Goal: Task Accomplishment & Management: Use online tool/utility

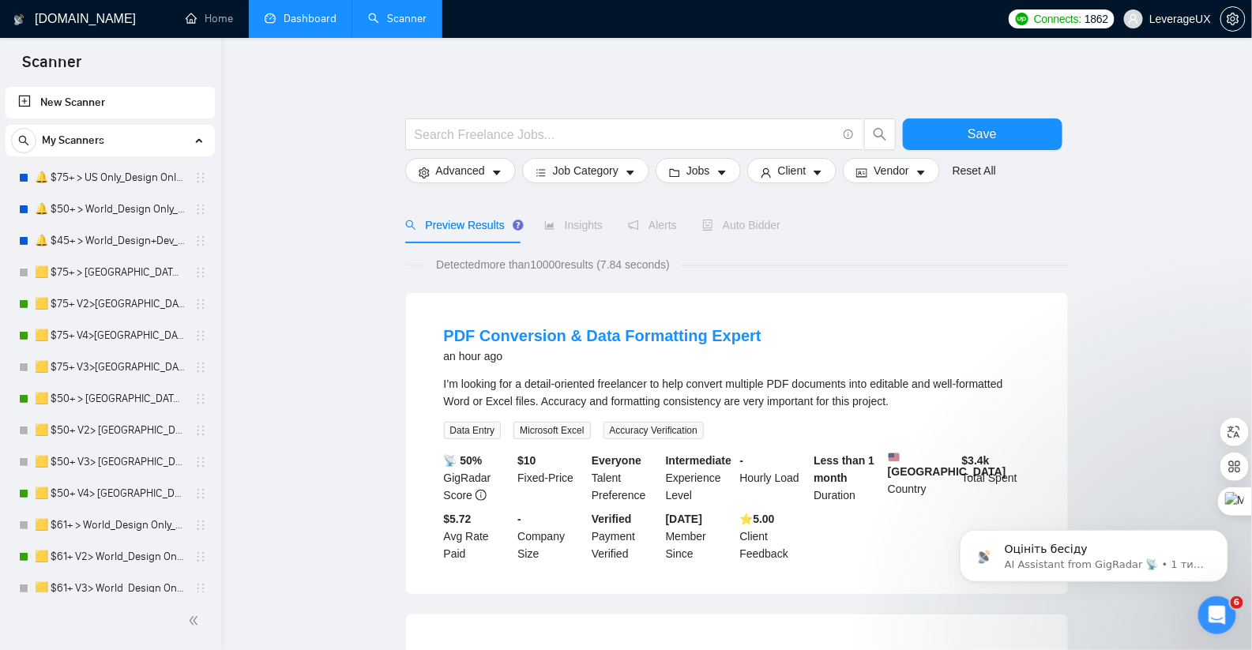
click at [321, 24] on link "Dashboard" at bounding box center [301, 18] width 72 height 13
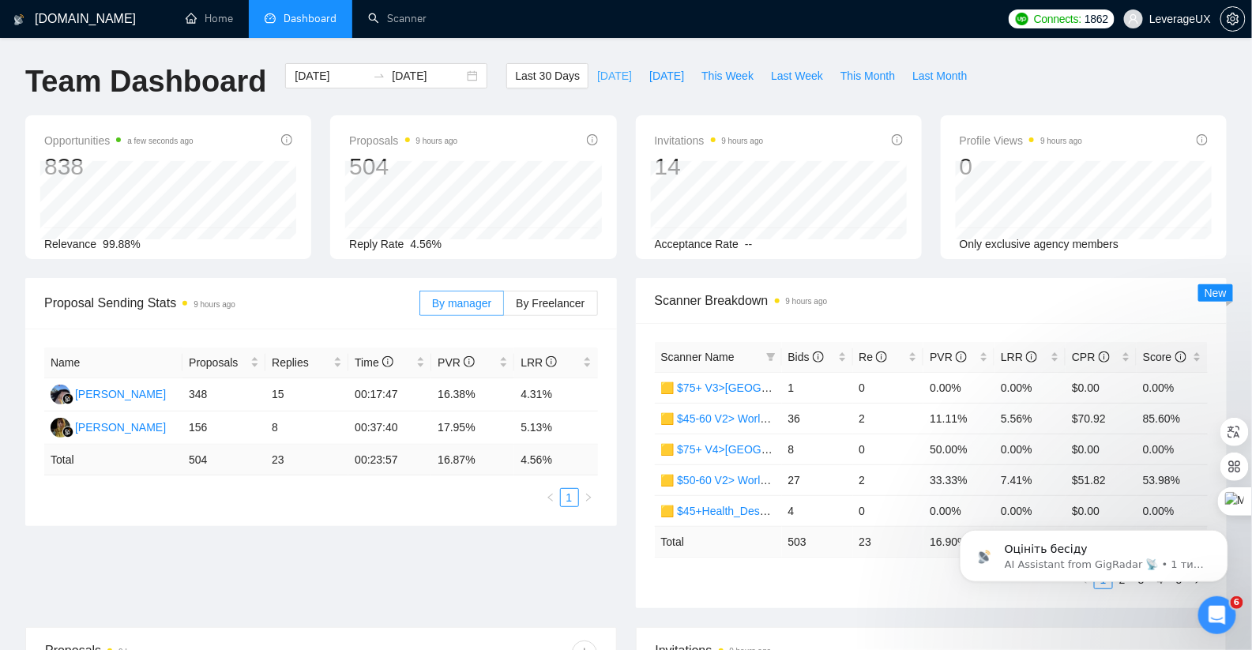
click at [603, 72] on span "[DATE]" at bounding box center [614, 75] width 35 height 17
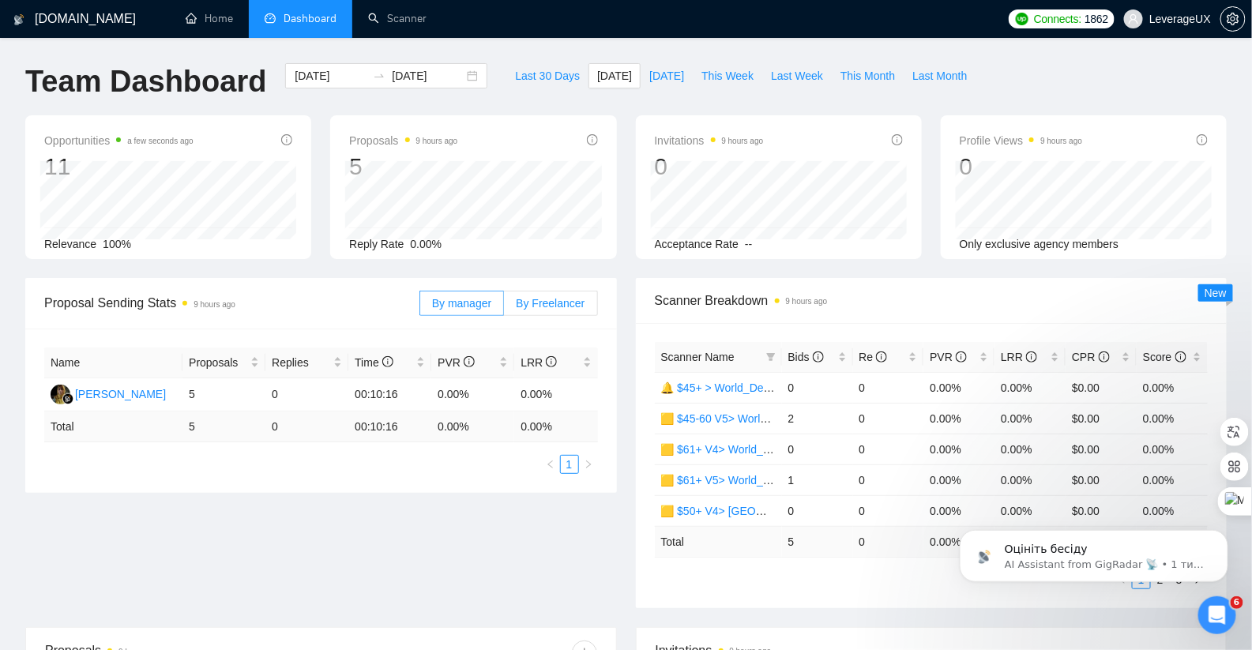
click at [568, 297] on span "By Freelancer" at bounding box center [550, 303] width 69 height 13
click at [504, 307] on input "By Freelancer" at bounding box center [504, 307] width 0 height 0
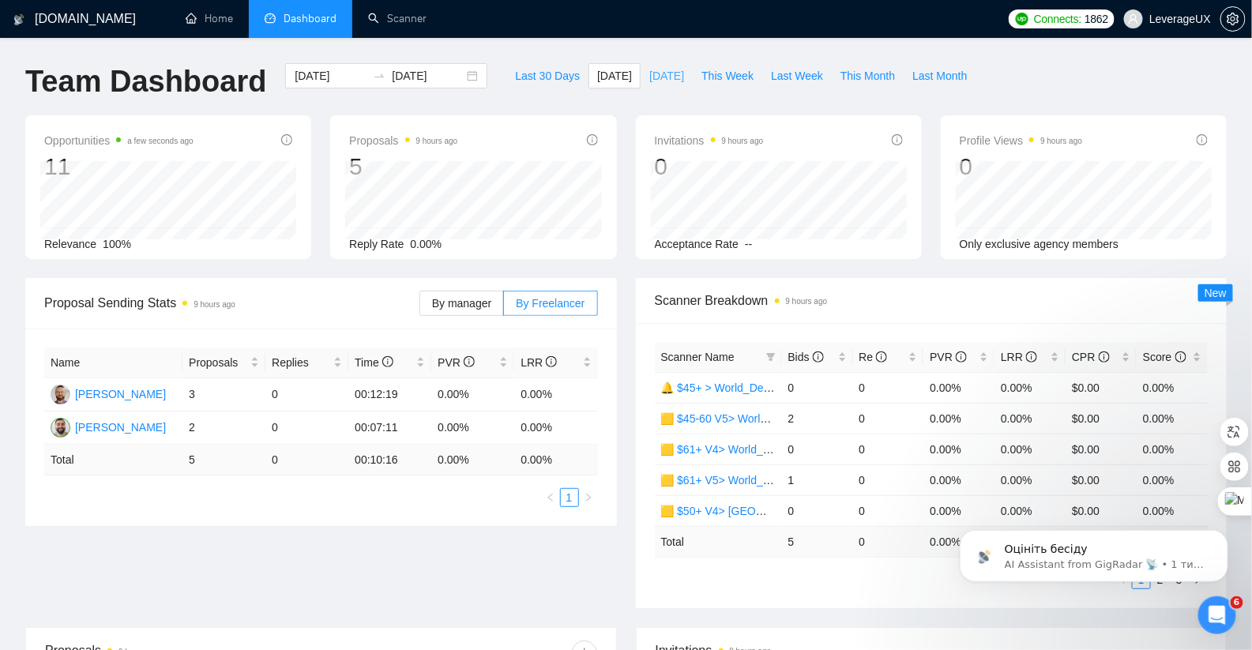
click at [663, 85] on button "[DATE]" at bounding box center [667, 75] width 52 height 25
type input "[DATE]"
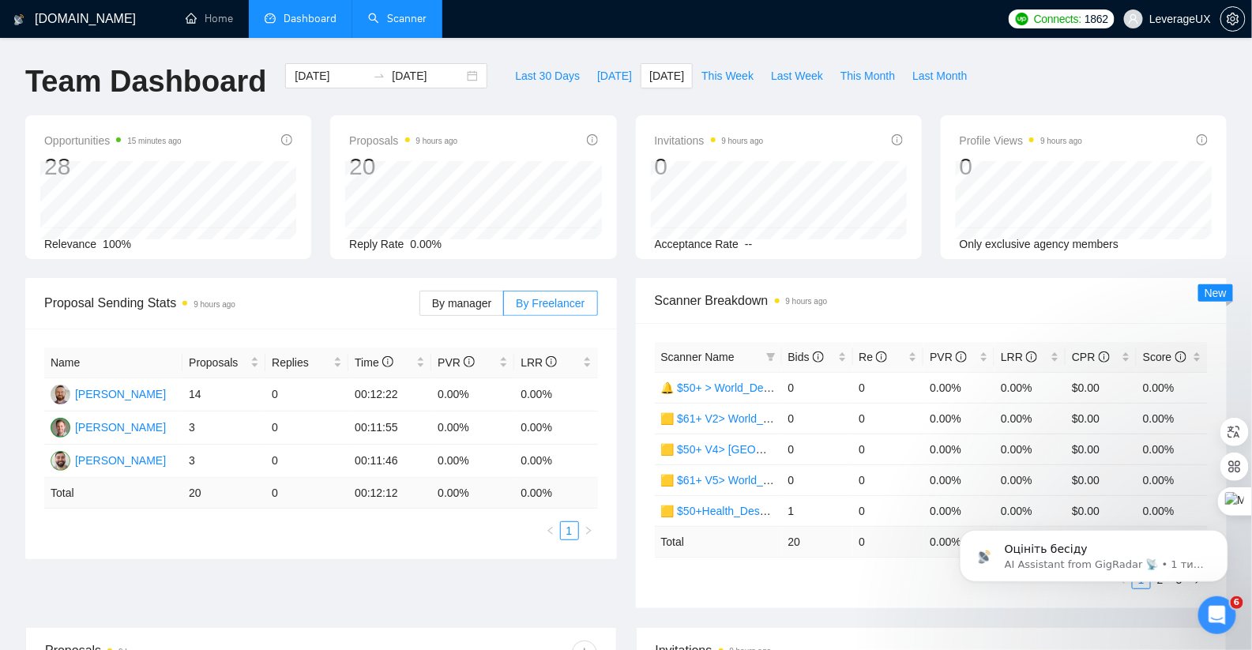
click at [392, 20] on link "Scanner" at bounding box center [397, 18] width 58 height 13
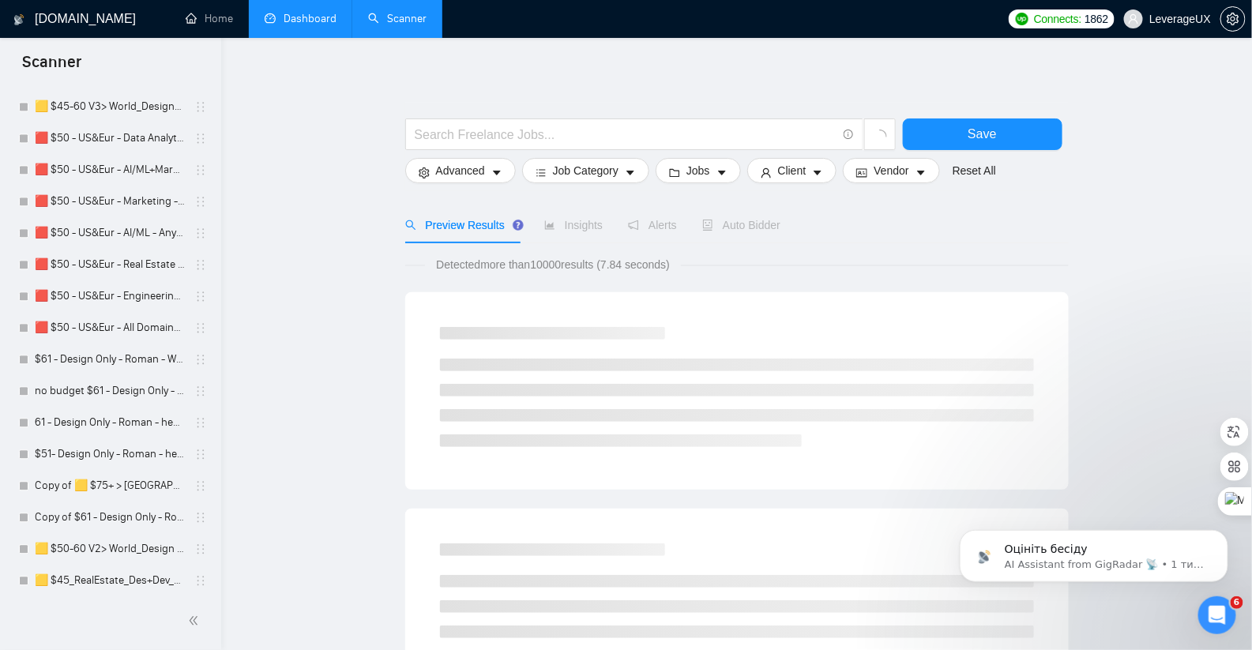
scroll to position [1306, 0]
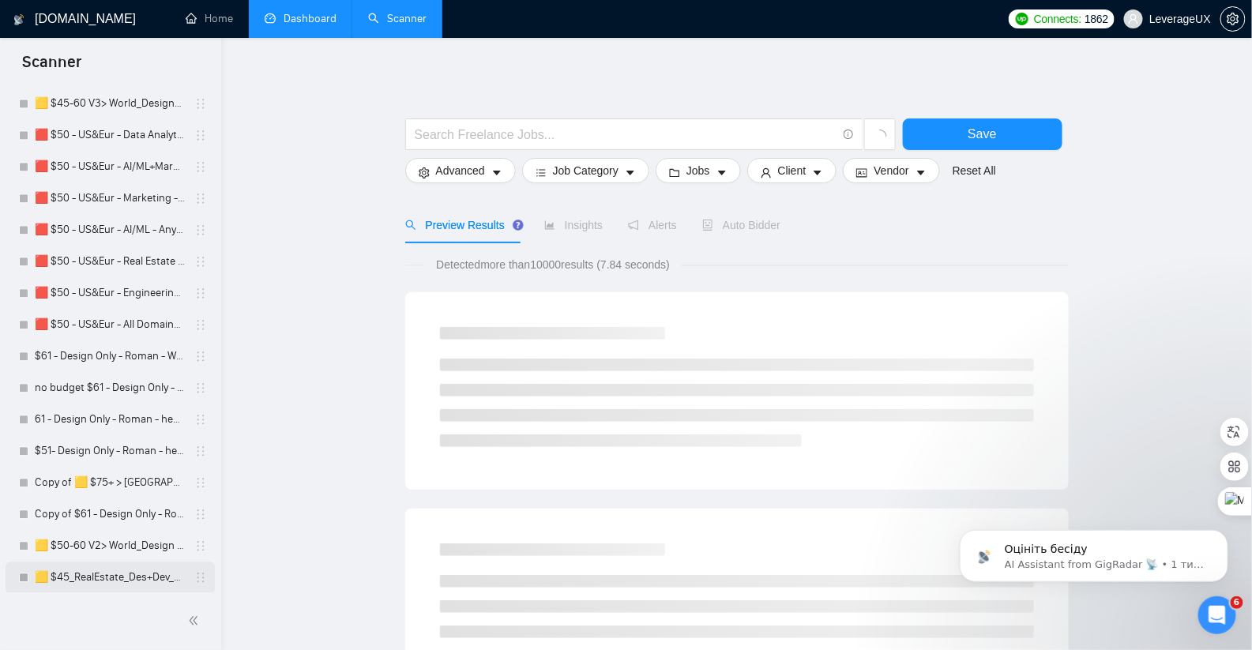
click at [126, 577] on link "🟨 $45_RealEstate_Des+Dev_Antony" at bounding box center [110, 578] width 150 height 32
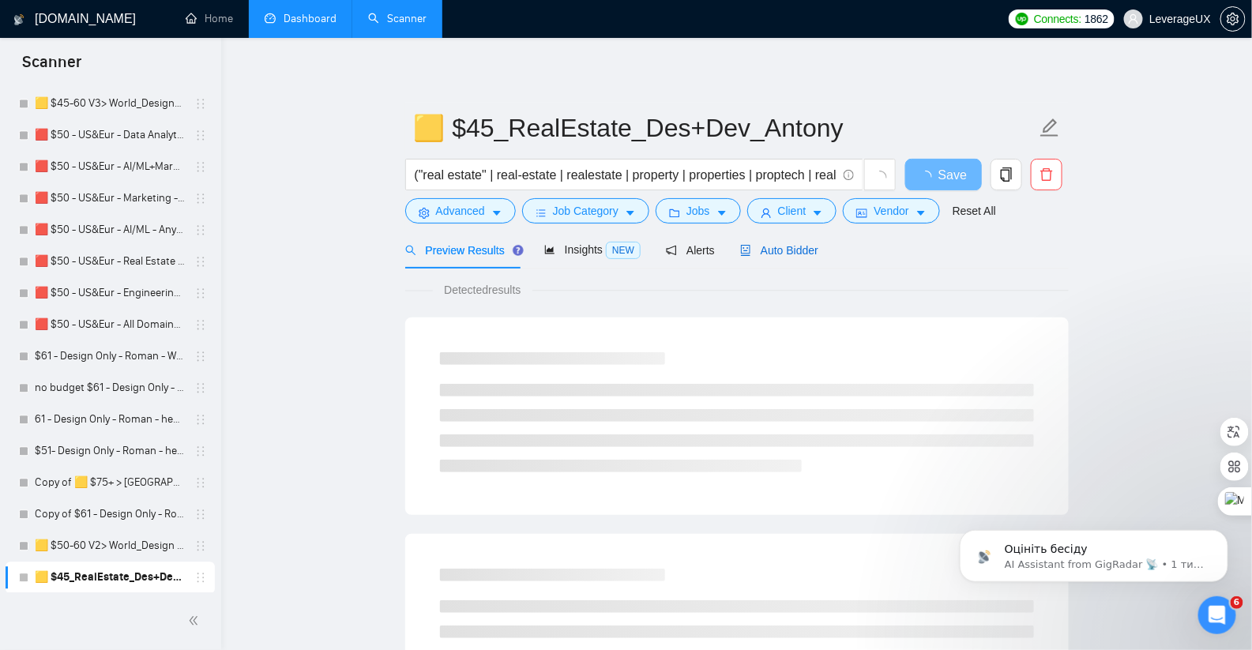
click at [802, 242] on div "Auto Bidder" at bounding box center [779, 250] width 78 height 17
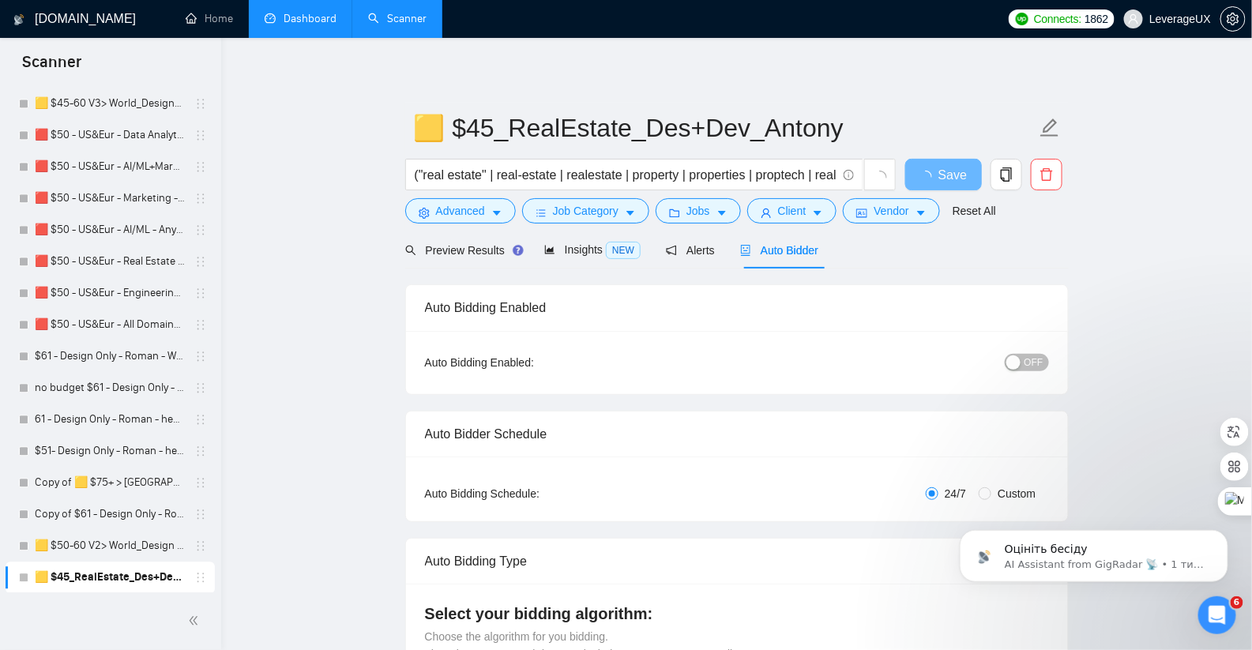
radio input "false"
radio input "true"
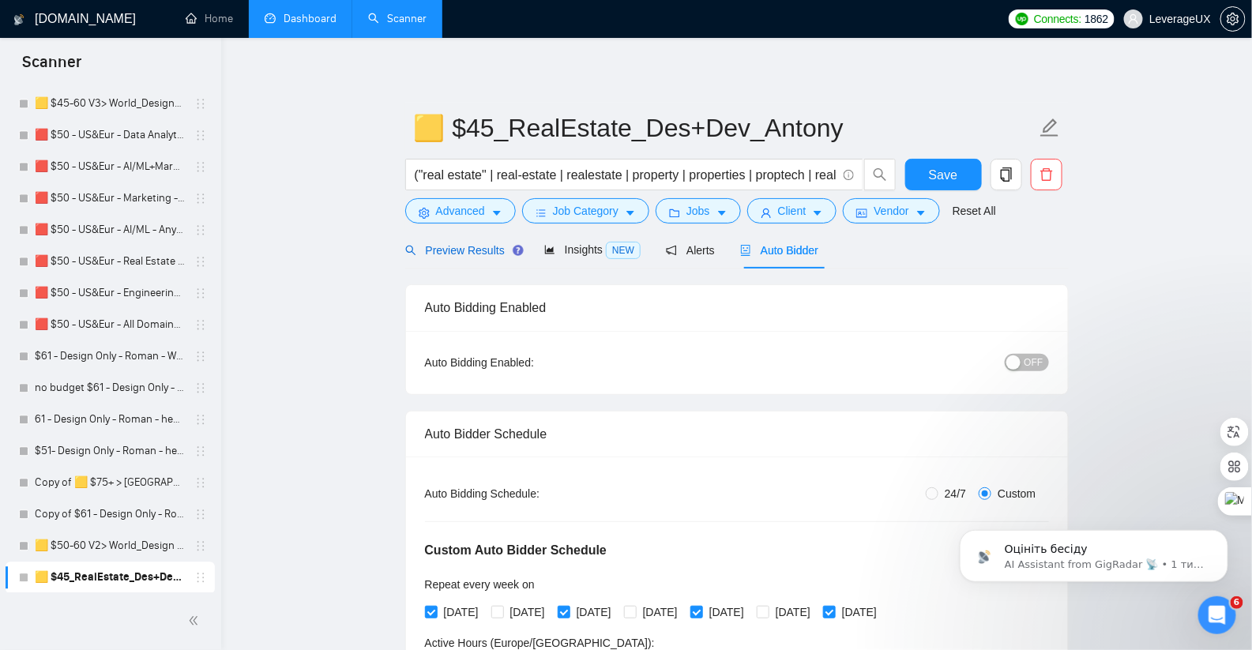
click at [434, 253] on span "Preview Results" at bounding box center [462, 250] width 114 height 13
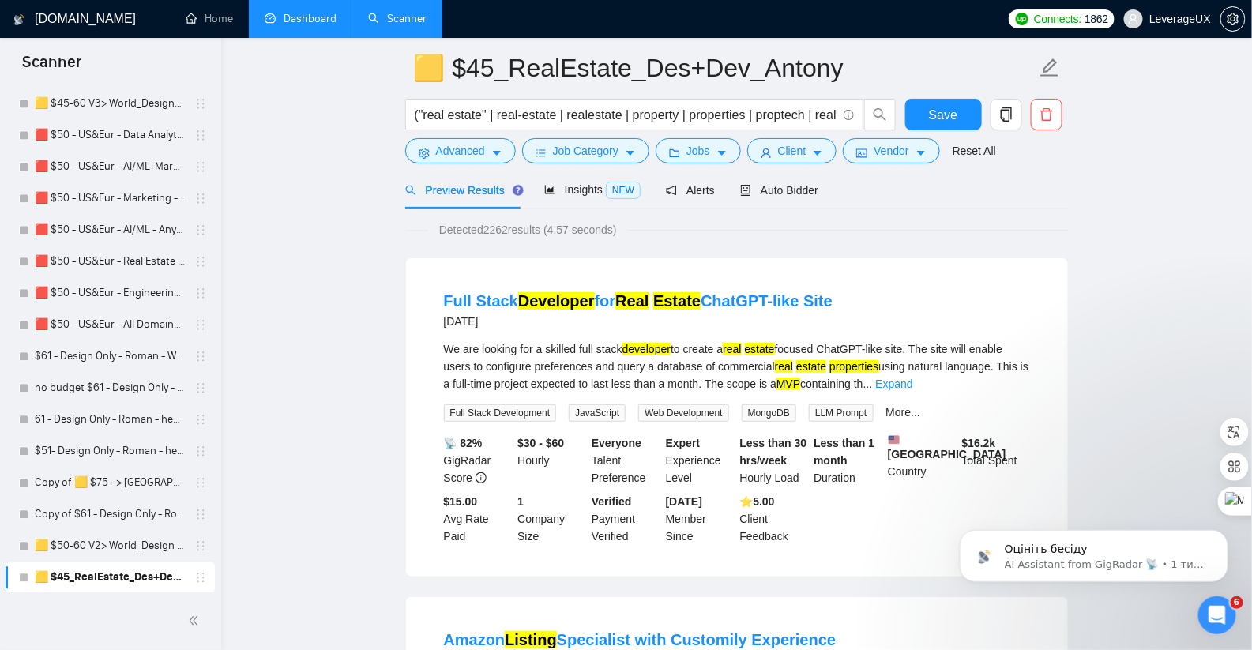
scroll to position [62, 0]
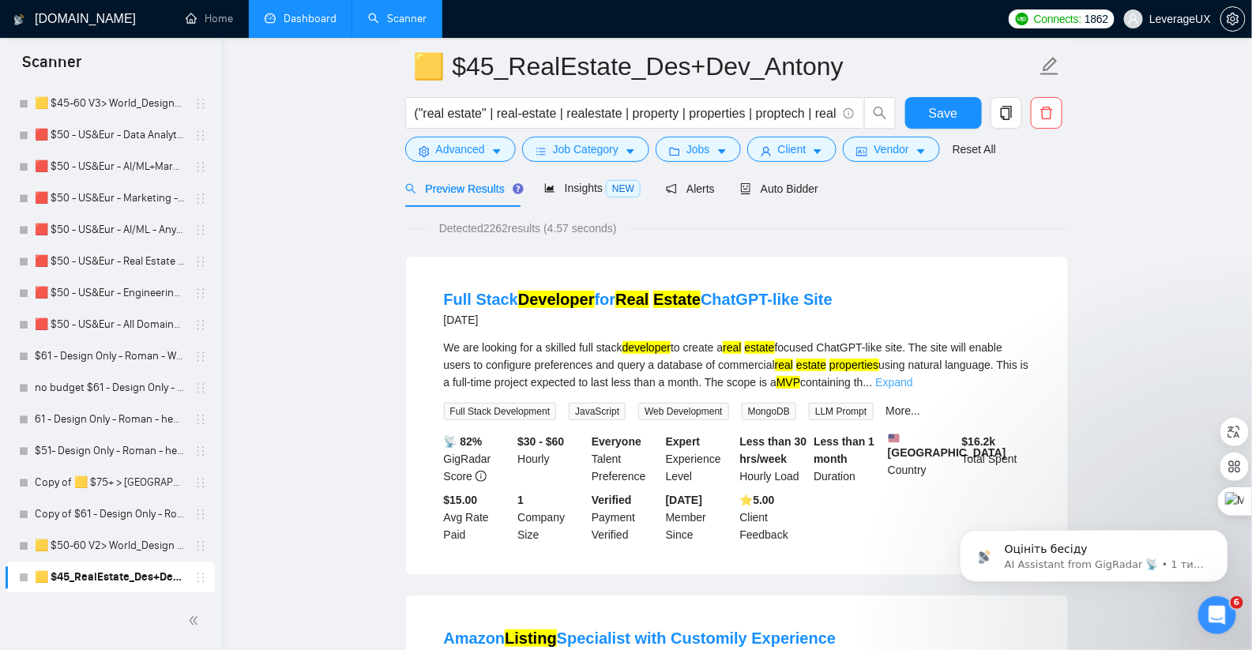
click at [912, 380] on link "Expand" at bounding box center [893, 382] width 37 height 13
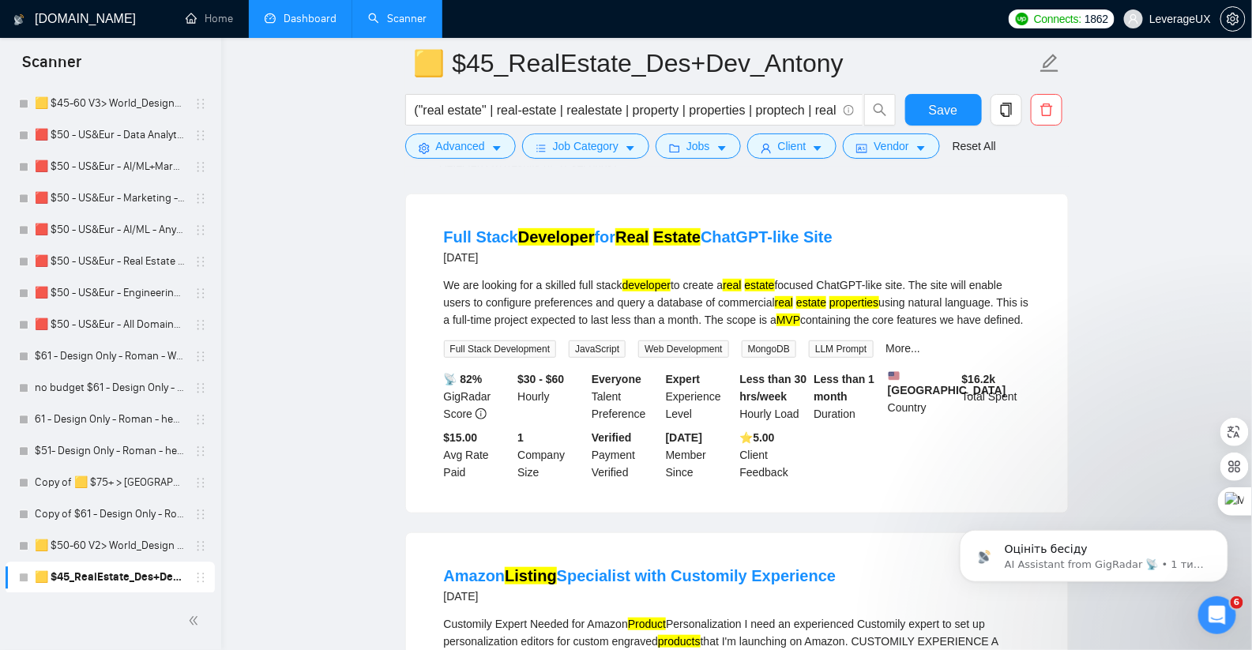
scroll to position [412, 0]
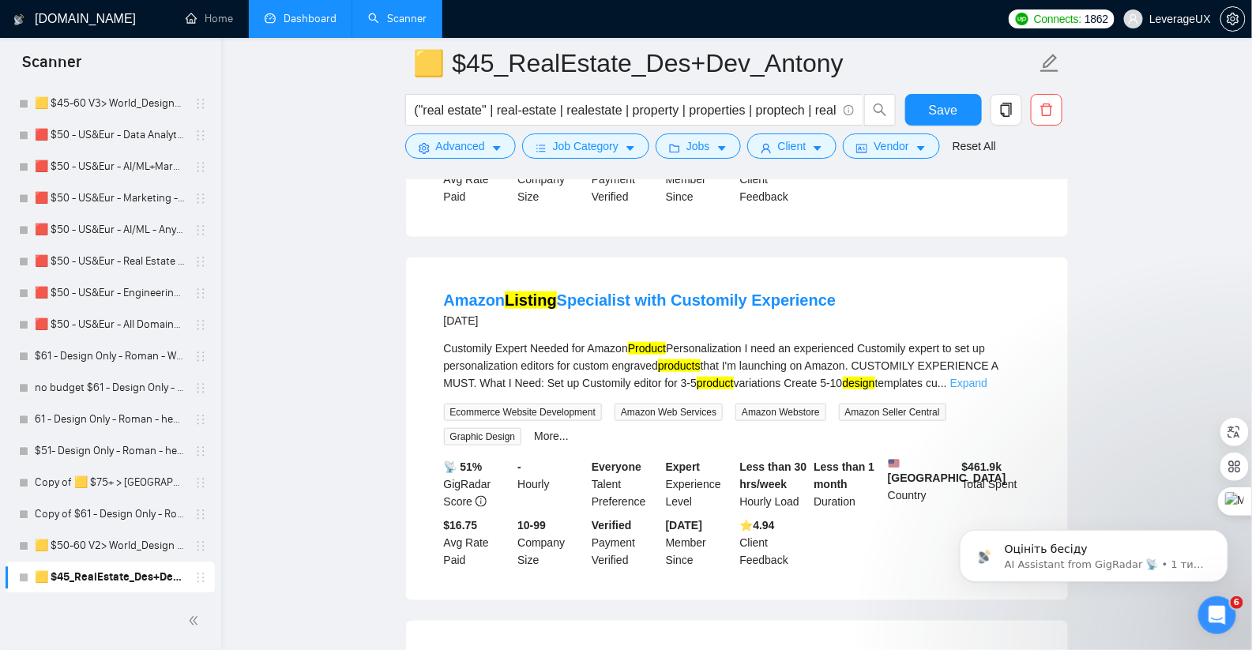
click at [987, 389] on link "Expand" at bounding box center [968, 383] width 37 height 13
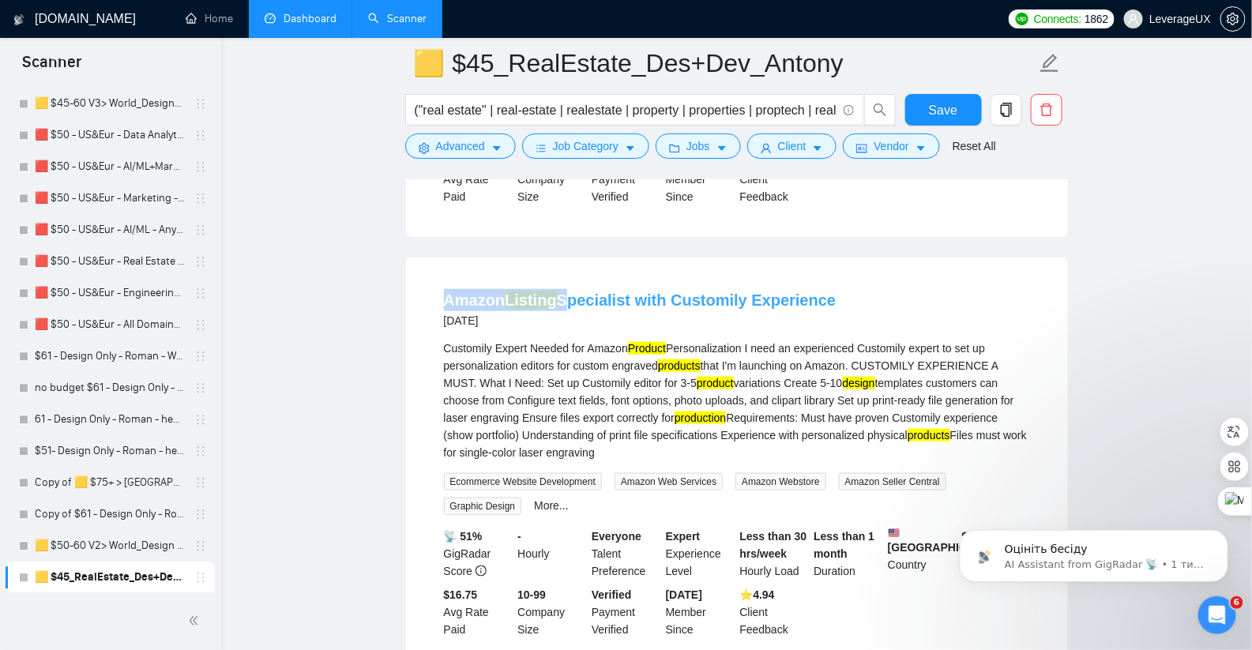
drag, startPoint x: 434, startPoint y: 322, endPoint x: 557, endPoint y: 332, distance: 122.8
click at [557, 332] on li "Amazon Listing Specialist with Customily Experience [DATE] Customily Expert Nee…" at bounding box center [737, 463] width 624 height 374
copy link "Amazon Listing"
click at [501, 152] on icon "caret-down" at bounding box center [496, 148] width 11 height 11
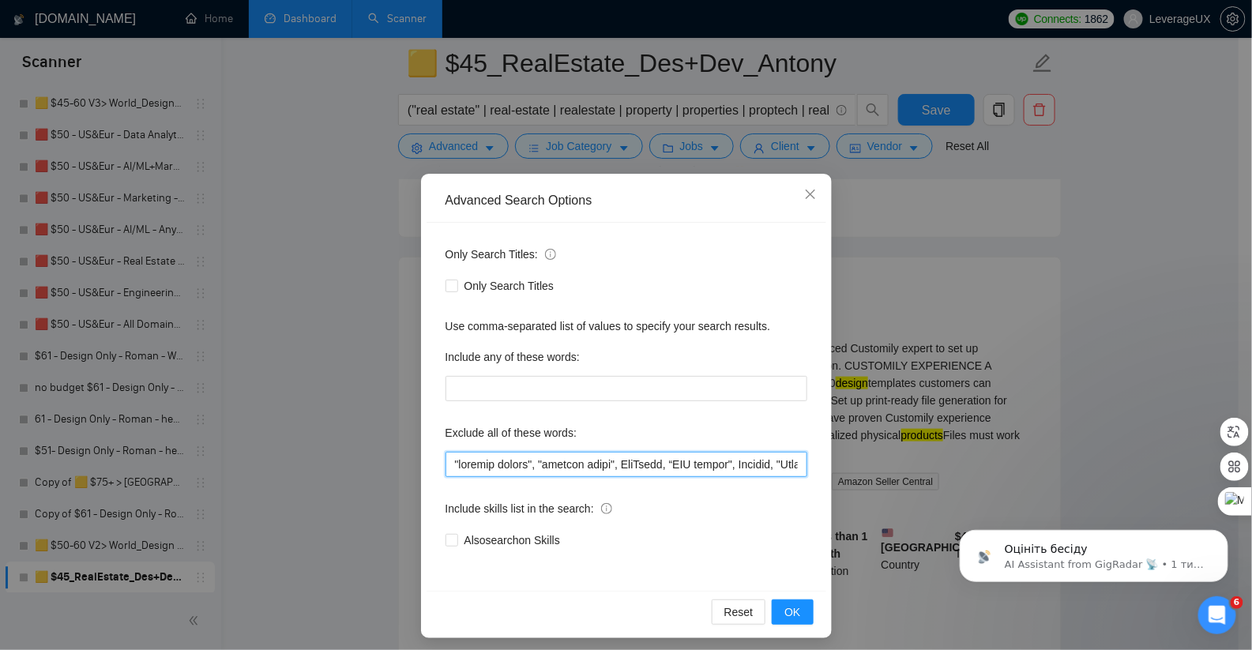
click at [451, 466] on input "text" at bounding box center [626, 464] width 362 height 25
click at [445, 463] on input "text" at bounding box center [626, 464] width 362 height 25
paste input "Amazon Listing"
type input ""Loremi Dolorsi ", "ametcon adipis", "elitsed doeiu", TemPorin, “UTL etdolo", M…"
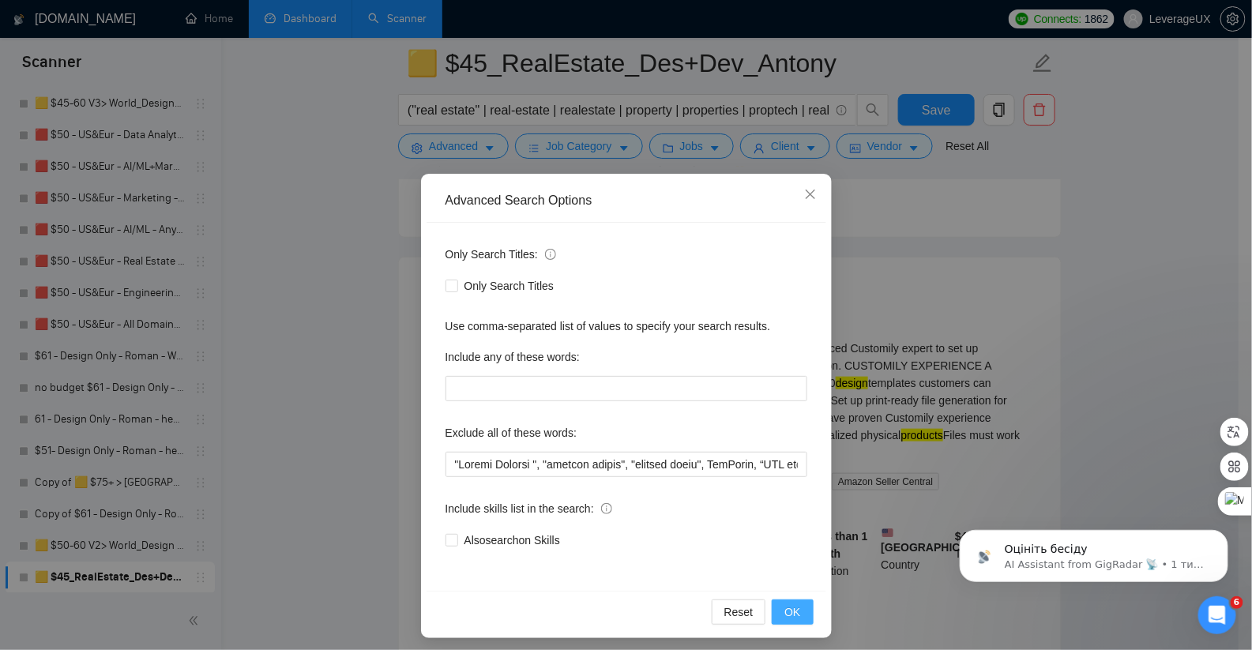
click at [784, 605] on span "OK" at bounding box center [792, 611] width 16 height 17
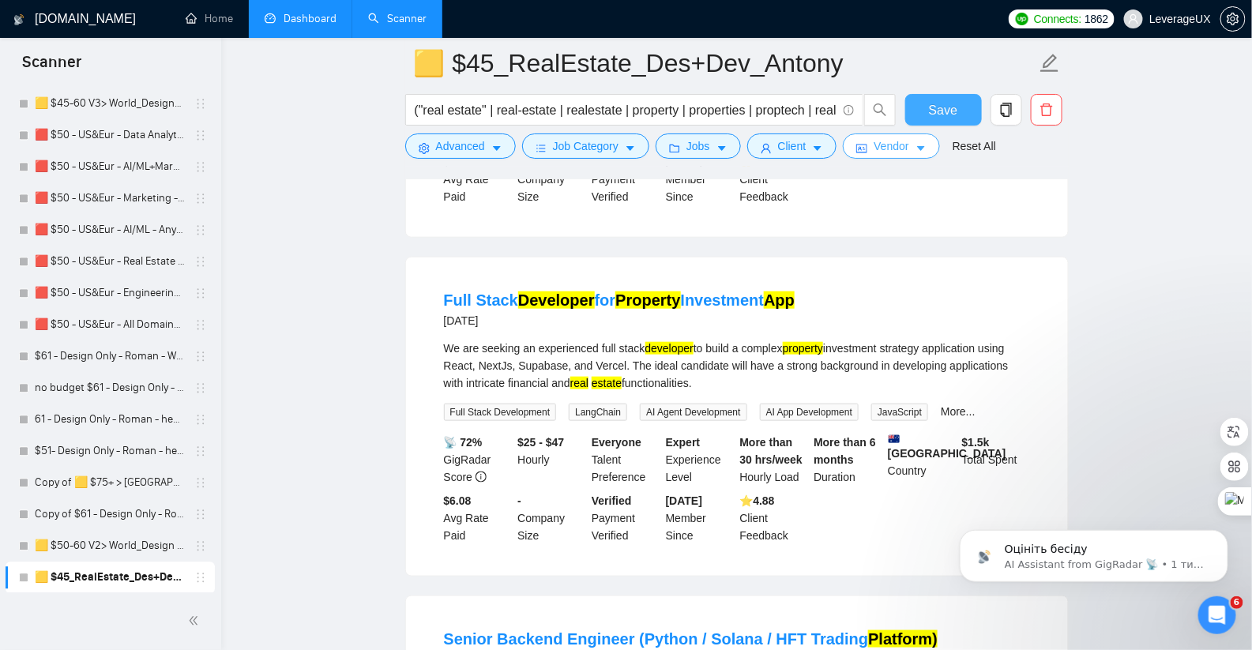
drag, startPoint x: 933, startPoint y: 115, endPoint x: 903, endPoint y: 148, distance: 44.2
click at [933, 115] on span "Save" at bounding box center [943, 110] width 28 height 20
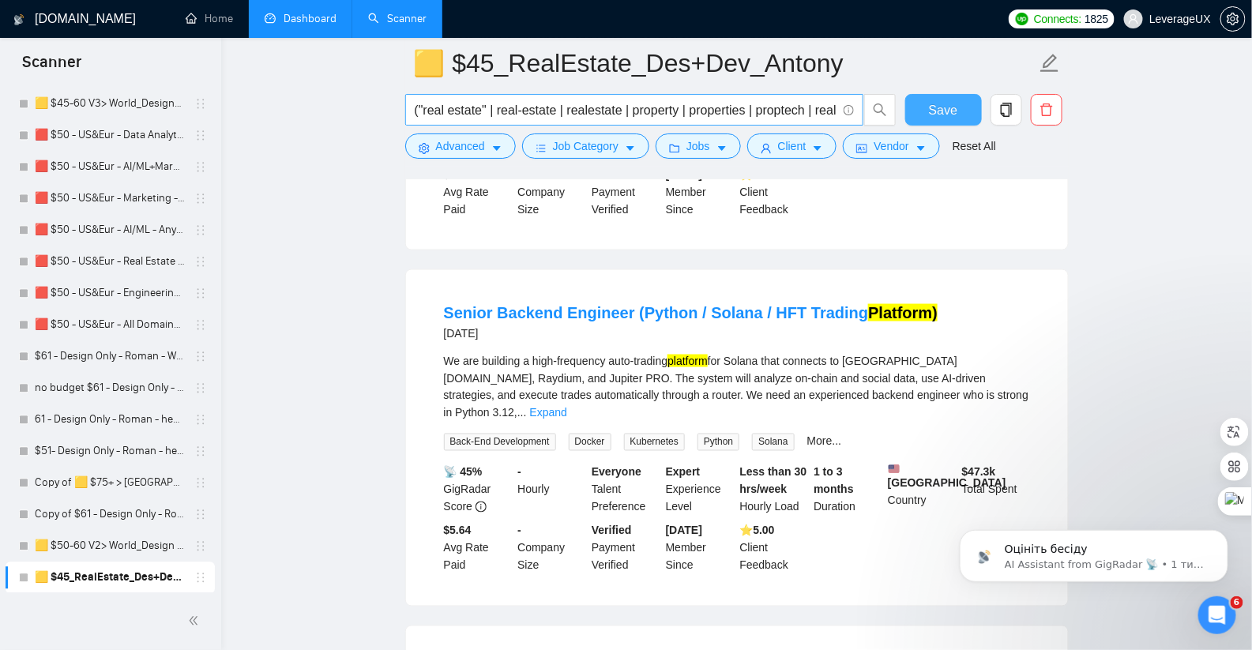
scroll to position [739, 0]
click at [567, 406] on link "Expand" at bounding box center [548, 412] width 37 height 13
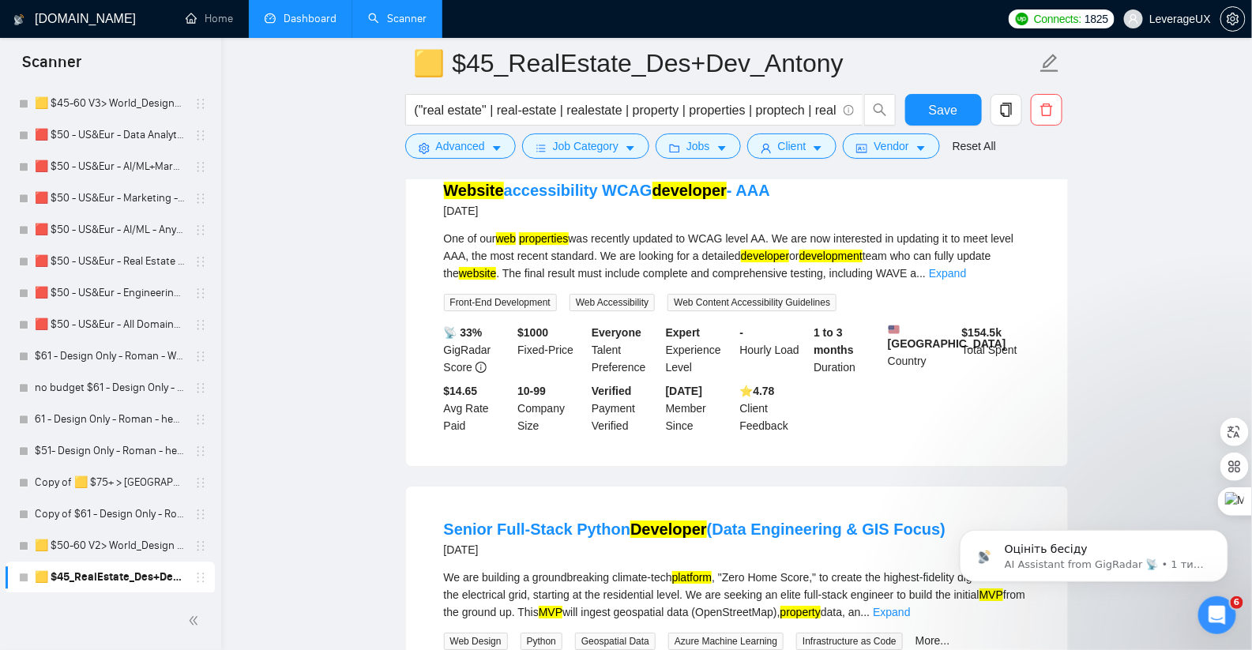
scroll to position [1758, 0]
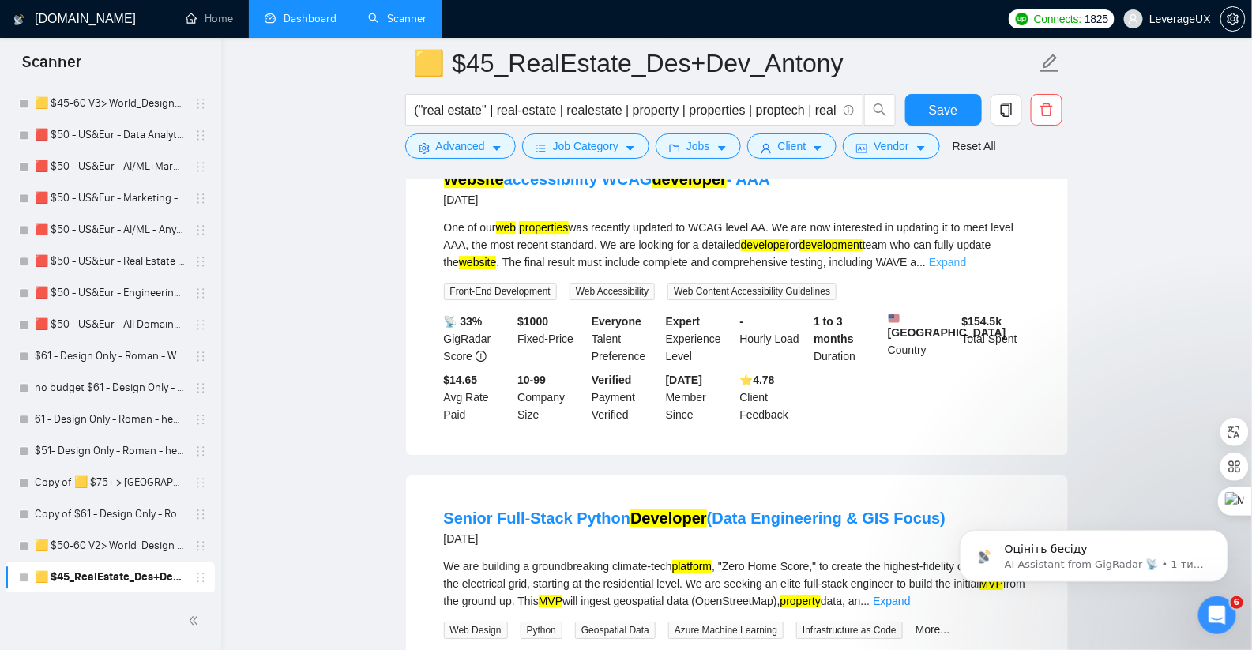
click at [966, 269] on link "Expand" at bounding box center [947, 262] width 37 height 13
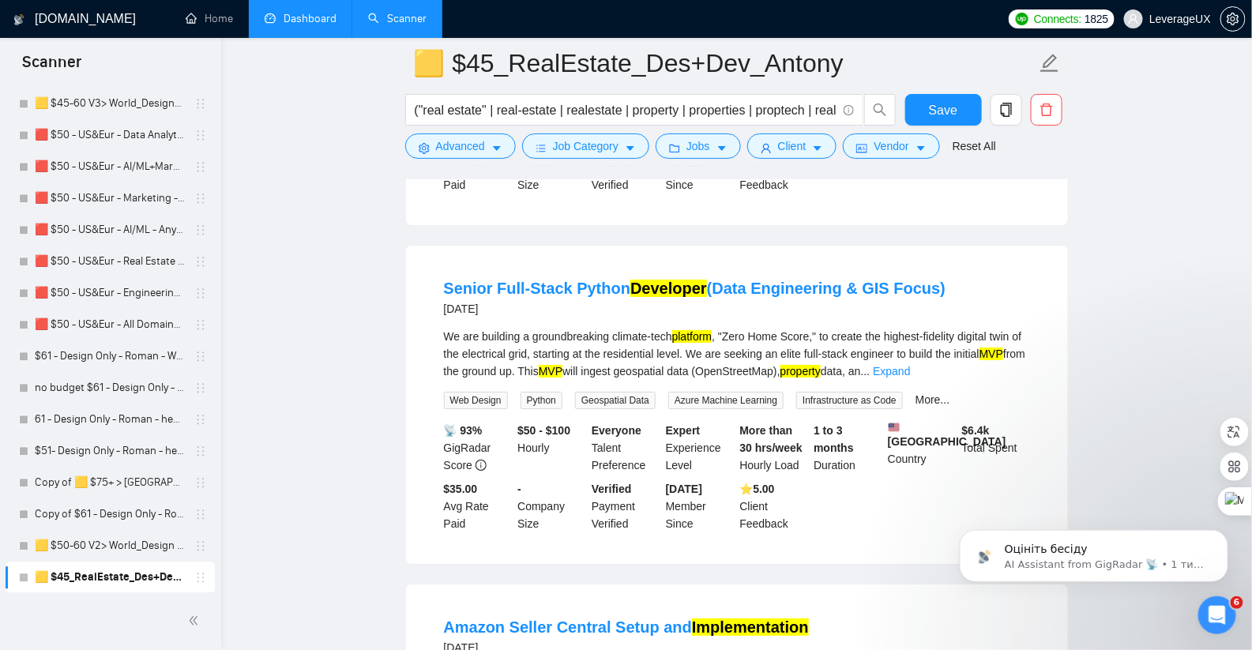
scroll to position [2035, 0]
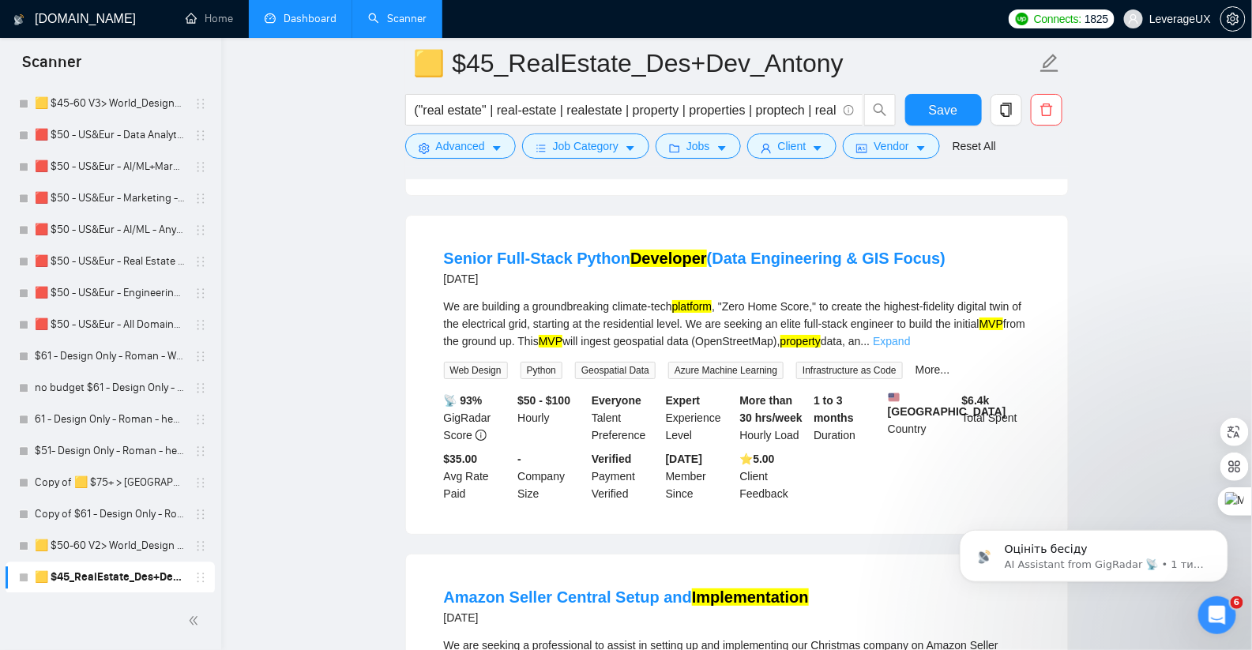
click at [910, 347] on link "Expand" at bounding box center [891, 341] width 37 height 13
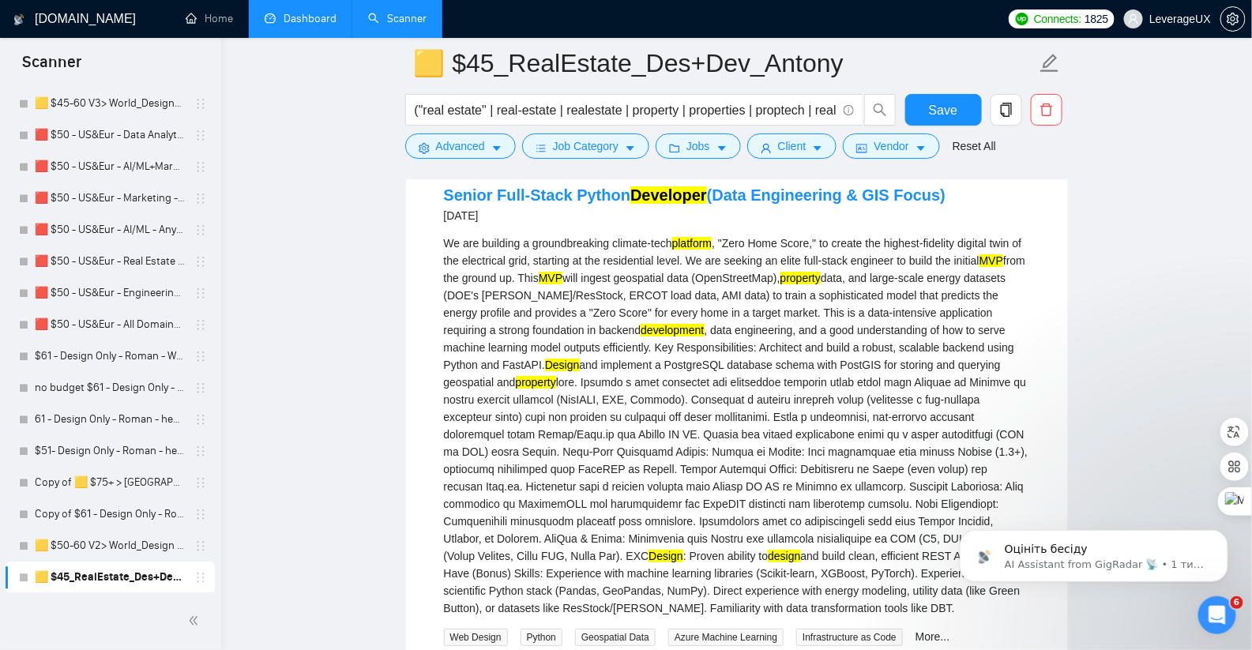
scroll to position [2056, 0]
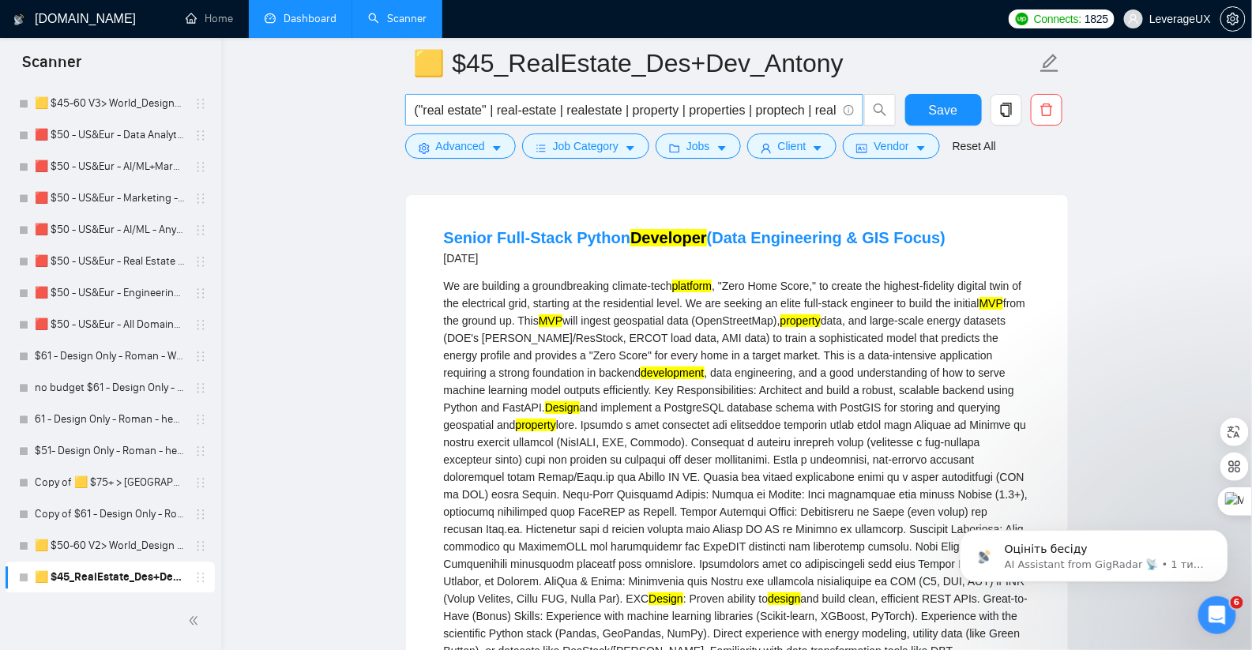
click at [689, 112] on input "("real estate" | real-estate | realestate | property | properties | proptech | …" at bounding box center [626, 110] width 422 height 20
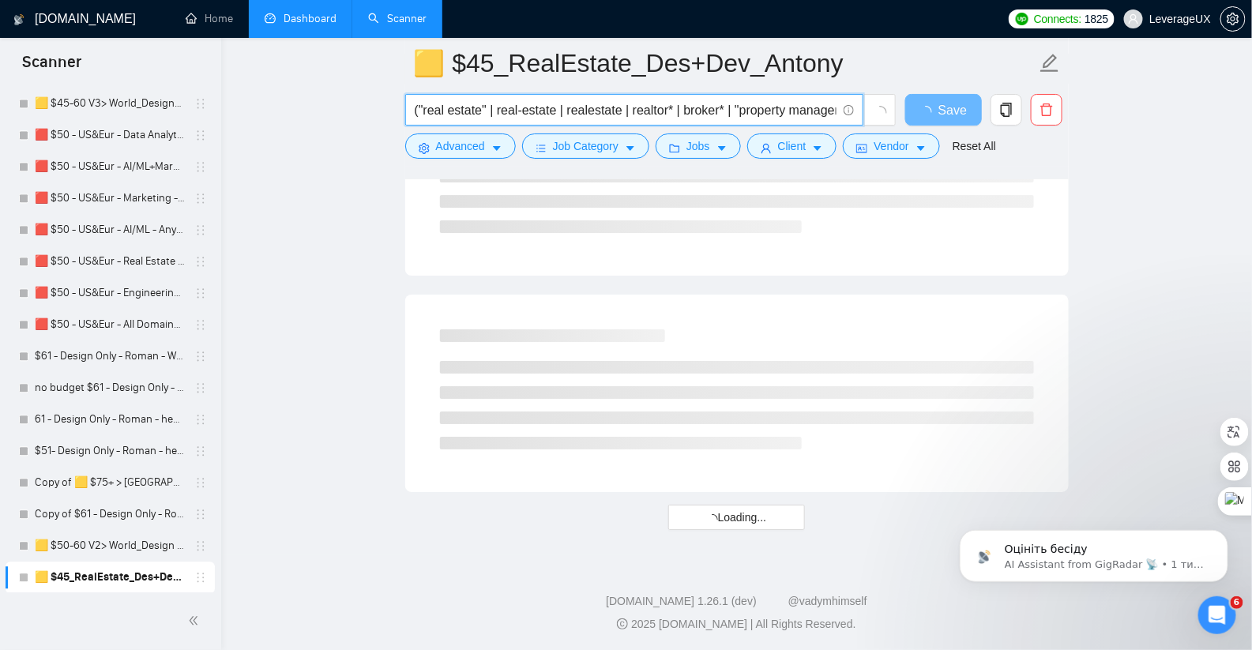
scroll to position [0, 214]
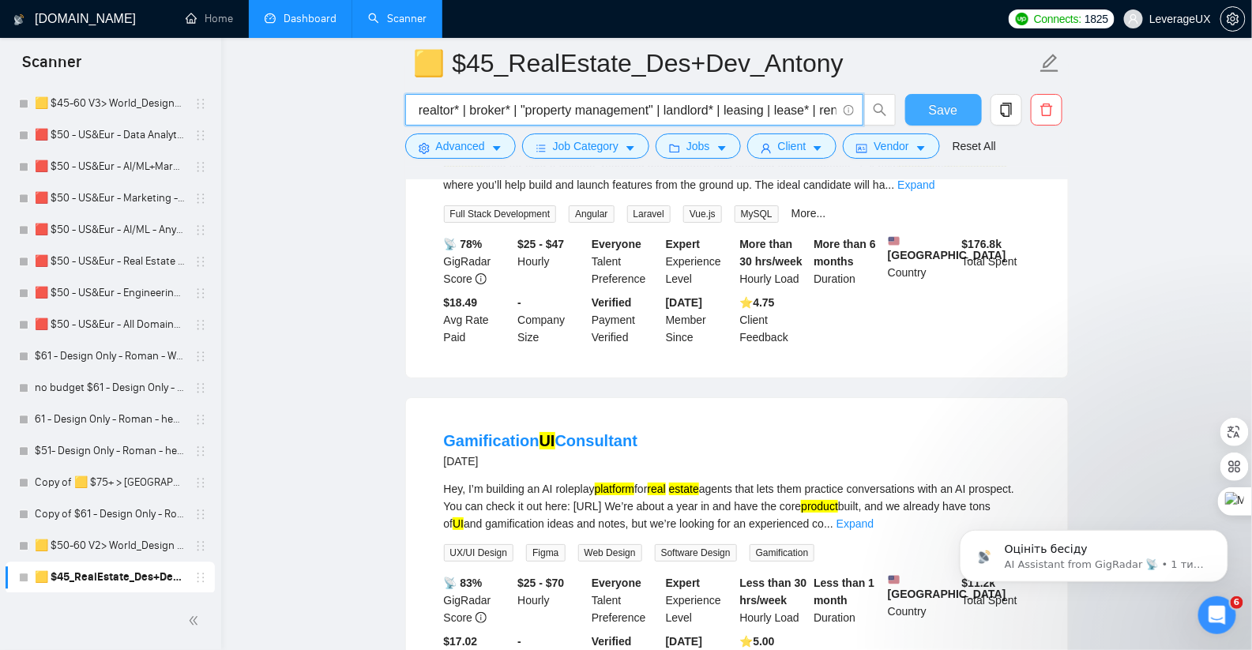
type input "("real estate" | real-estate | realestate | realtor* | broker* | "property mana…"
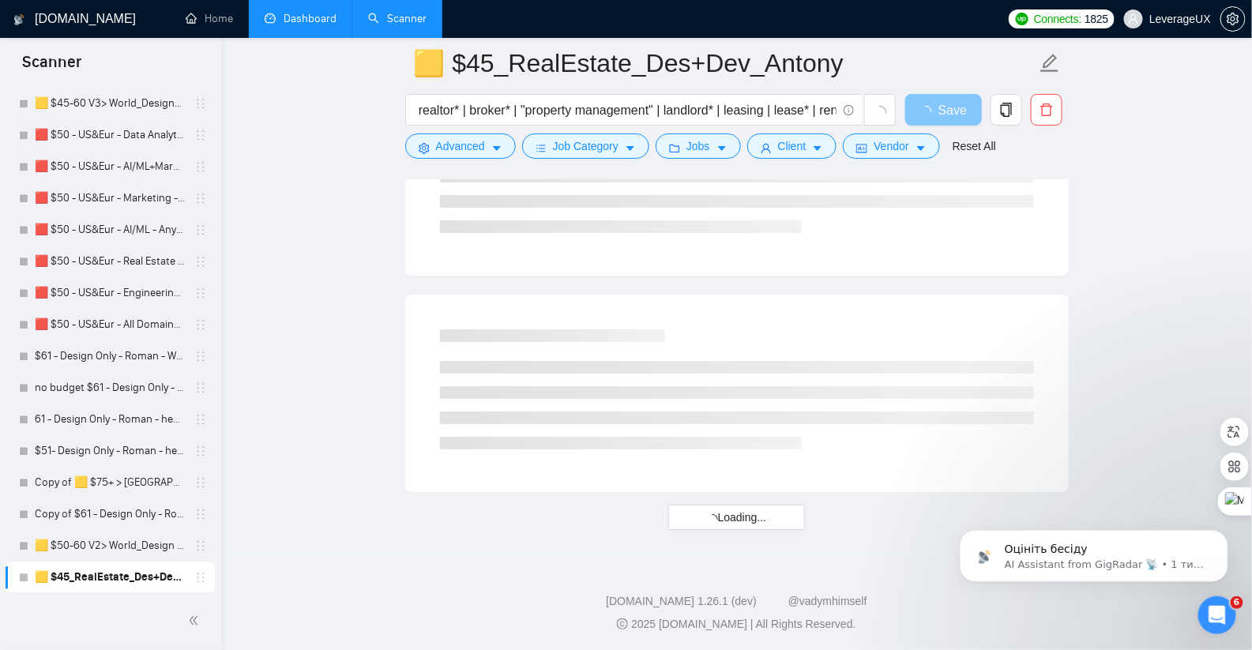
scroll to position [0, 0]
click at [910, 118] on button "Save" at bounding box center [943, 110] width 77 height 32
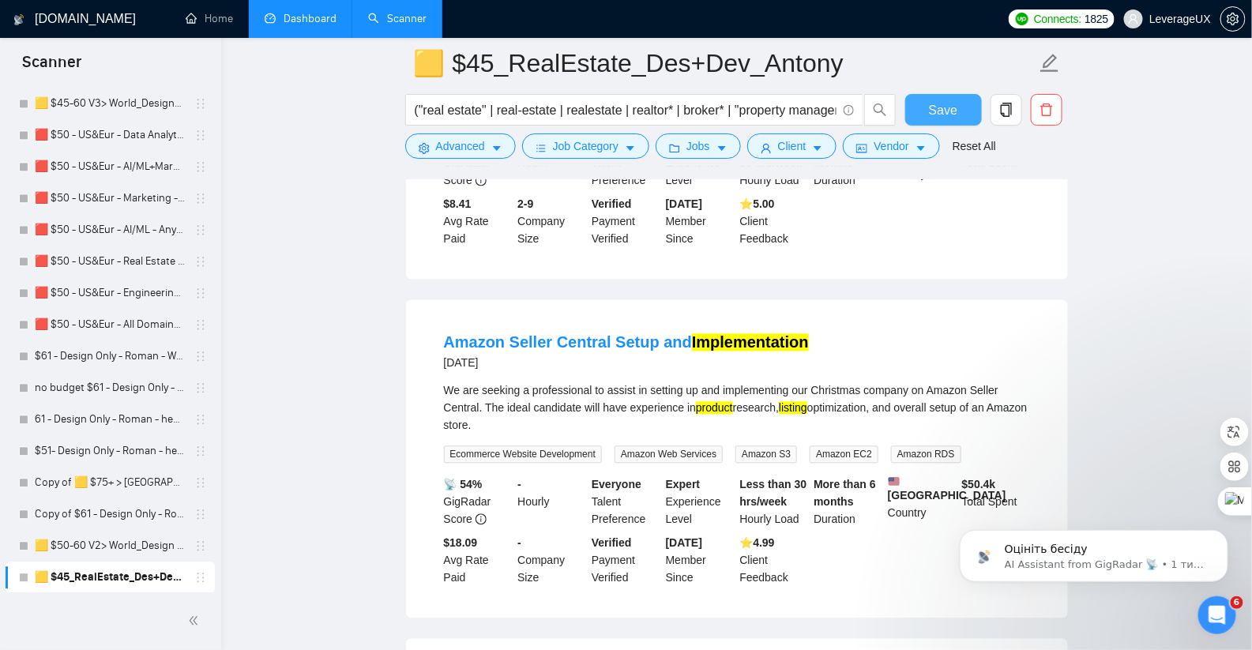
scroll to position [1101, 0]
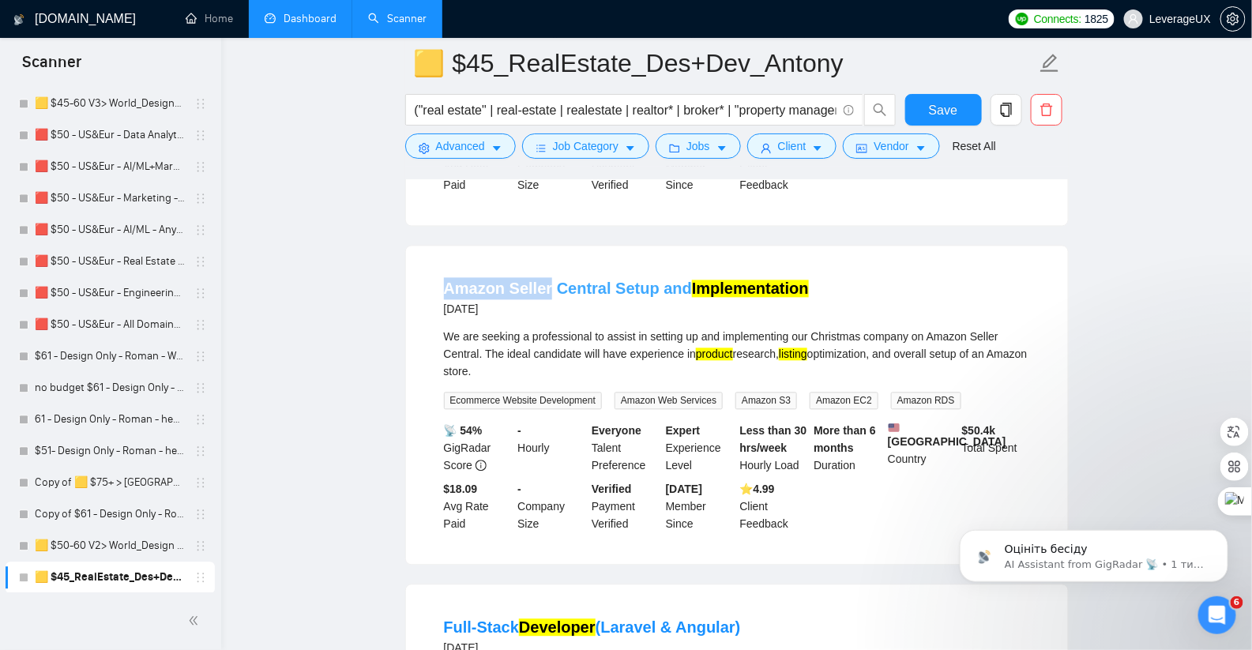
drag, startPoint x: 467, startPoint y: 304, endPoint x: 546, endPoint y: 308, distance: 79.1
click at [546, 308] on li "Amazon Seller Central Setup and Implementation [DATE] We are seeking a professi…" at bounding box center [737, 405] width 624 height 280
copy link "Amazon Seller"
click at [472, 146] on span "Advanced" at bounding box center [460, 145] width 49 height 17
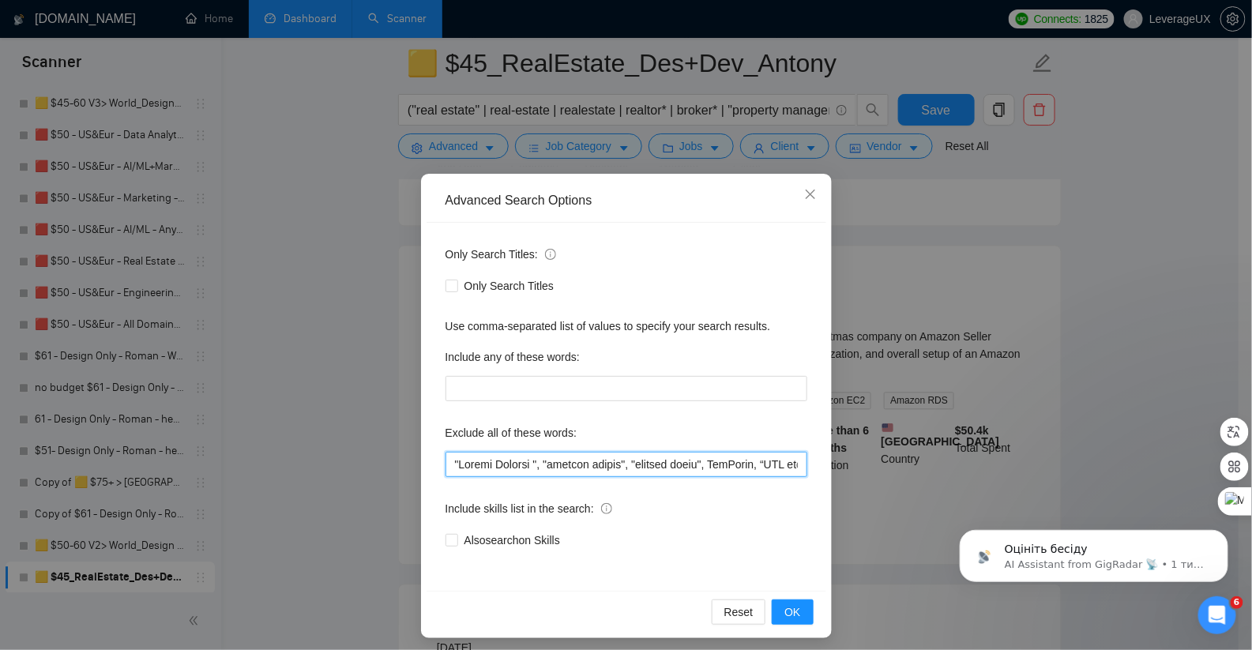
click at [445, 464] on input "text" at bounding box center [626, 464] width 362 height 25
paste input "Amazon Seller"
type input ""Loremi Dolors", "Ametco Adipisc ", "elitsed doeius", "tempori utlab", EtdOlore…"
click at [791, 614] on span "OK" at bounding box center [792, 611] width 16 height 17
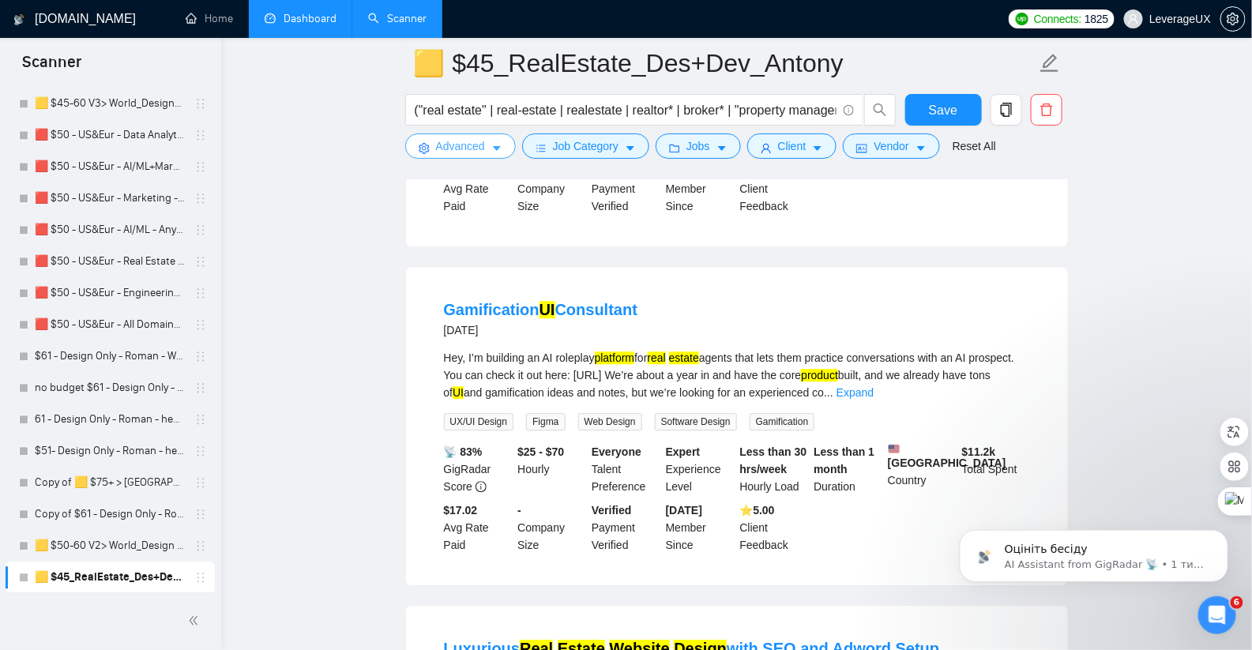
scroll to position [1422, 0]
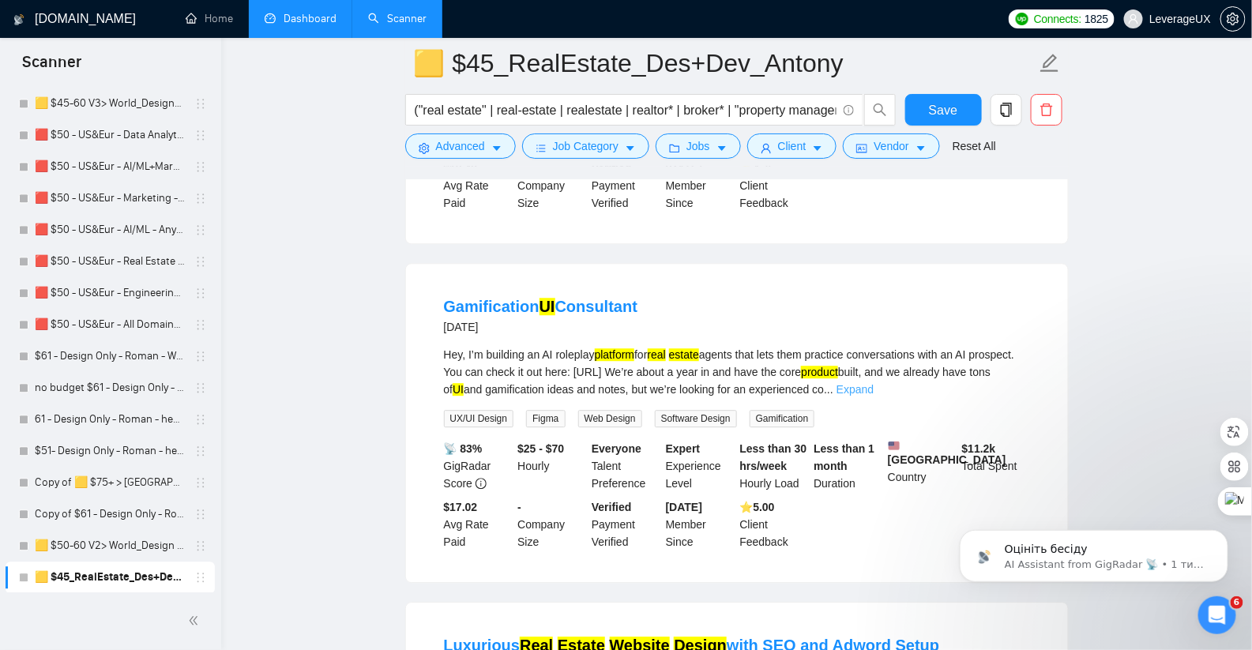
click at [873, 396] on link "Expand" at bounding box center [854, 389] width 37 height 13
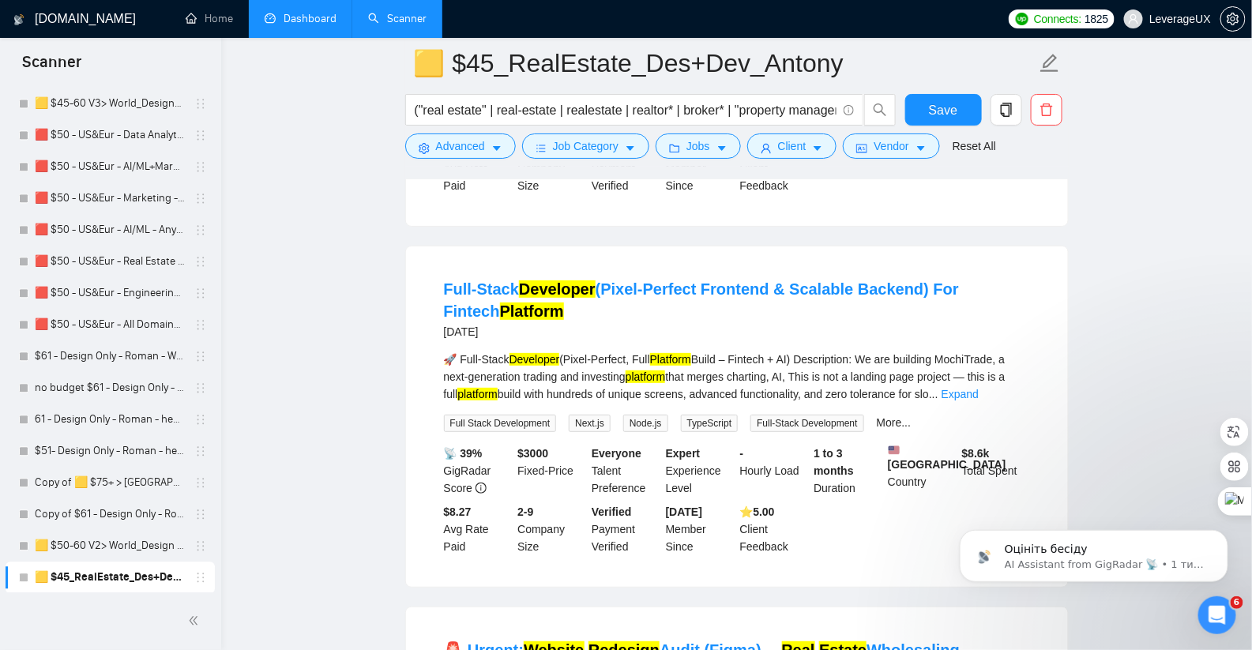
scroll to position [2268, 0]
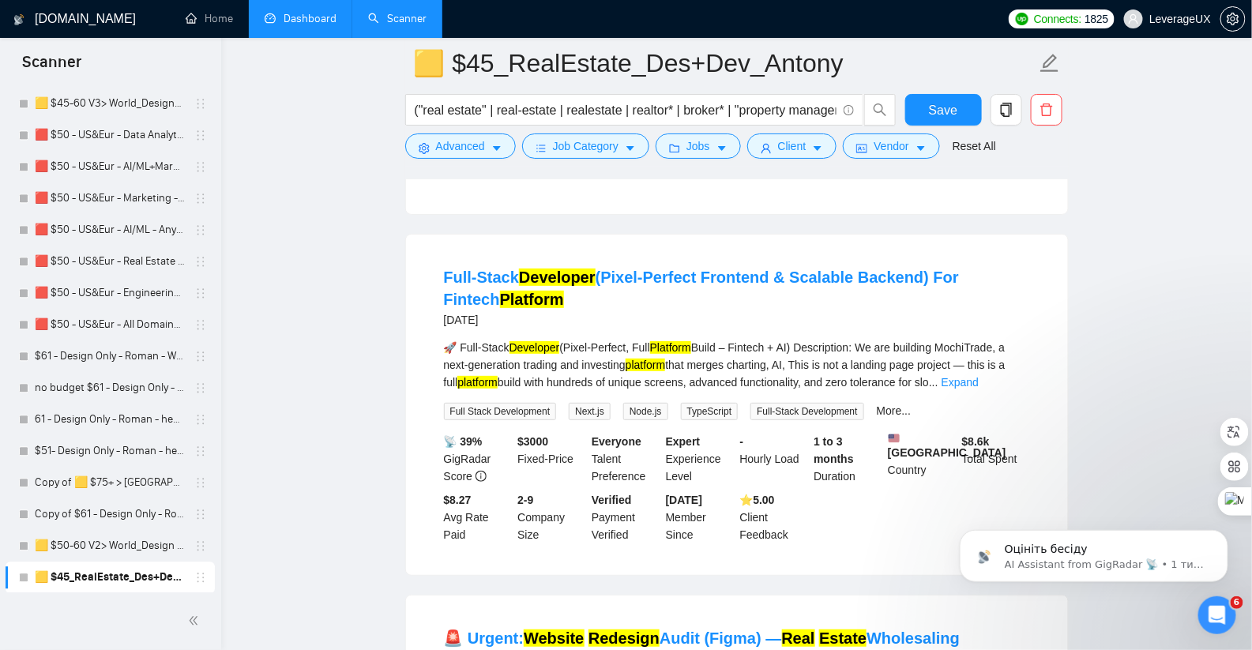
click at [979, 389] on link "Expand" at bounding box center [959, 382] width 37 height 13
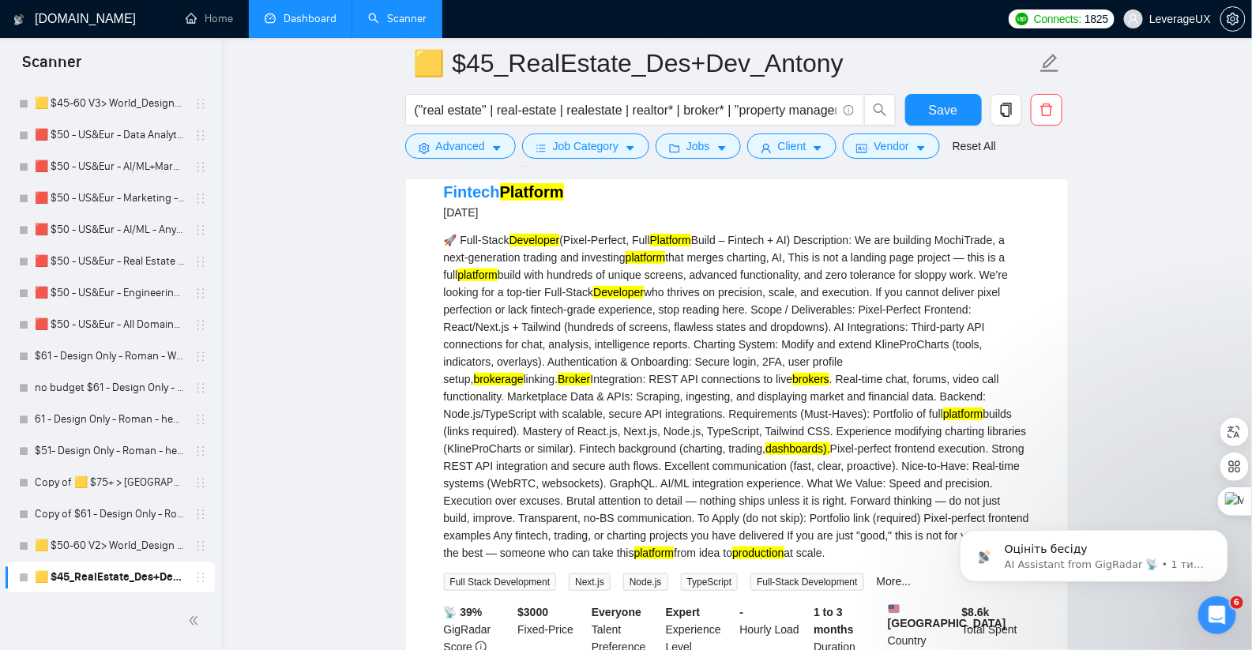
scroll to position [1761, 0]
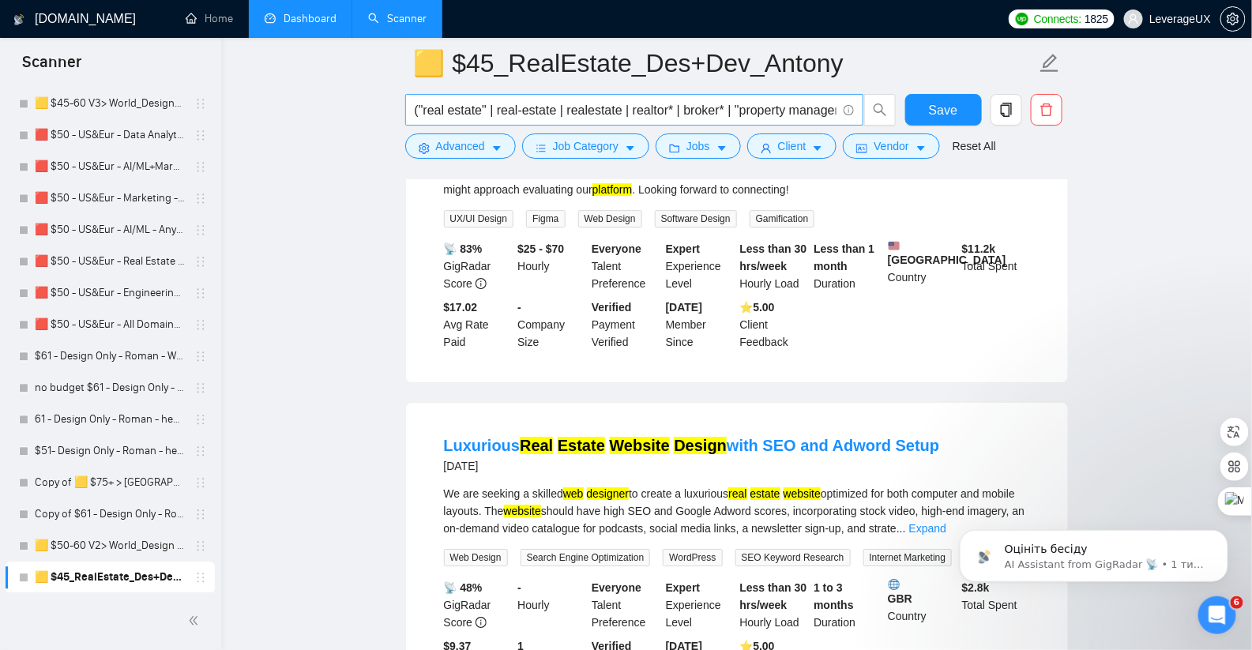
click at [729, 111] on input "("real estate" | real-estate | realestate | realtor* | broker* | "property mana…" at bounding box center [626, 110] width 422 height 20
click at [734, 113] on input "("real estate" | real-estate | realestate | realtor* | broker* | "property mana…" at bounding box center [626, 110] width 422 height 20
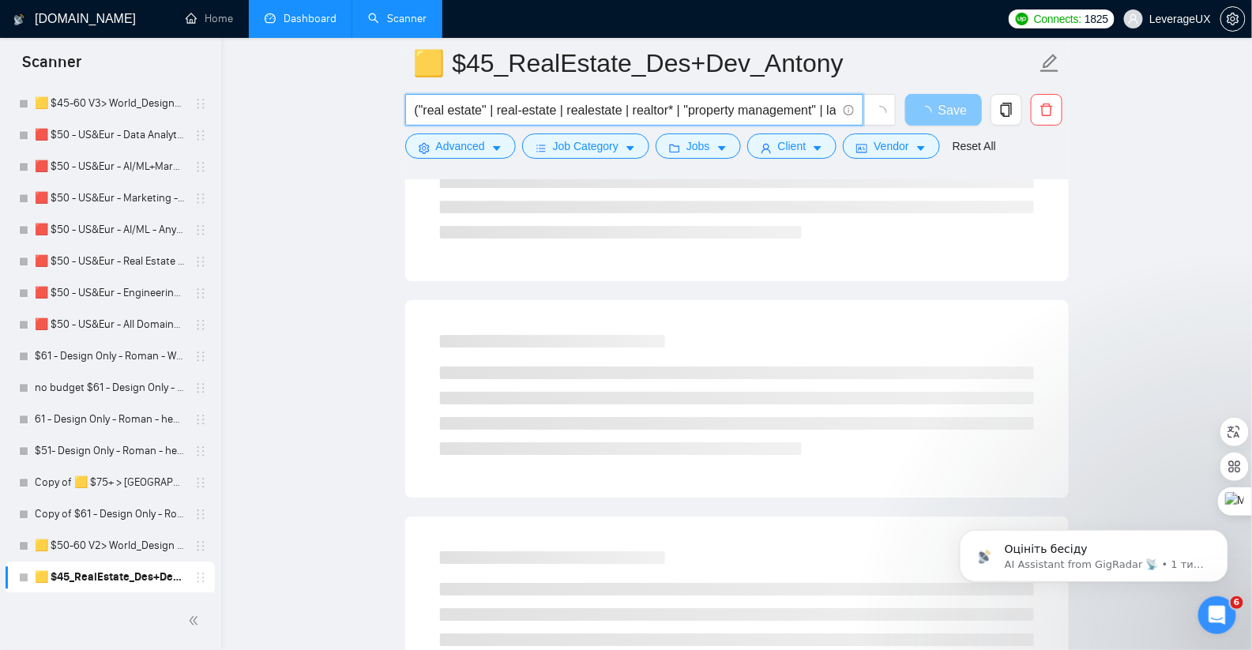
type input "("real estate" | real-estate | realestate | realtor* | "property management" | …"
click at [975, 112] on button "Save" at bounding box center [943, 110] width 77 height 32
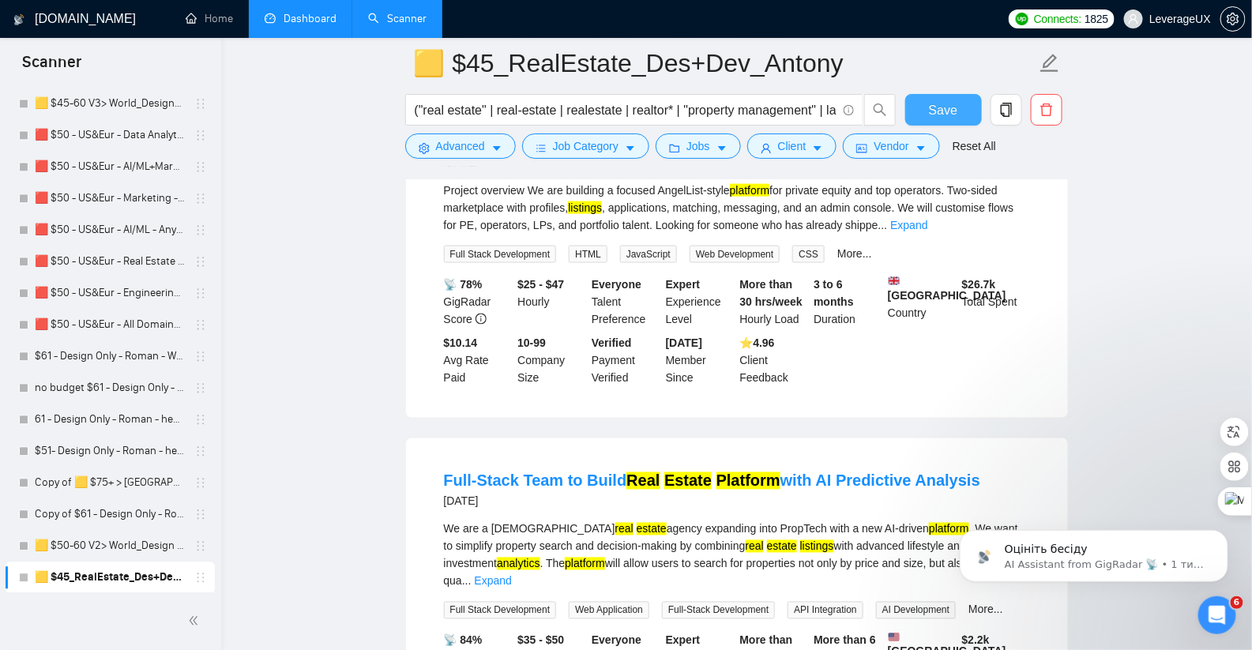
scroll to position [2987, 0]
click at [927, 231] on link "Expand" at bounding box center [908, 224] width 37 height 13
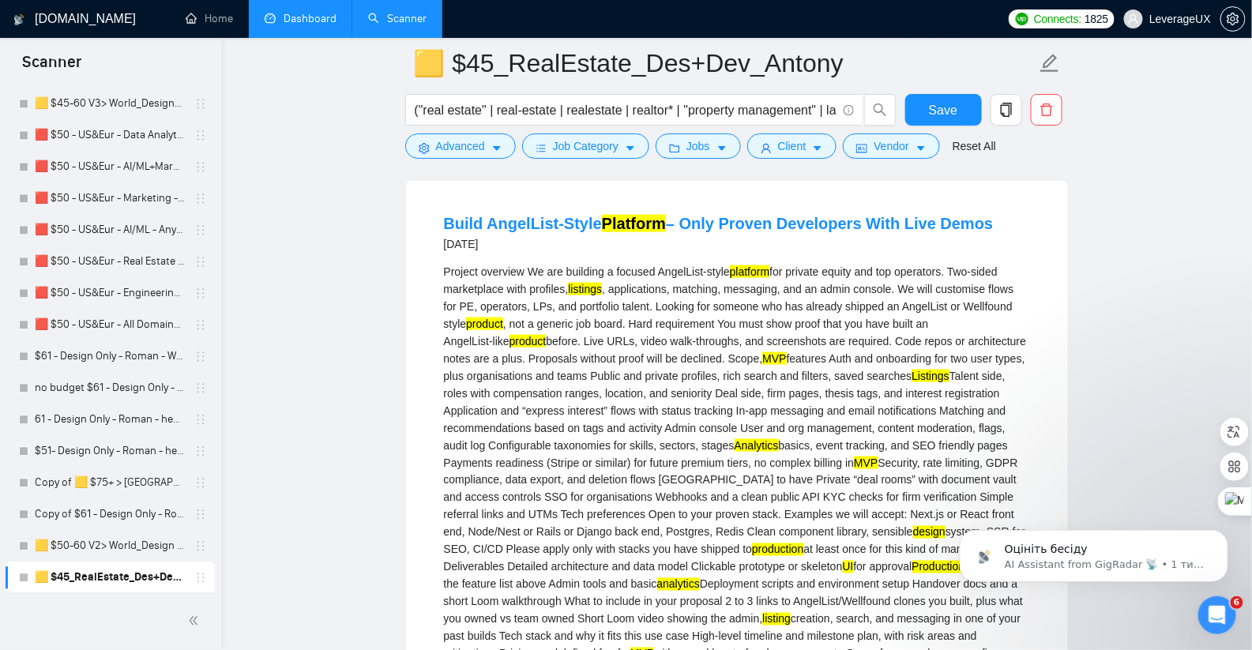
scroll to position [2834, 0]
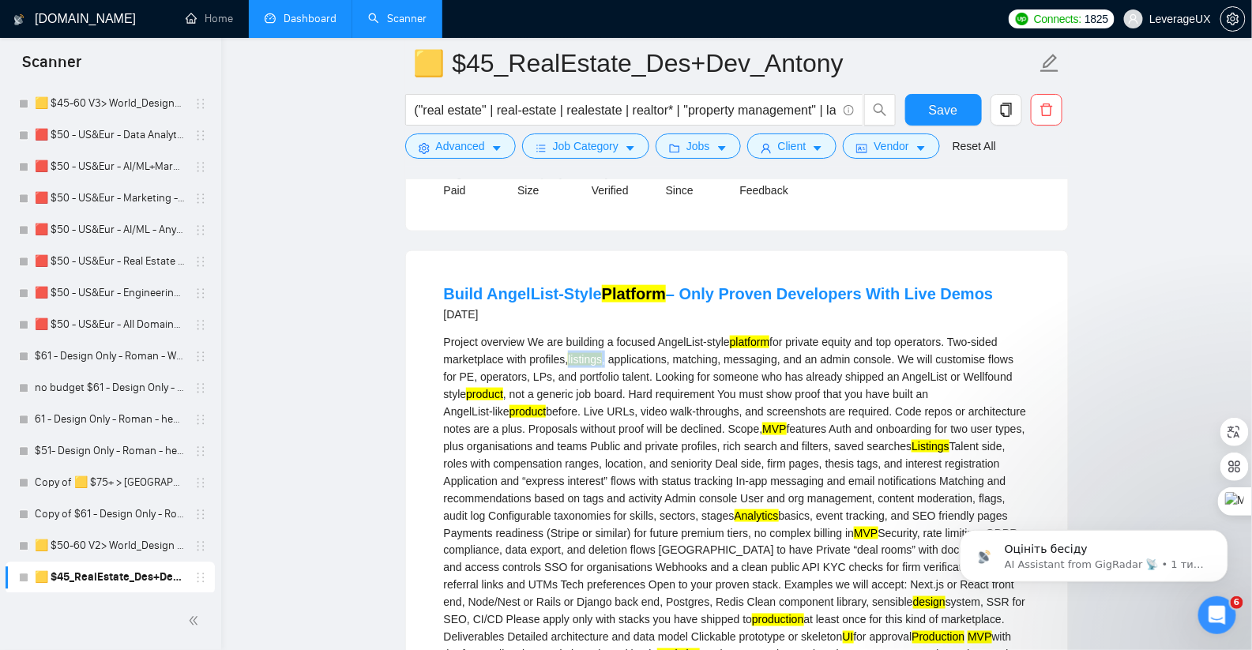
drag, startPoint x: 672, startPoint y: 395, endPoint x: 633, endPoint y: 391, distance: 38.9
click at [633, 391] on div "Project overview We are building a focused AngelList‑style platform for private…" at bounding box center [737, 611] width 586 height 556
copy div "listings ,"
click at [456, 143] on span "Advanced" at bounding box center [460, 145] width 49 height 17
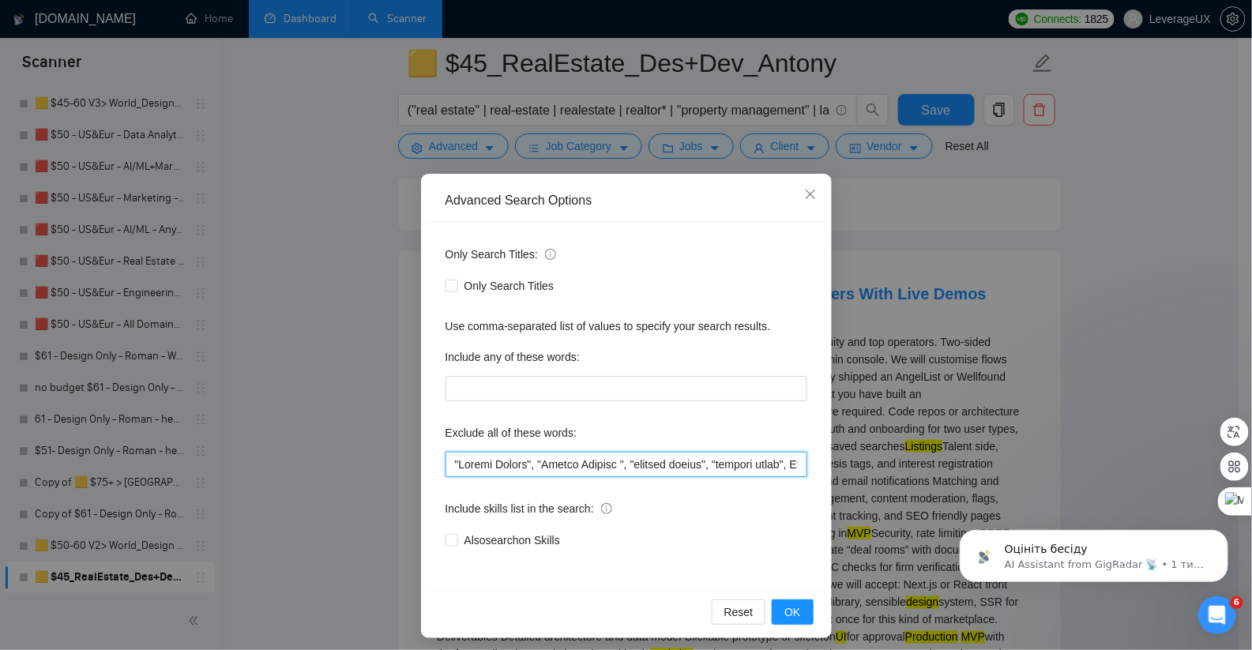
click at [445, 464] on input "text" at bounding box center [626, 464] width 362 height 25
paste input "listings,"
click at [802, 610] on button "OK" at bounding box center [792, 611] width 41 height 25
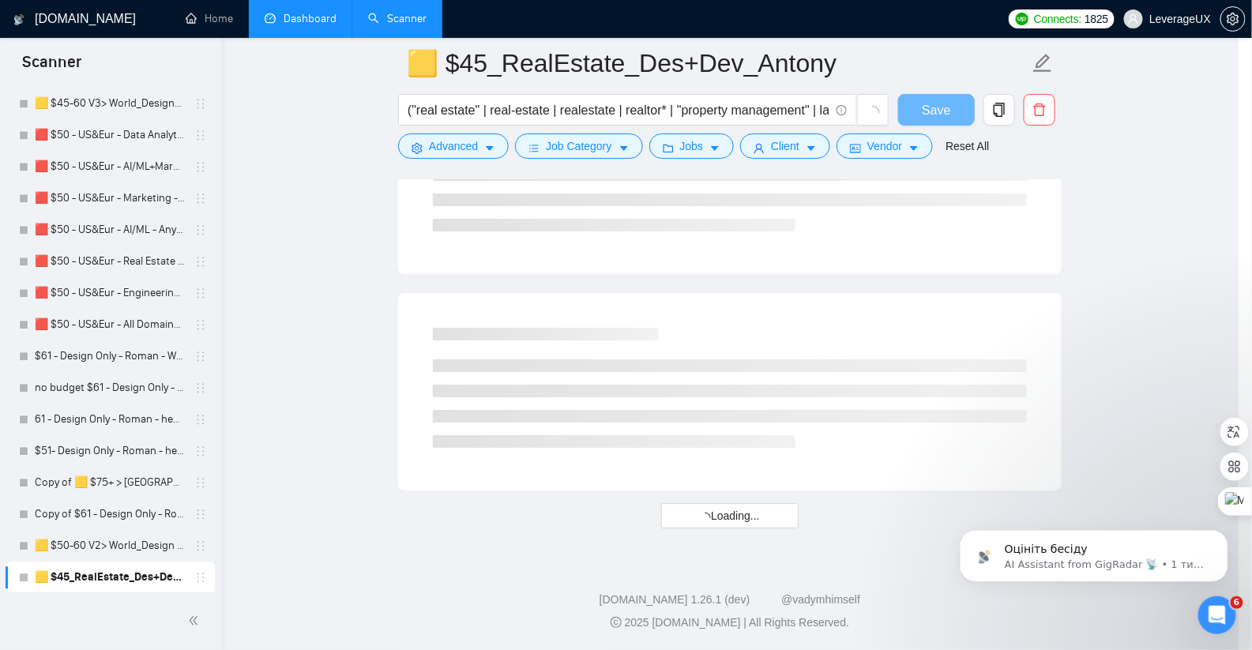
scroll to position [1983, 0]
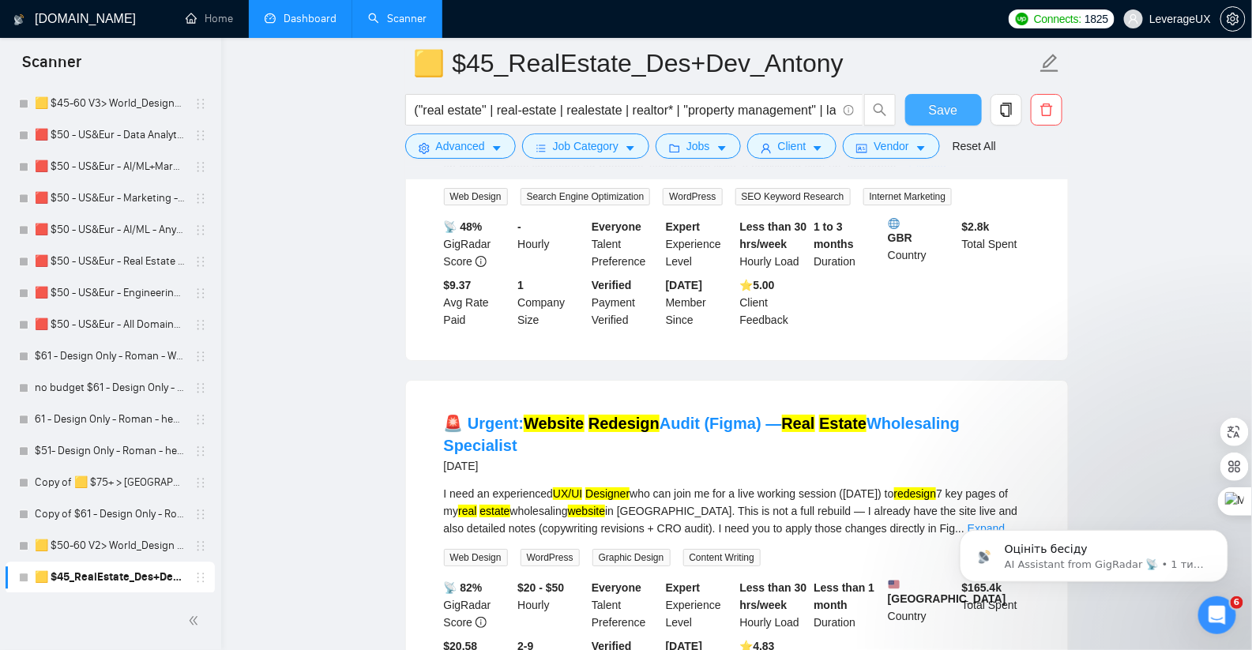
click at [942, 107] on span "Save" at bounding box center [943, 110] width 28 height 20
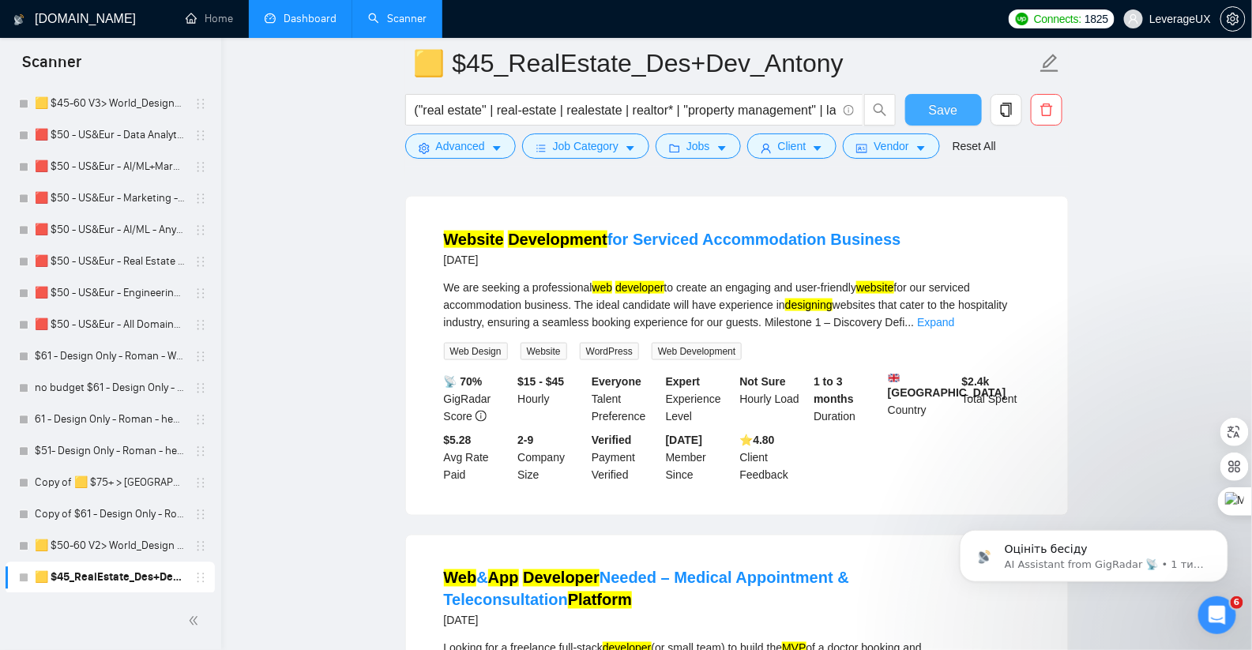
scroll to position [2884, 0]
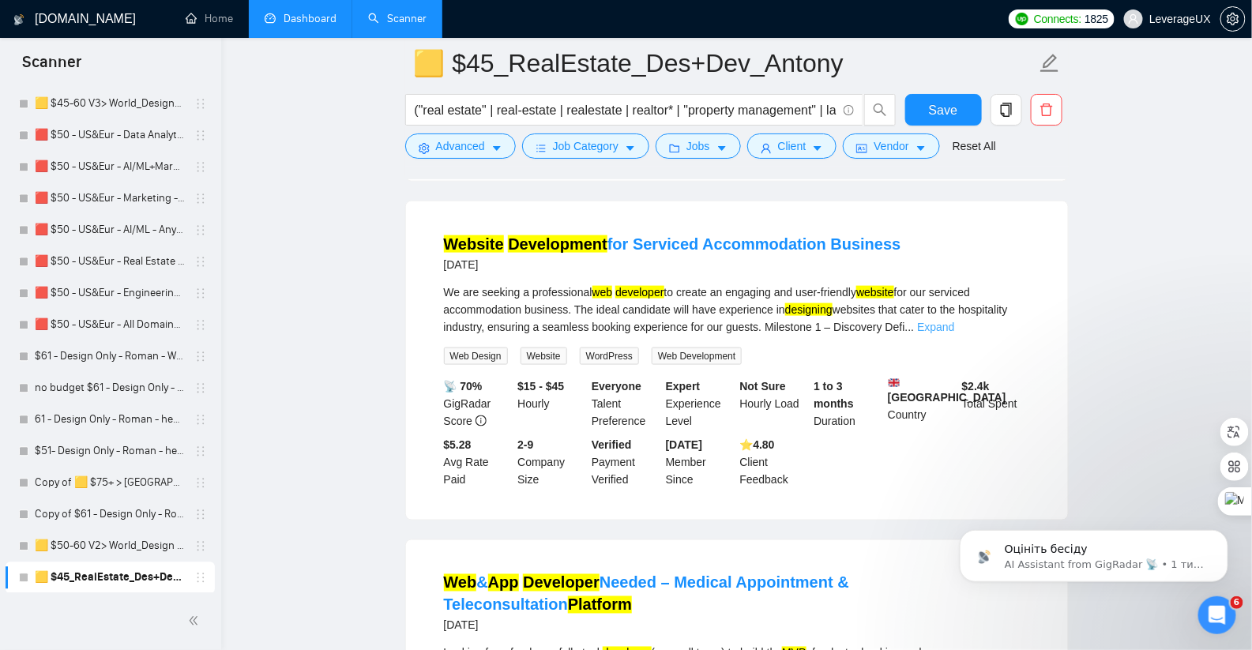
click at [954, 333] on link "Expand" at bounding box center [935, 327] width 37 height 13
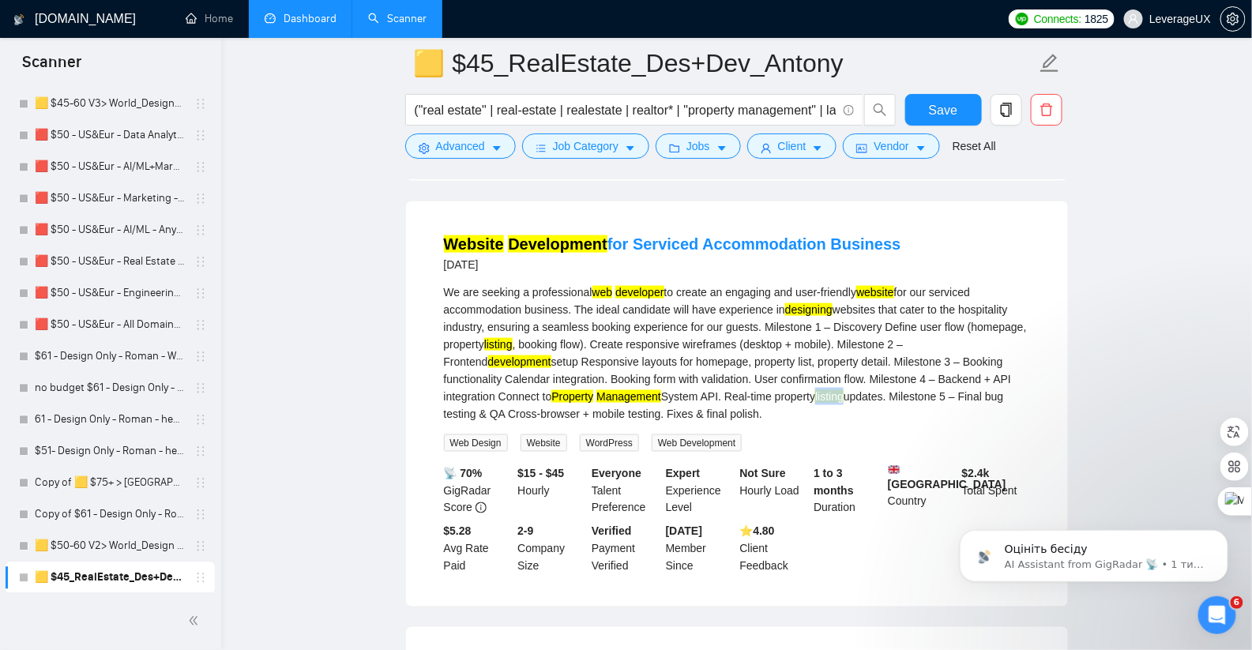
drag, startPoint x: 948, startPoint y: 431, endPoint x: 919, endPoint y: 431, distance: 29.2
click at [918, 423] on div "We are seeking a professional web developer to create an engaging and user-frie…" at bounding box center [737, 353] width 586 height 139
copy mark "listing"
click at [454, 147] on span "Advanced" at bounding box center [460, 145] width 49 height 17
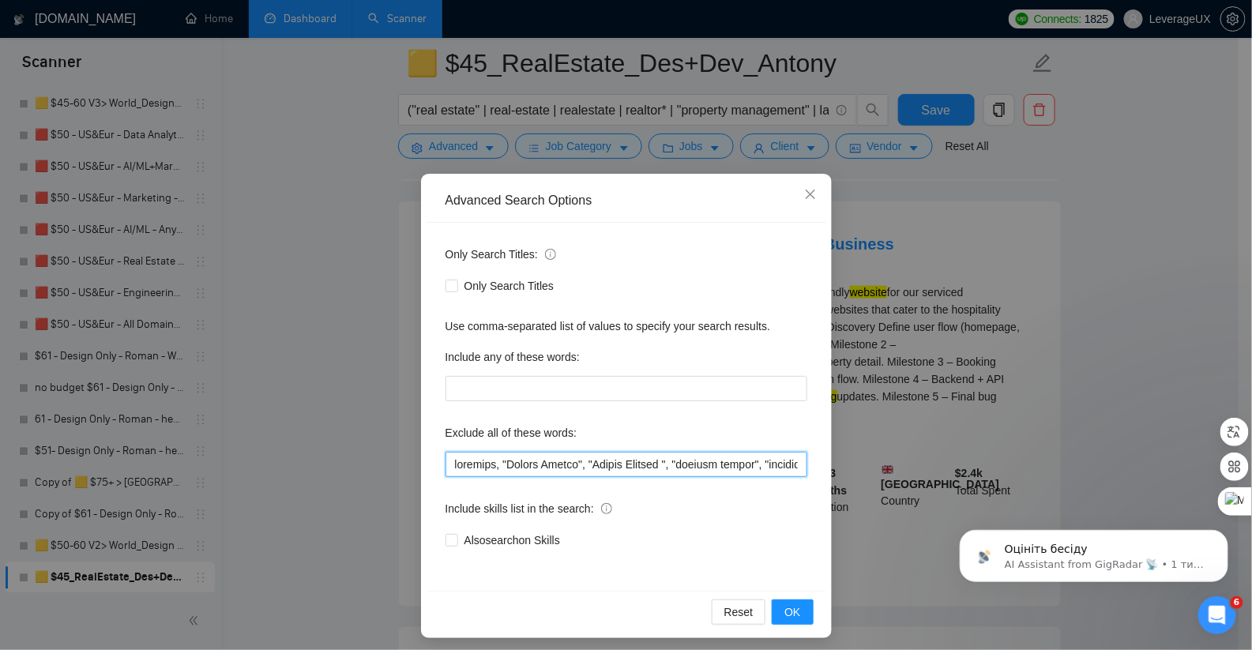
click at [445, 466] on input "text" at bounding box center [626, 464] width 362 height 25
paste input "listing"
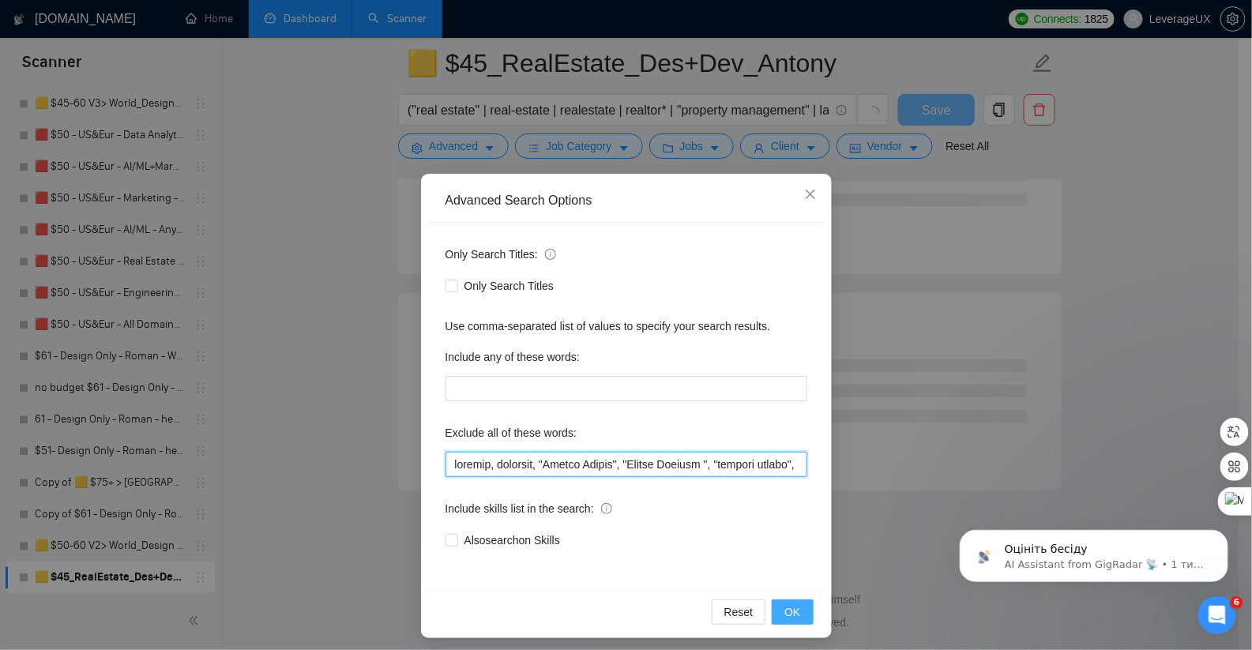
scroll to position [1983, 0]
click at [788, 621] on button "OK" at bounding box center [792, 611] width 41 height 25
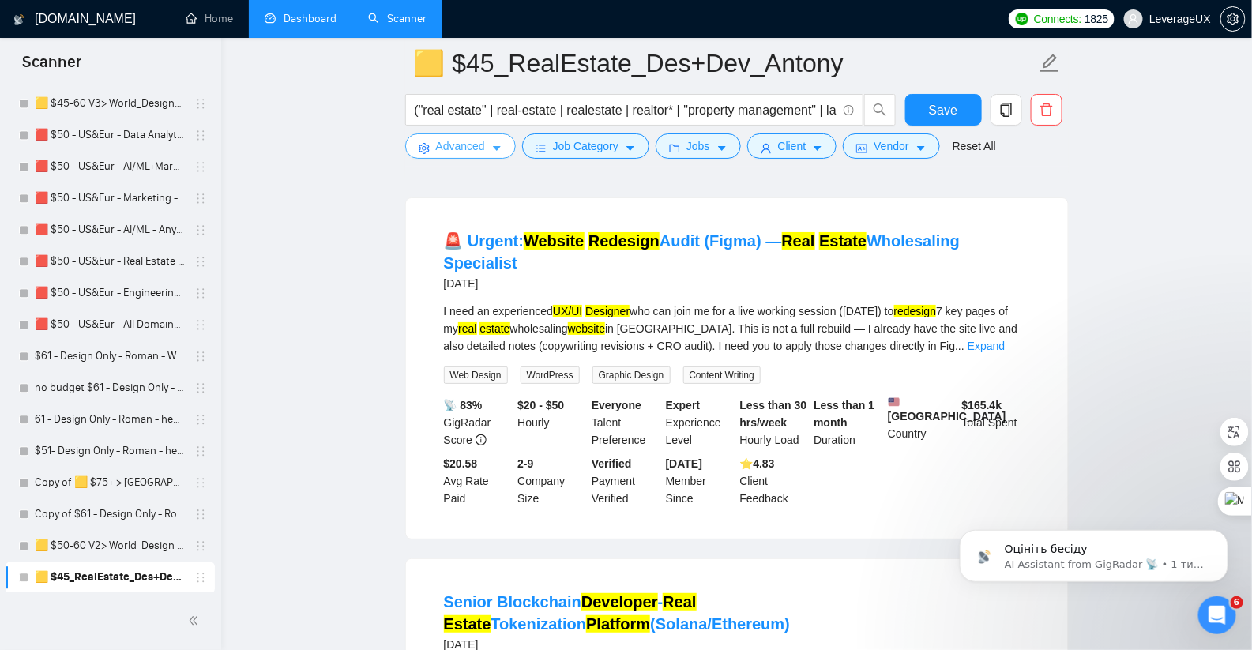
scroll to position [2166, 0]
click at [998, 352] on link "Expand" at bounding box center [985, 346] width 37 height 13
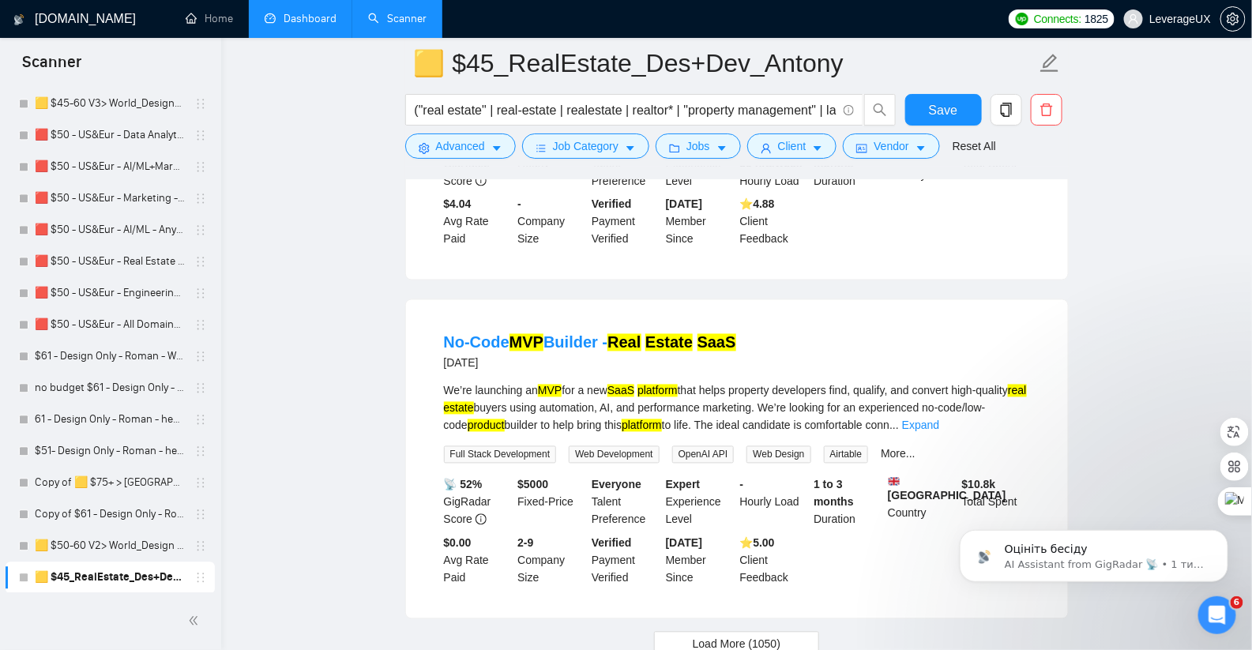
scroll to position [3345, 0]
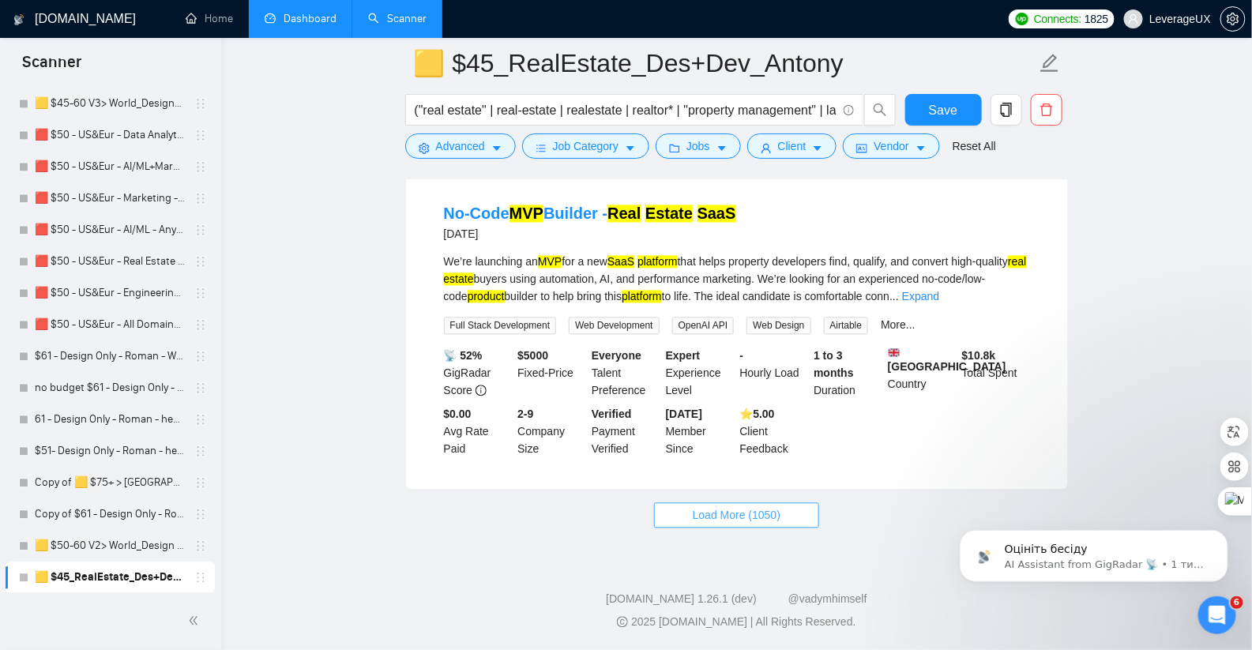
click at [683, 524] on button "Load More (1050)" at bounding box center [736, 515] width 165 height 25
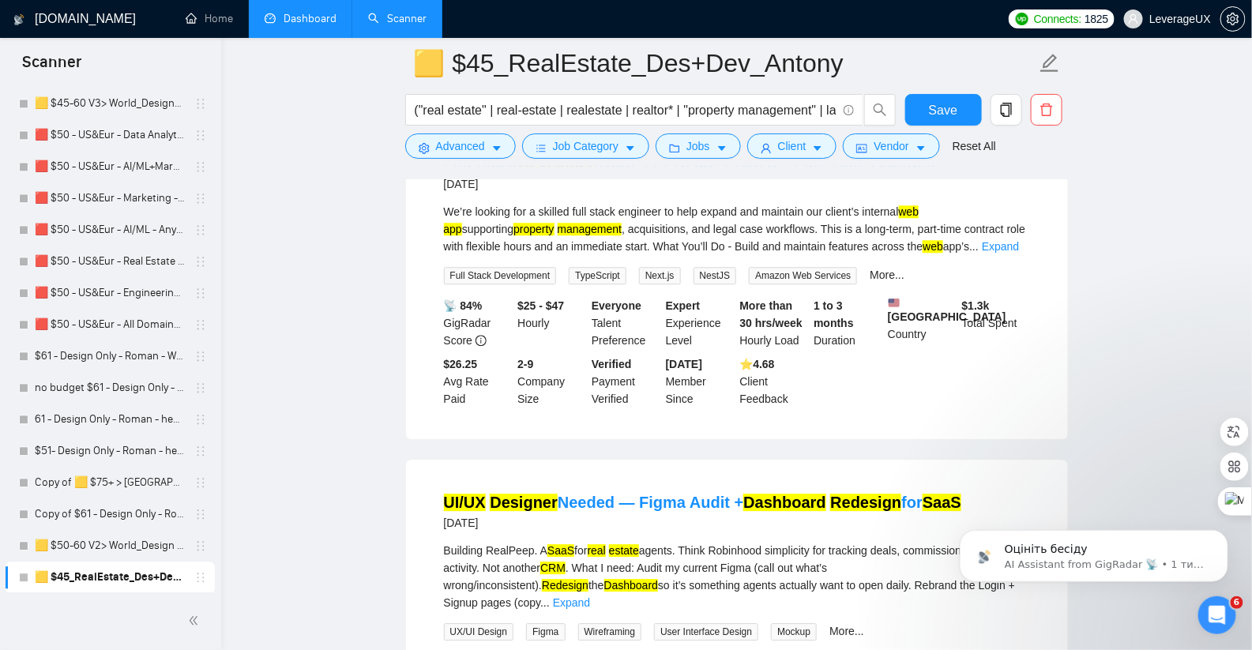
scroll to position [3700, 0]
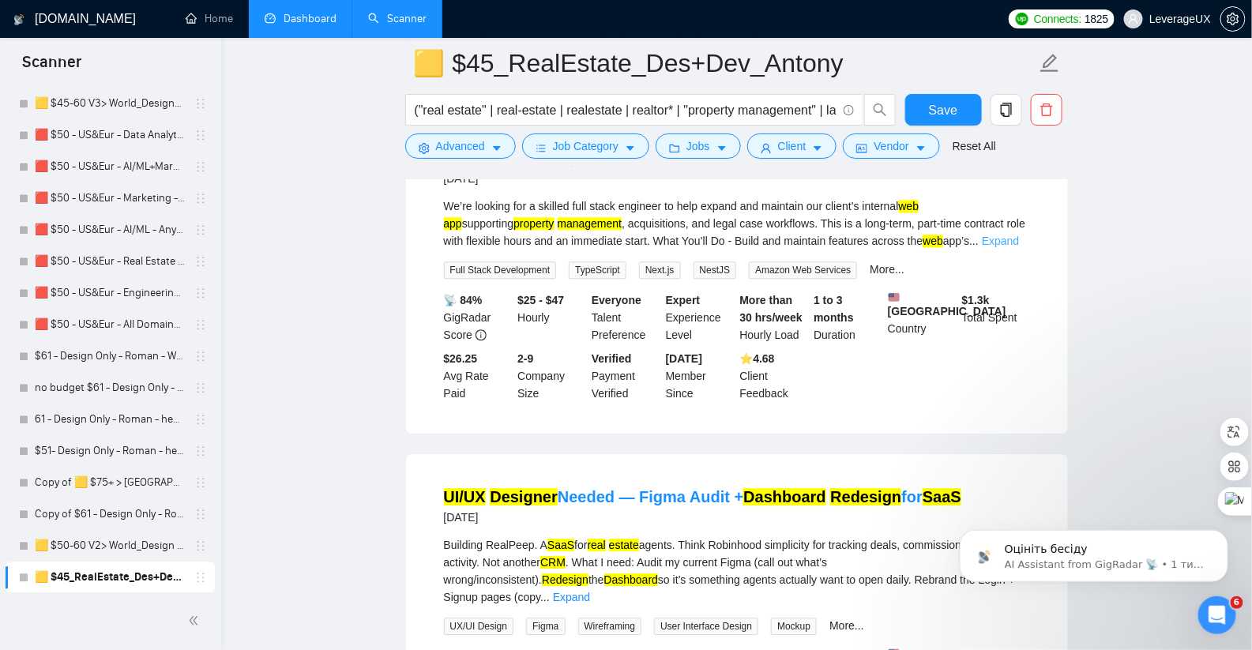
click at [1015, 247] on link "Expand" at bounding box center [1000, 241] width 37 height 13
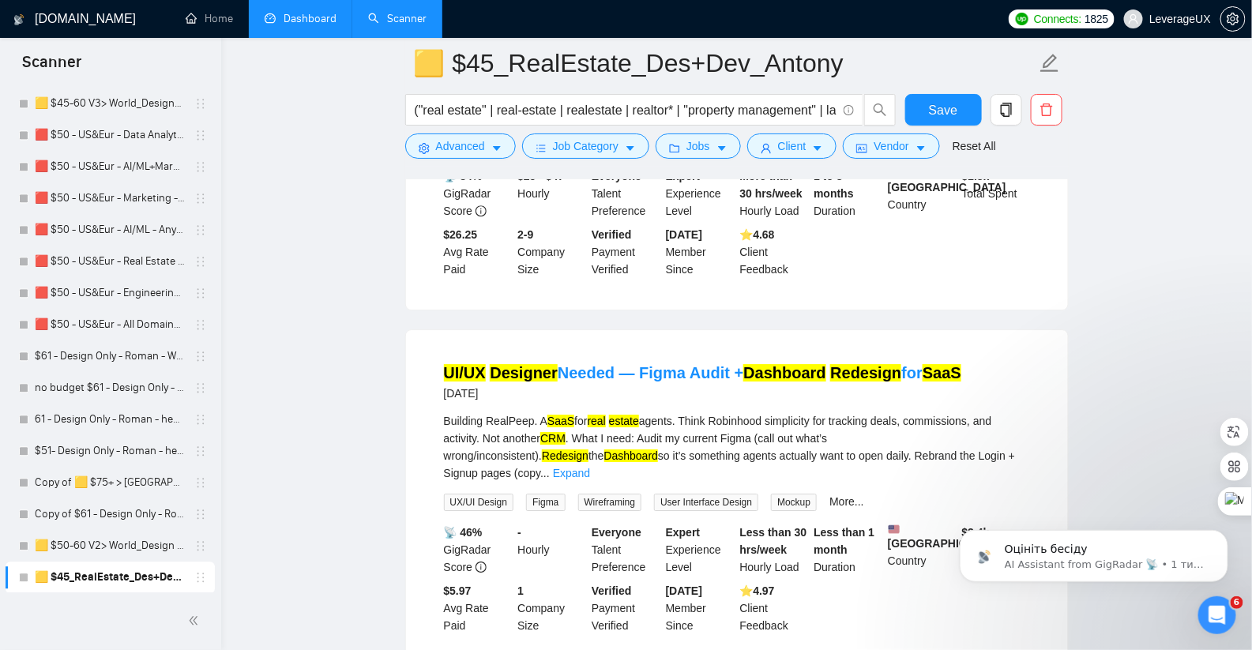
scroll to position [4131, 0]
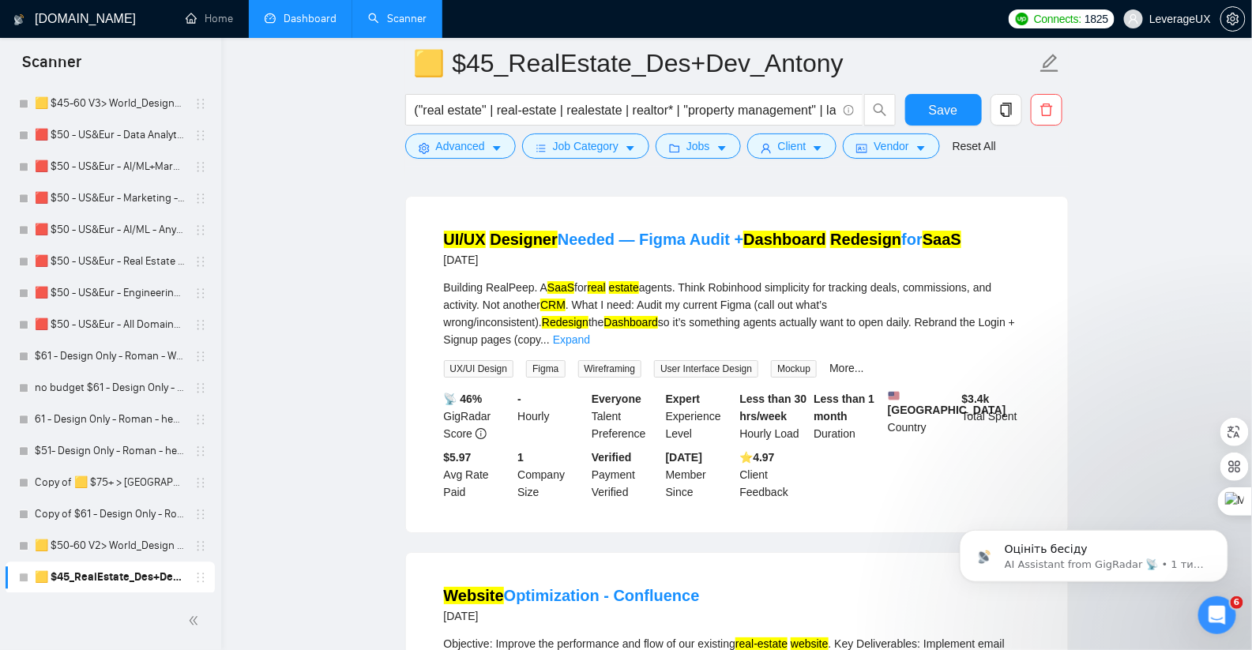
click at [1014, 348] on div "Building RealPeep. A SaaS for real estate agents. Think Robinhood simplicity fo…" at bounding box center [737, 313] width 586 height 69
click at [590, 346] on link "Expand" at bounding box center [571, 339] width 37 height 13
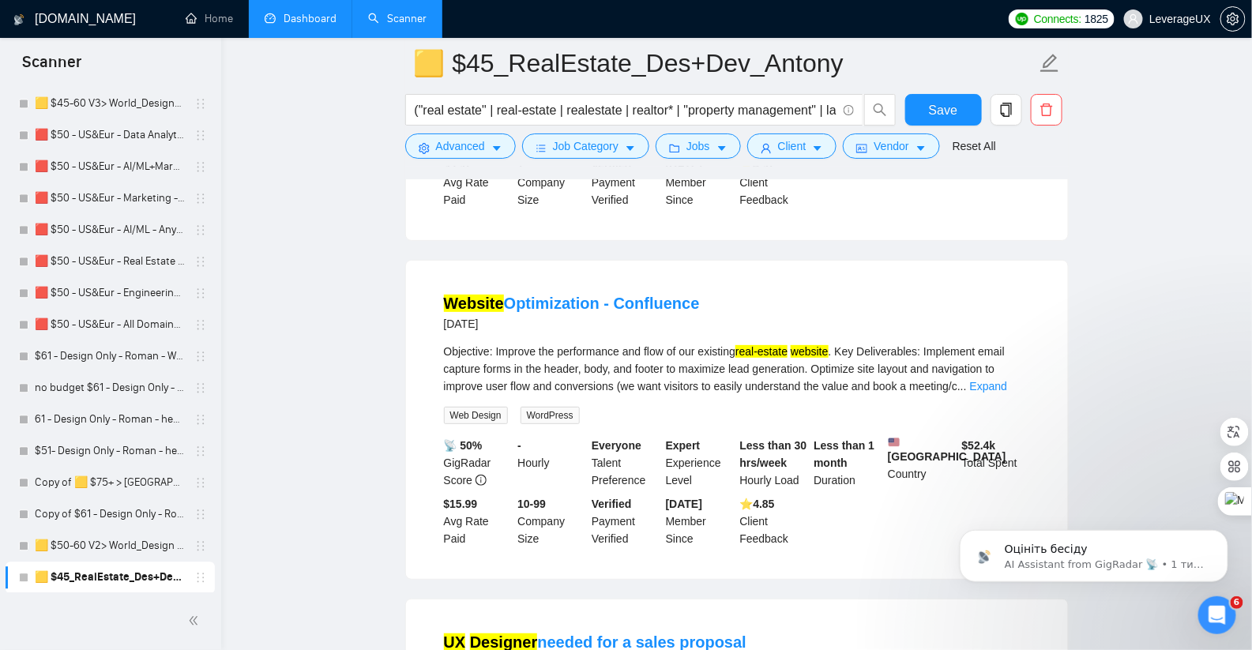
scroll to position [4593, 0]
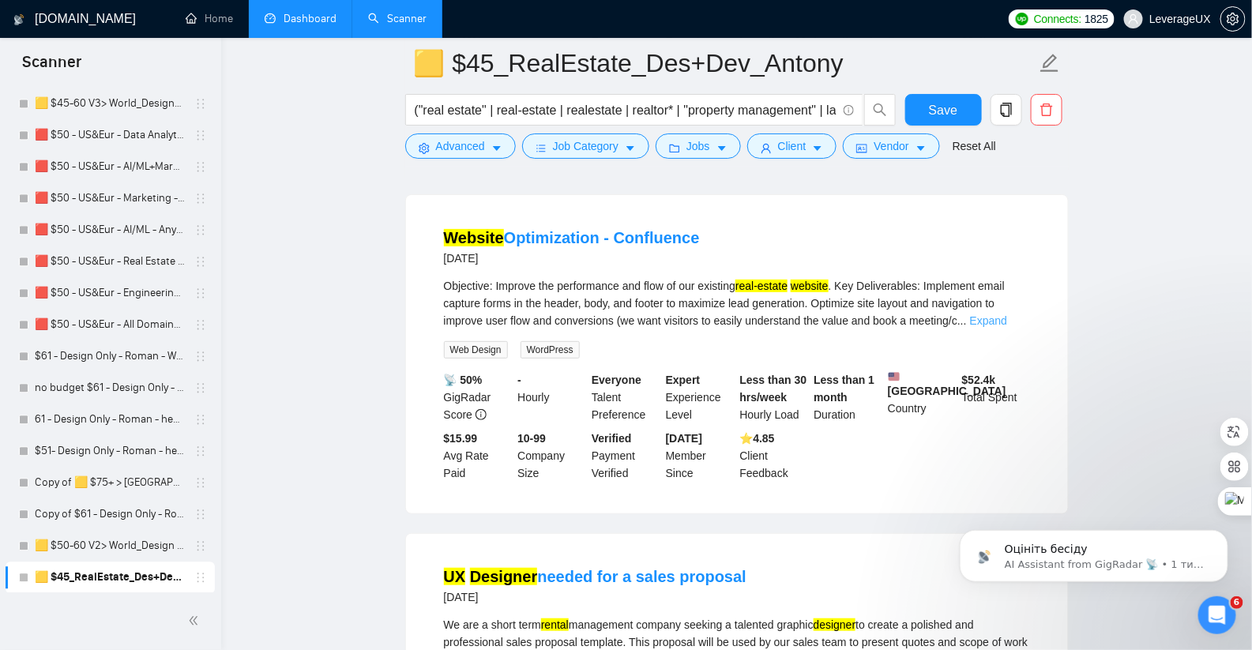
click at [1007, 327] on link "Expand" at bounding box center [988, 320] width 37 height 13
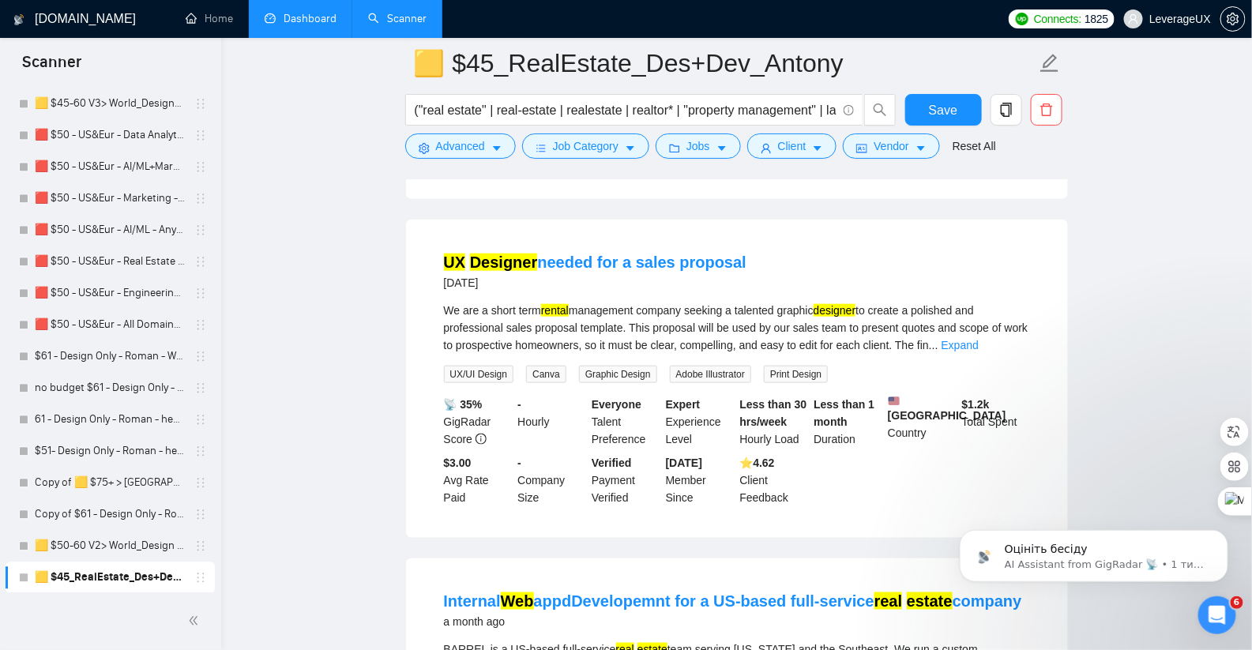
scroll to position [5032, 0]
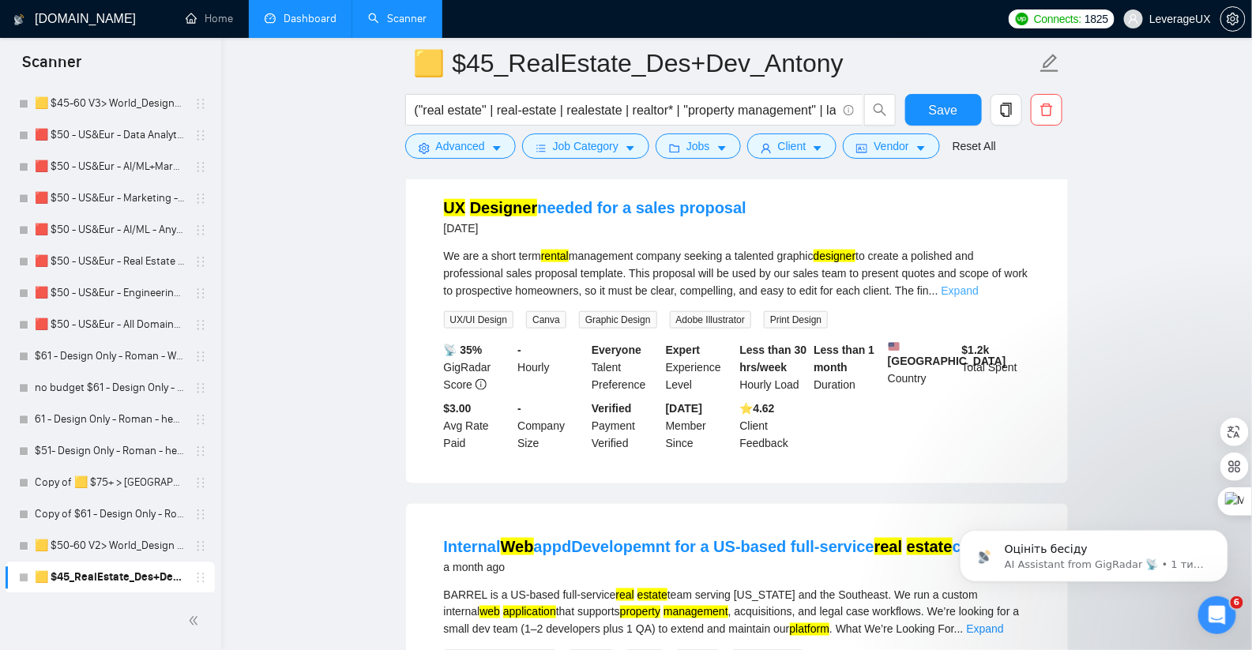
click at [979, 297] on link "Expand" at bounding box center [959, 290] width 37 height 13
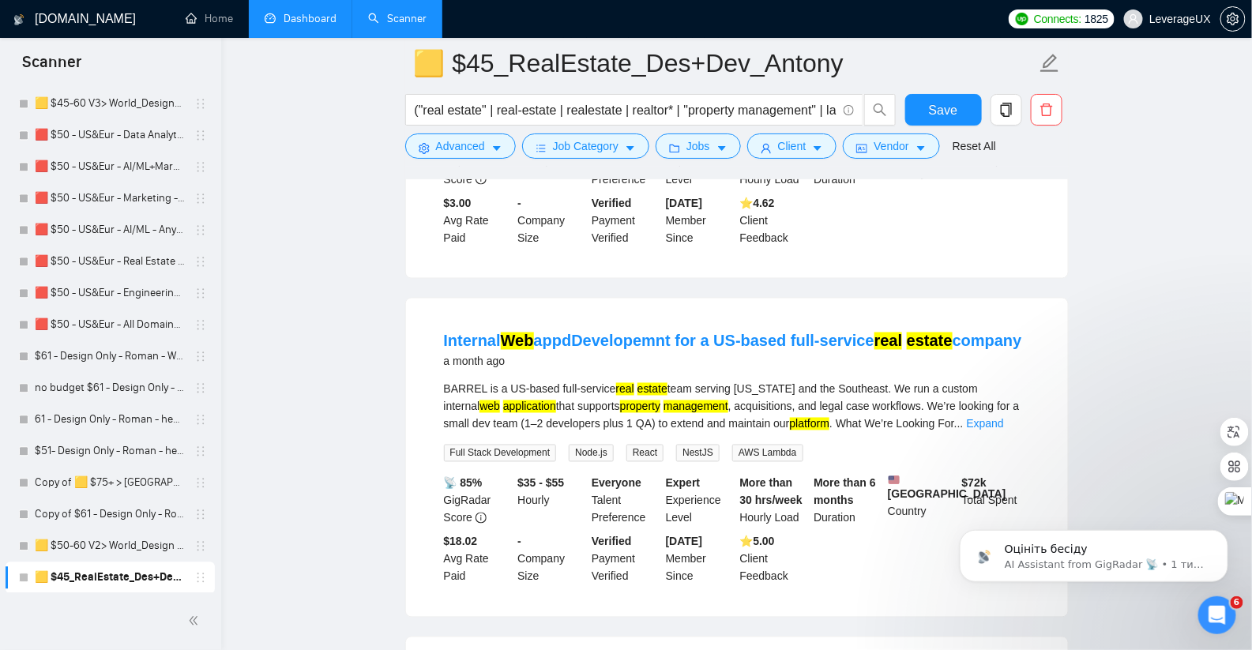
scroll to position [5321, 0]
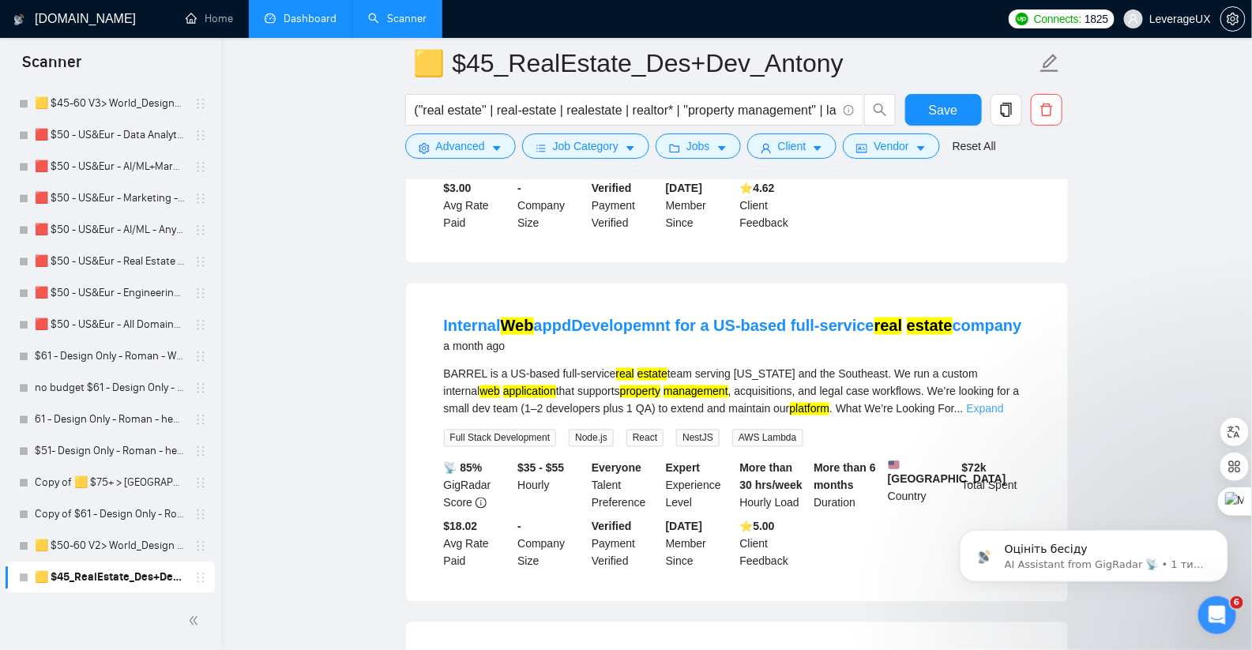
click at [1004, 415] on link "Expand" at bounding box center [985, 409] width 37 height 13
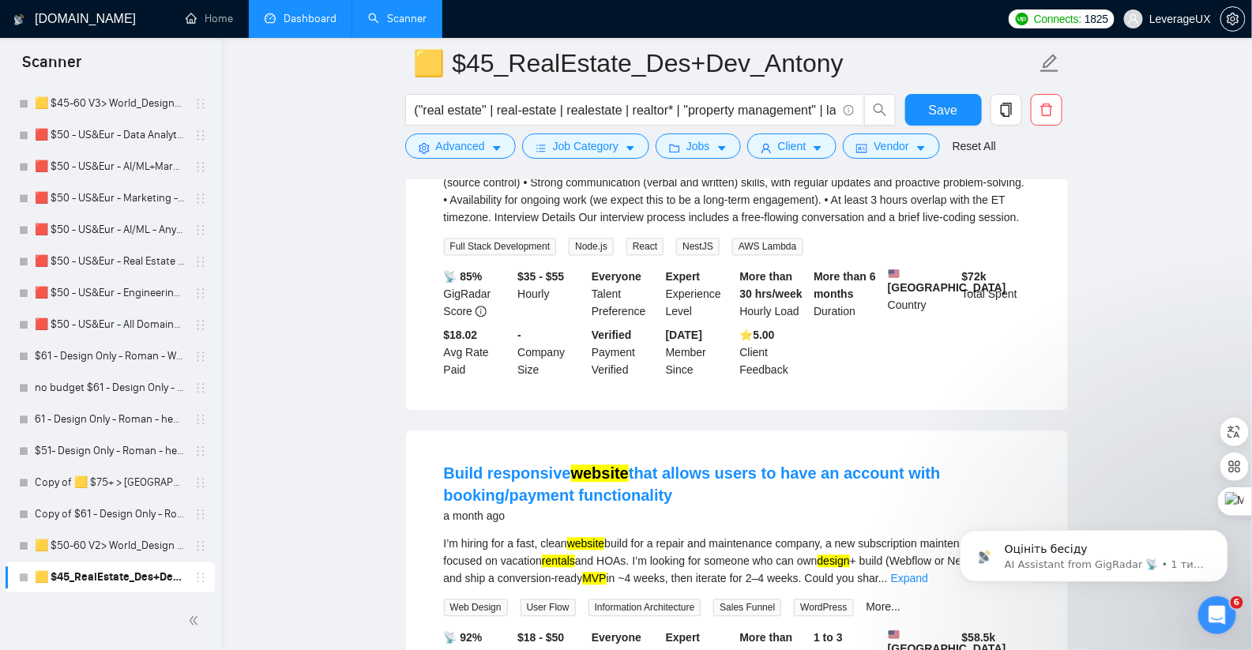
scroll to position [5896, 0]
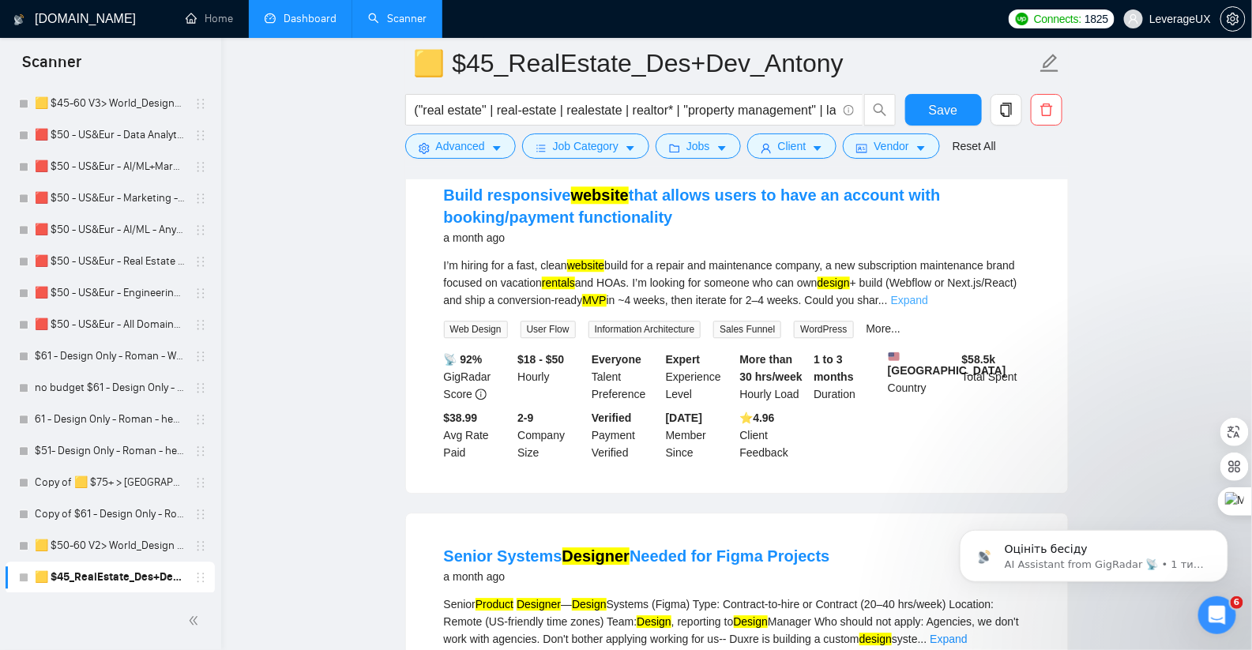
click at [928, 306] on link "Expand" at bounding box center [909, 300] width 37 height 13
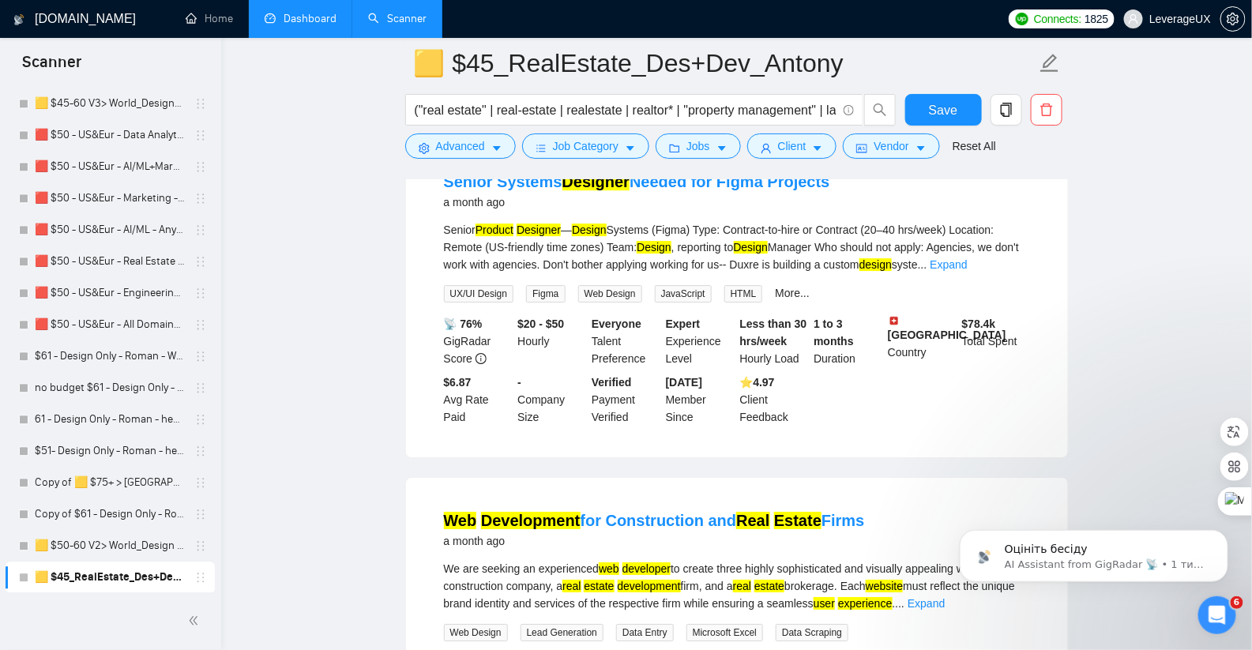
scroll to position [6339, 0]
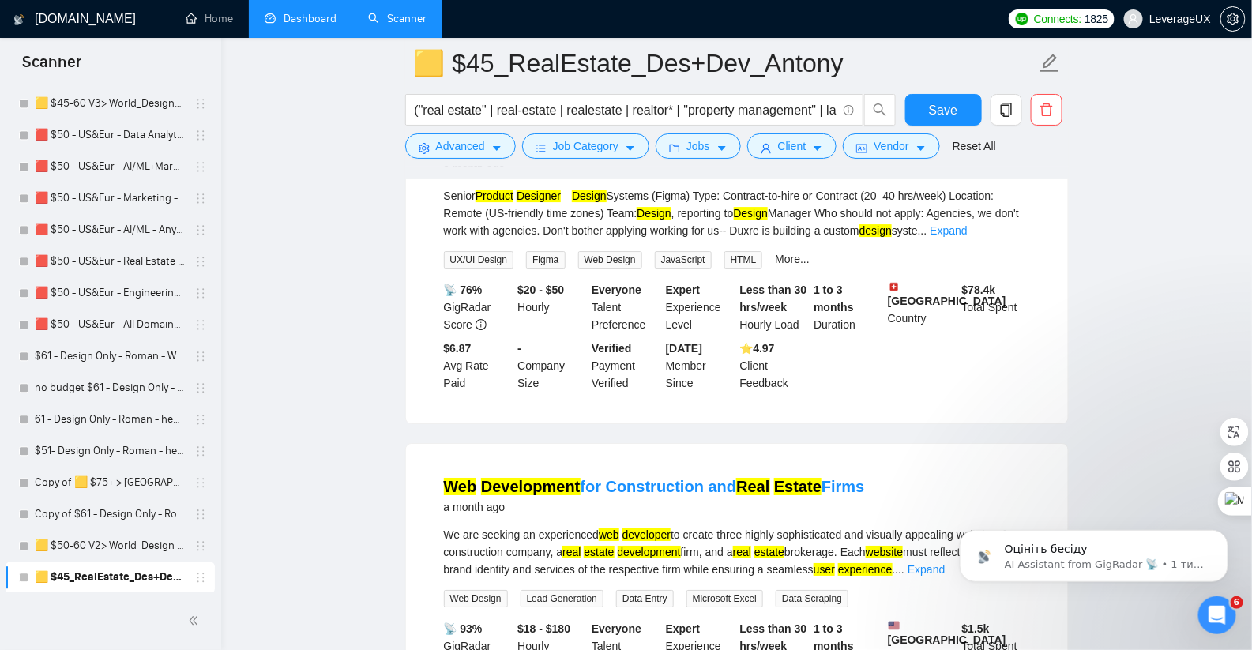
click at [967, 237] on link "Expand" at bounding box center [948, 230] width 37 height 13
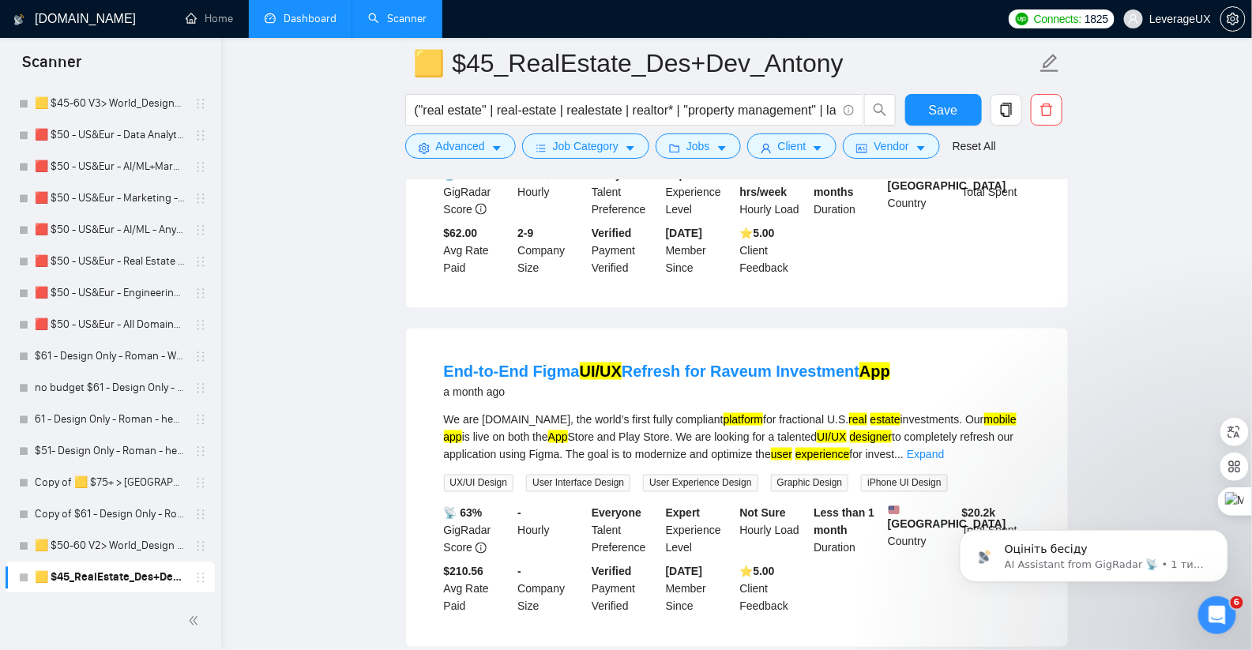
scroll to position [7609, 0]
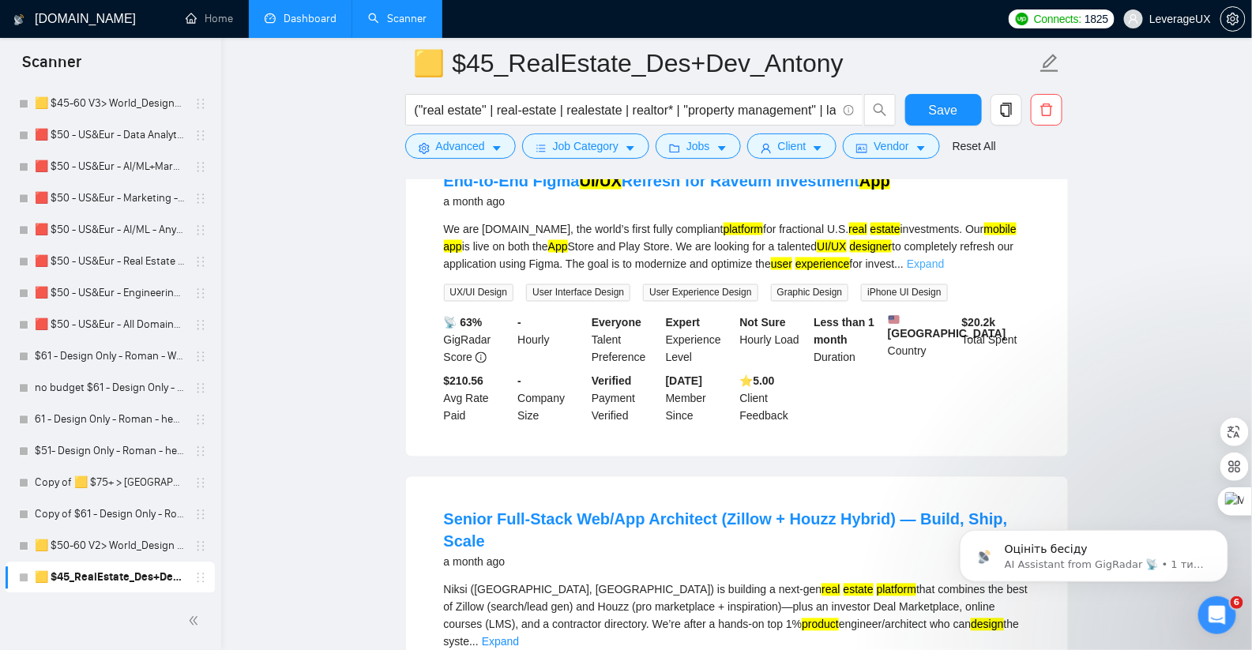
click at [944, 270] on link "Expand" at bounding box center [925, 263] width 37 height 13
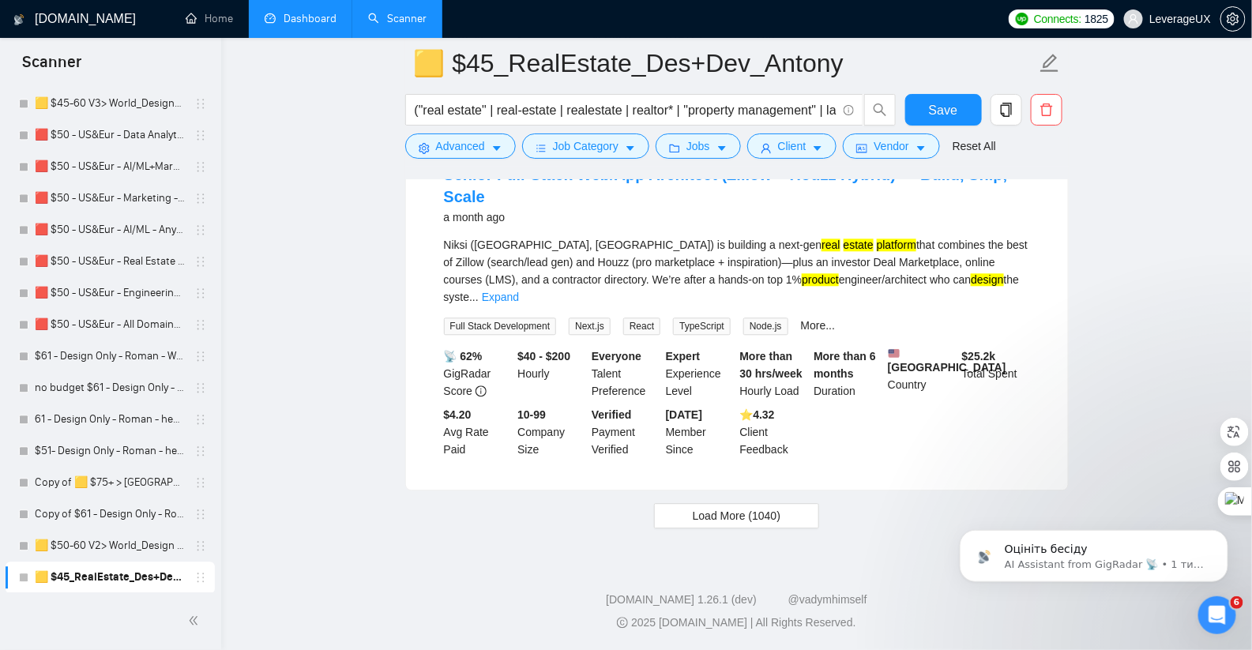
scroll to position [8203, 0]
click at [753, 524] on span "Load More (1040)" at bounding box center [737, 515] width 88 height 17
click at [746, 524] on span "Loading..." at bounding box center [737, 515] width 60 height 17
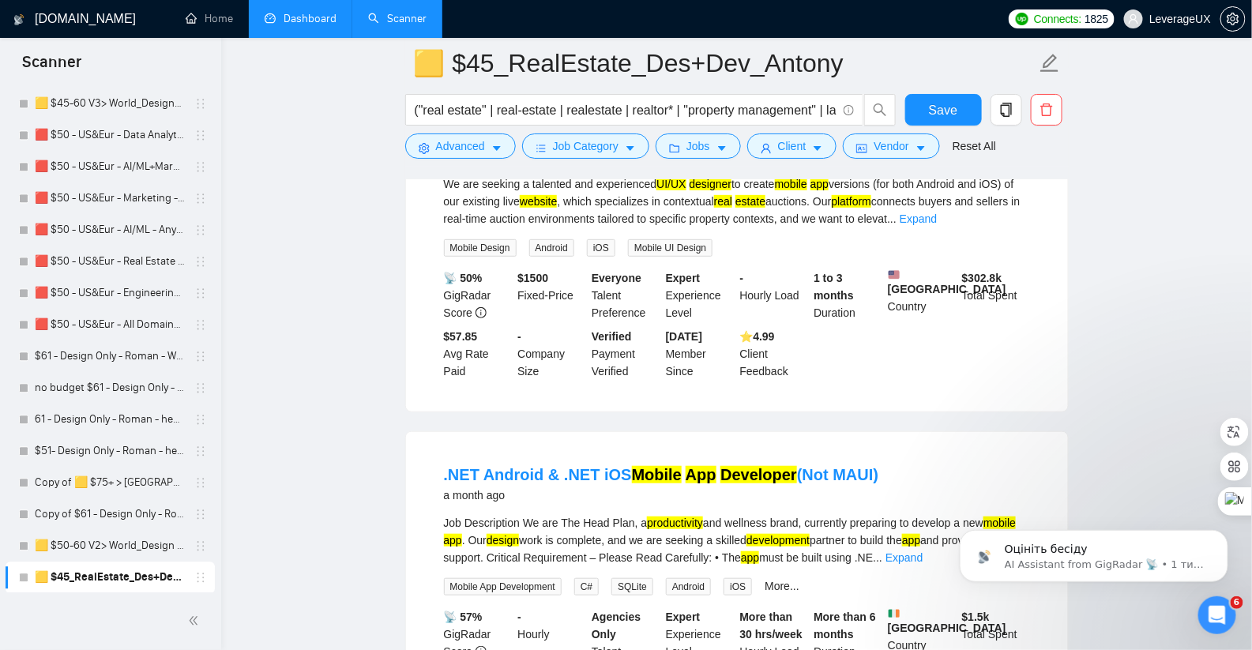
scroll to position [9221, 0]
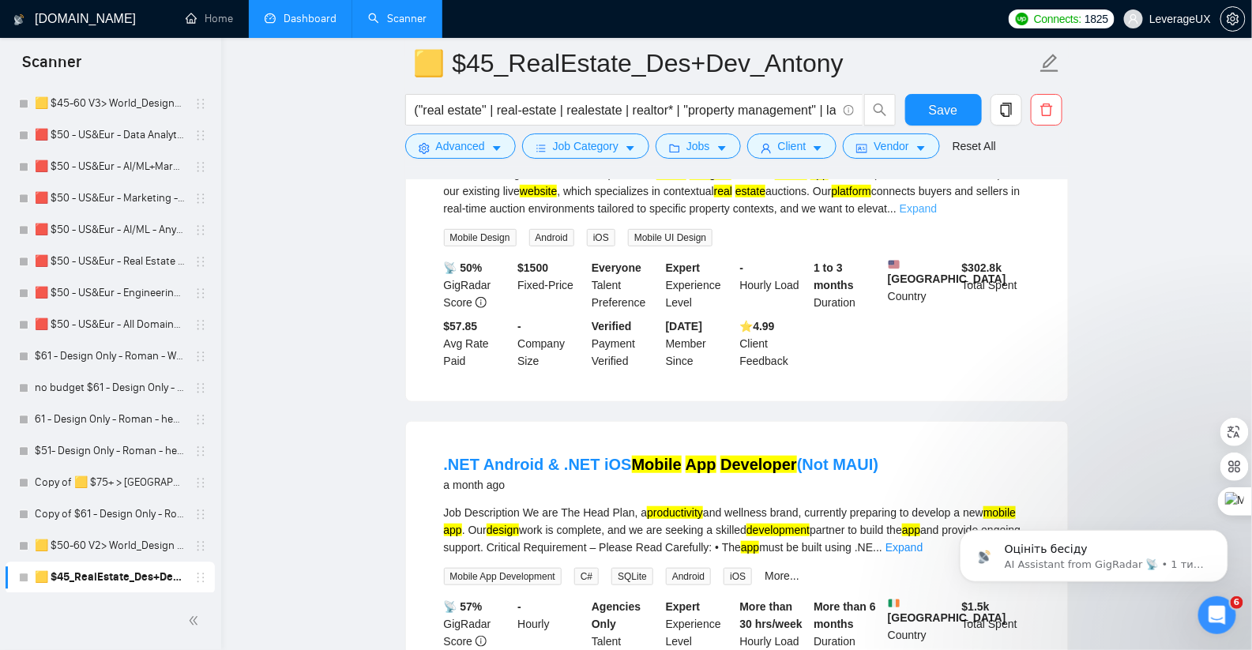
click at [937, 215] on link "Expand" at bounding box center [918, 208] width 37 height 13
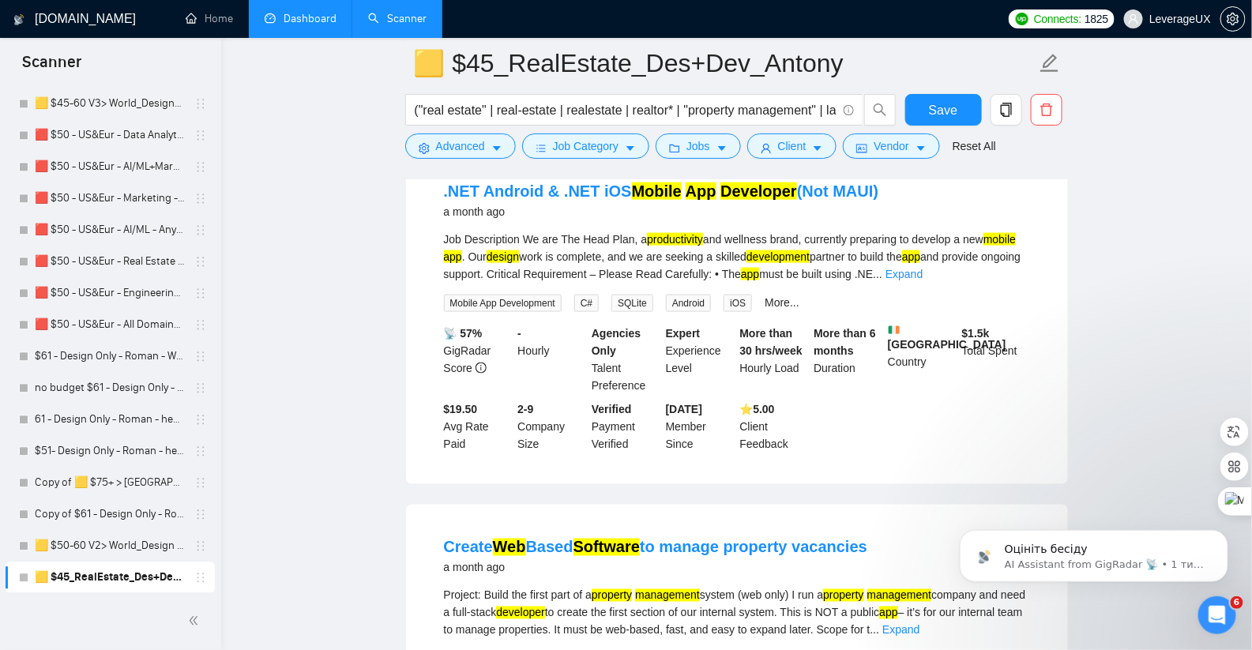
scroll to position [9636, 0]
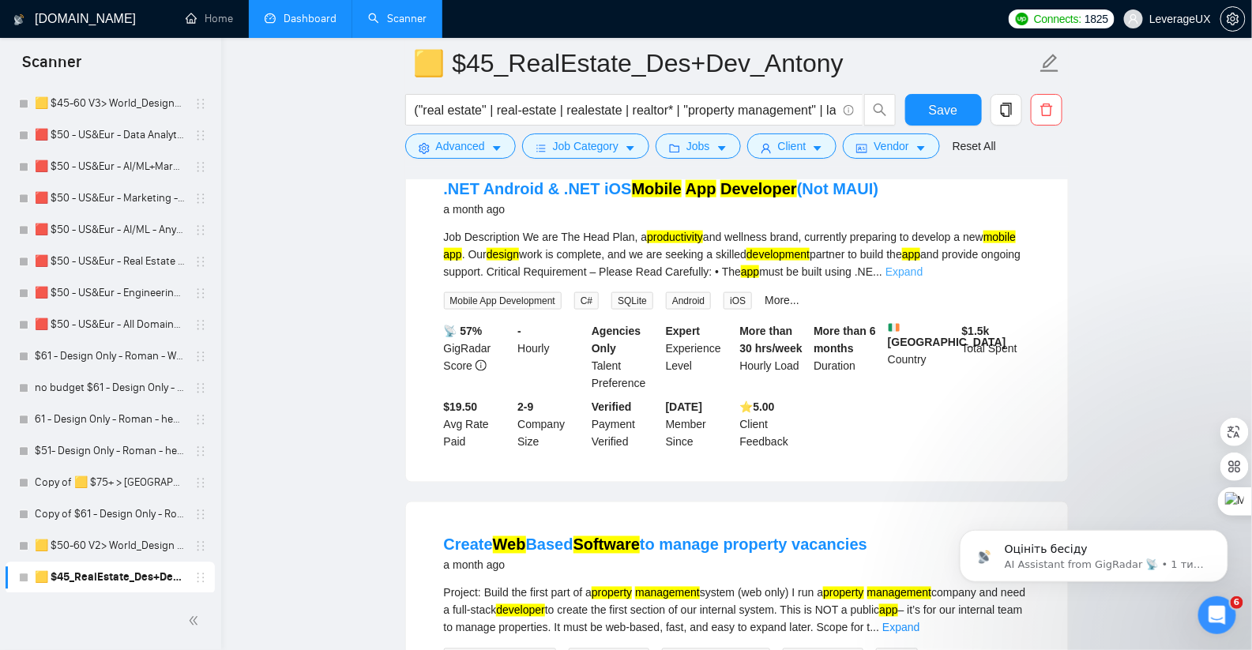
click at [922, 278] on link "Expand" at bounding box center [903, 271] width 37 height 13
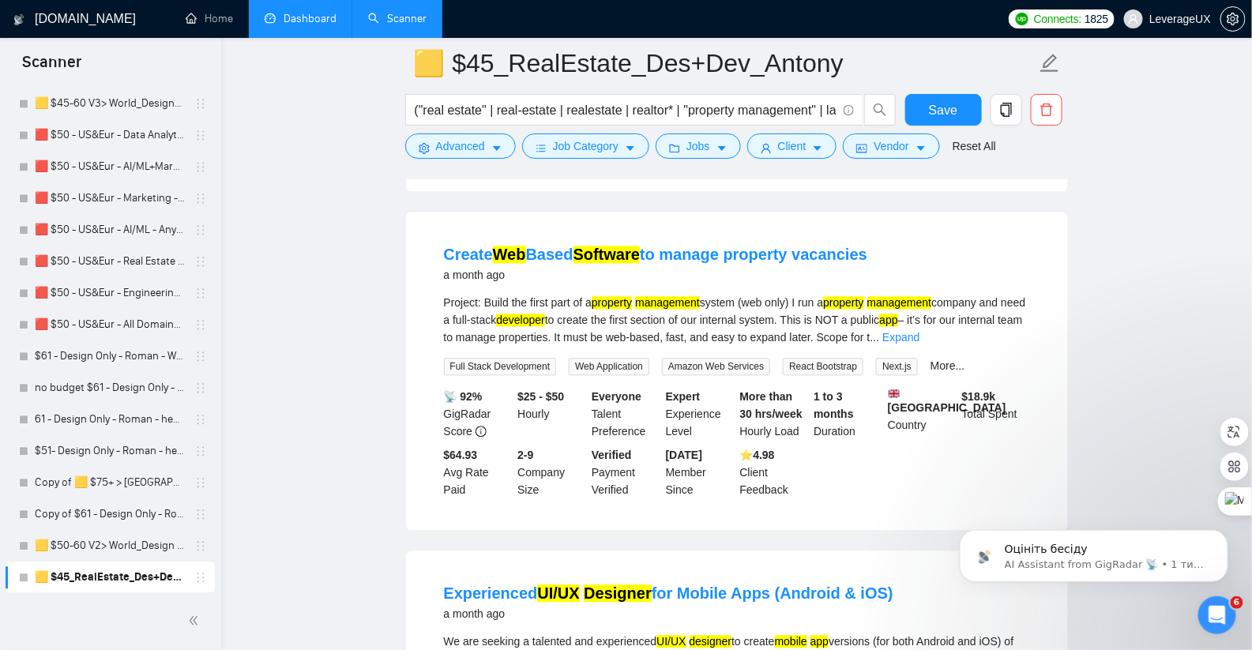
scroll to position [10360, 0]
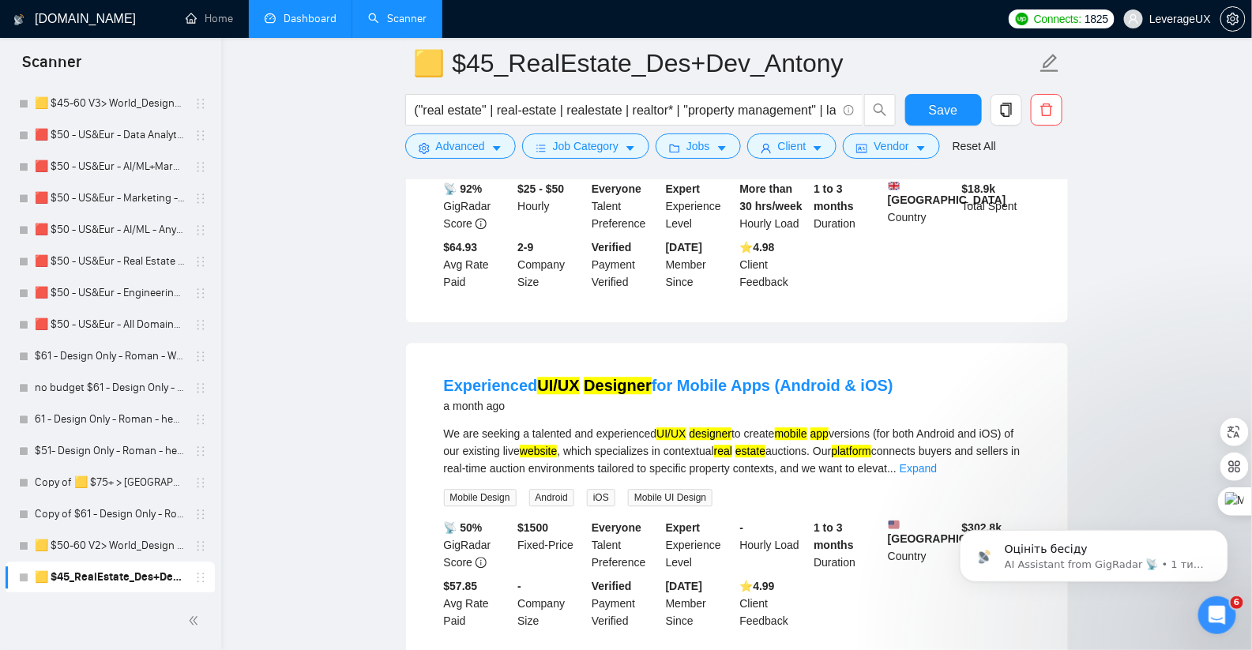
click at [919, 136] on link "Expand" at bounding box center [900, 129] width 37 height 13
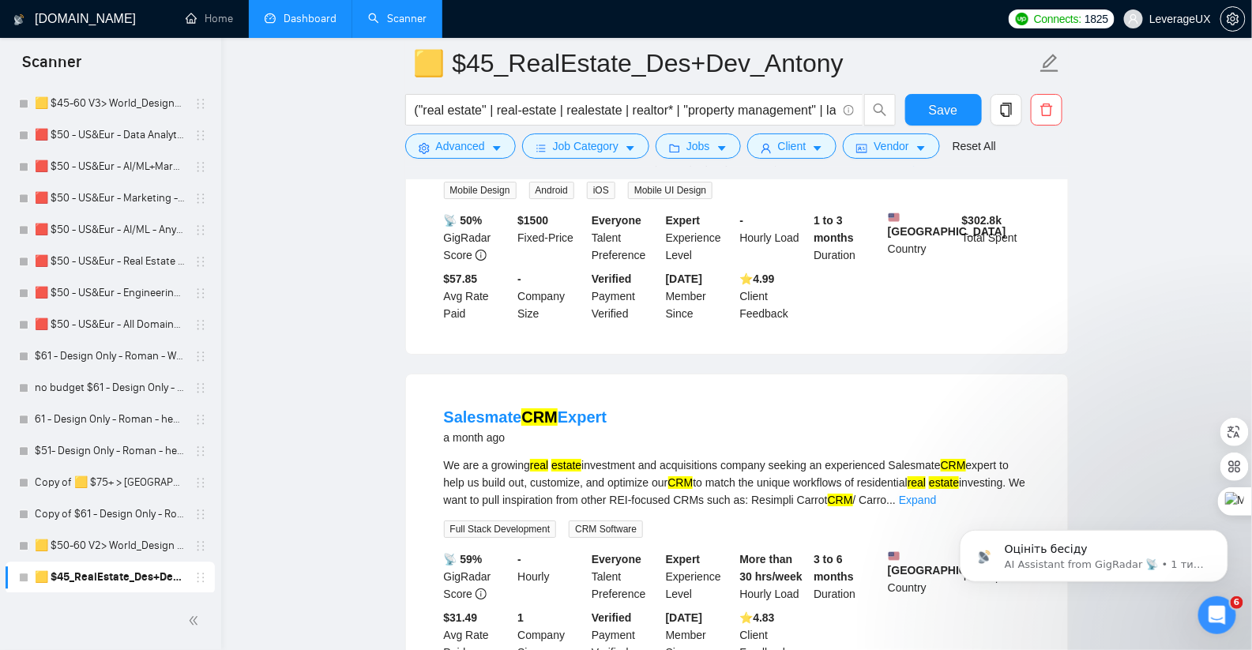
scroll to position [10896, 0]
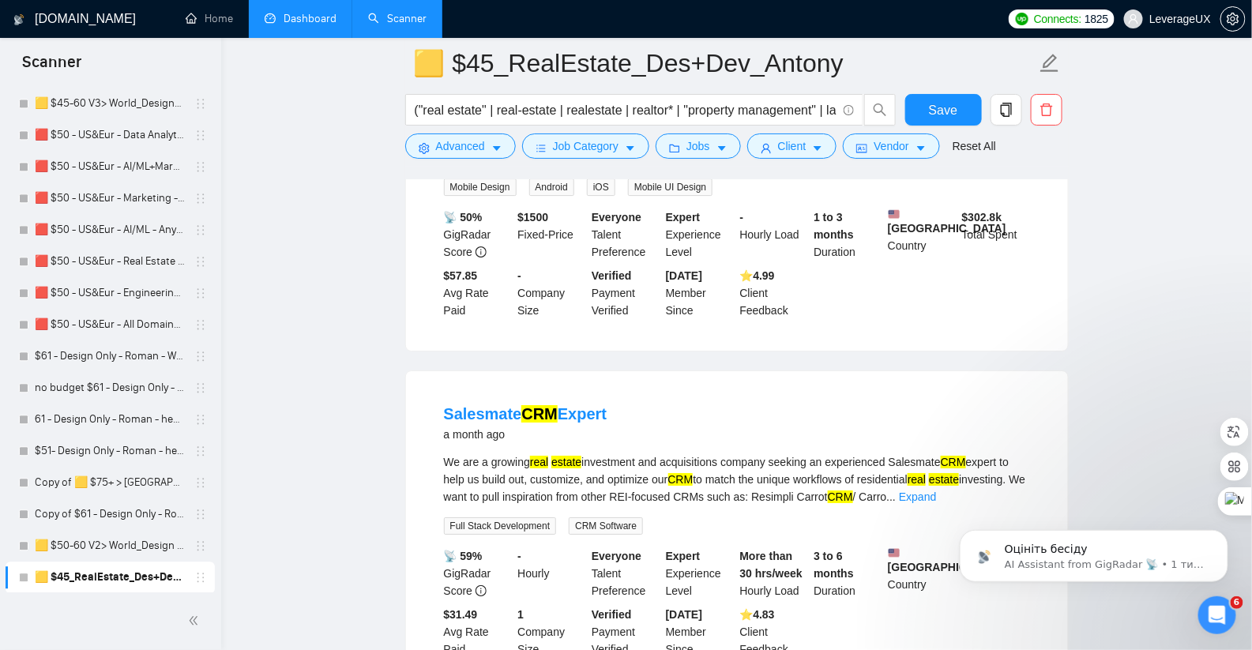
click at [937, 164] on link "Expand" at bounding box center [918, 158] width 37 height 13
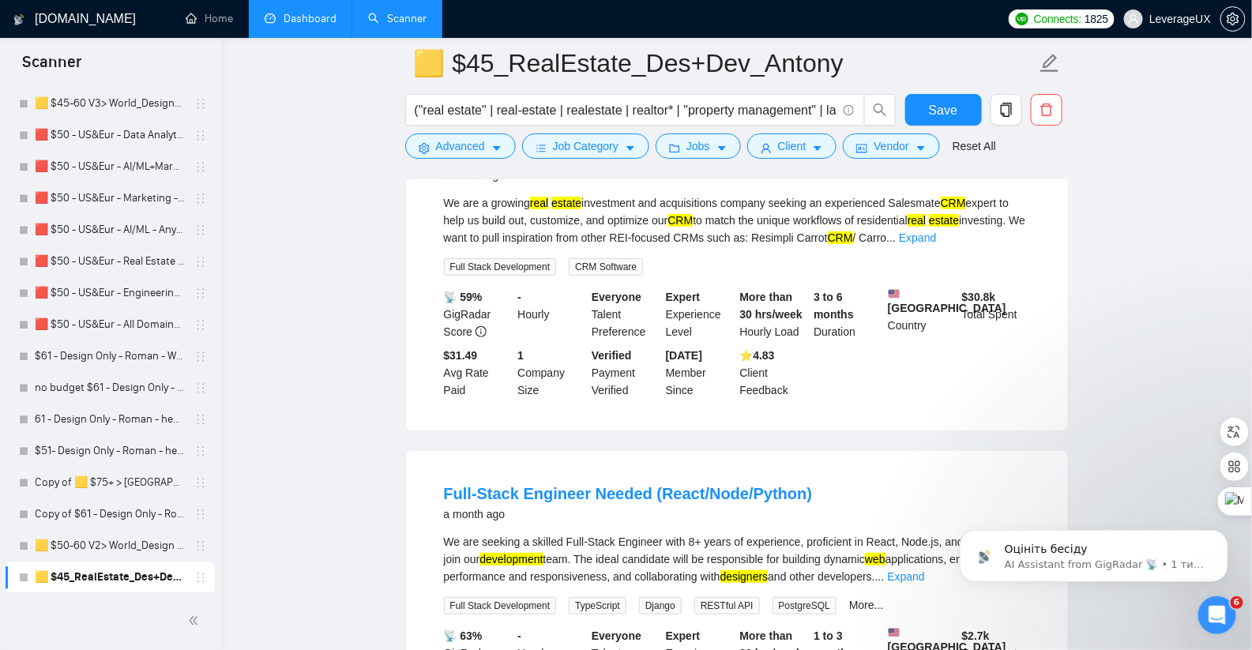
scroll to position [11302, 0]
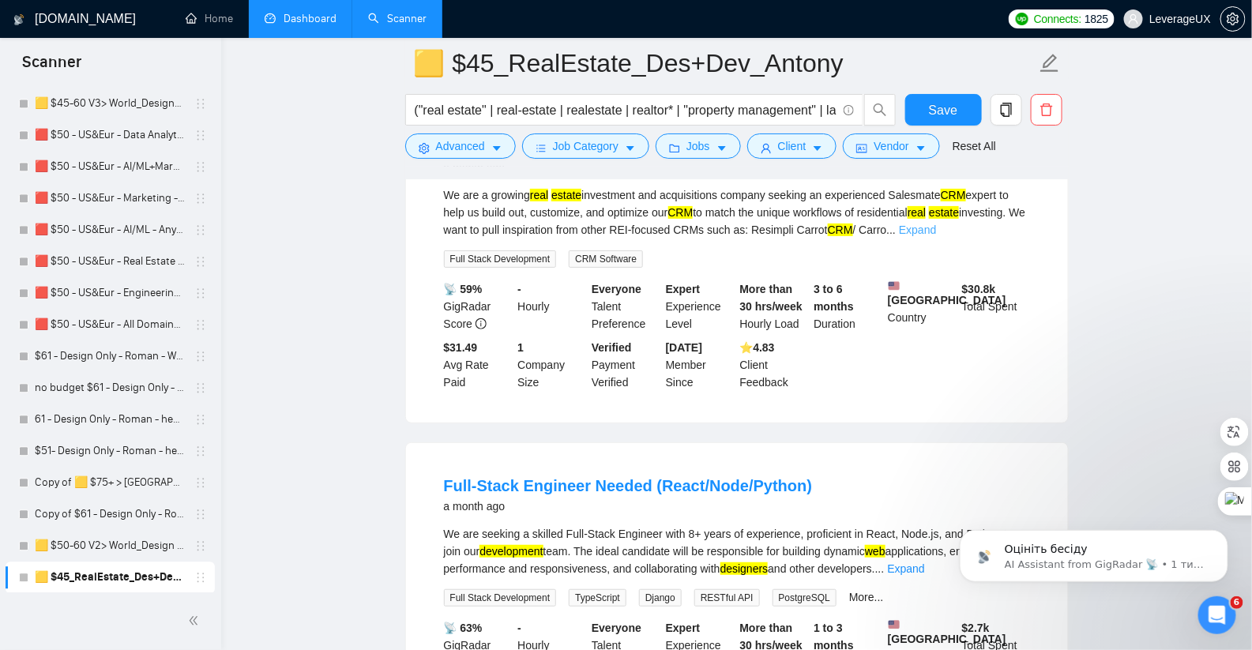
click at [936, 236] on link "Expand" at bounding box center [917, 230] width 37 height 13
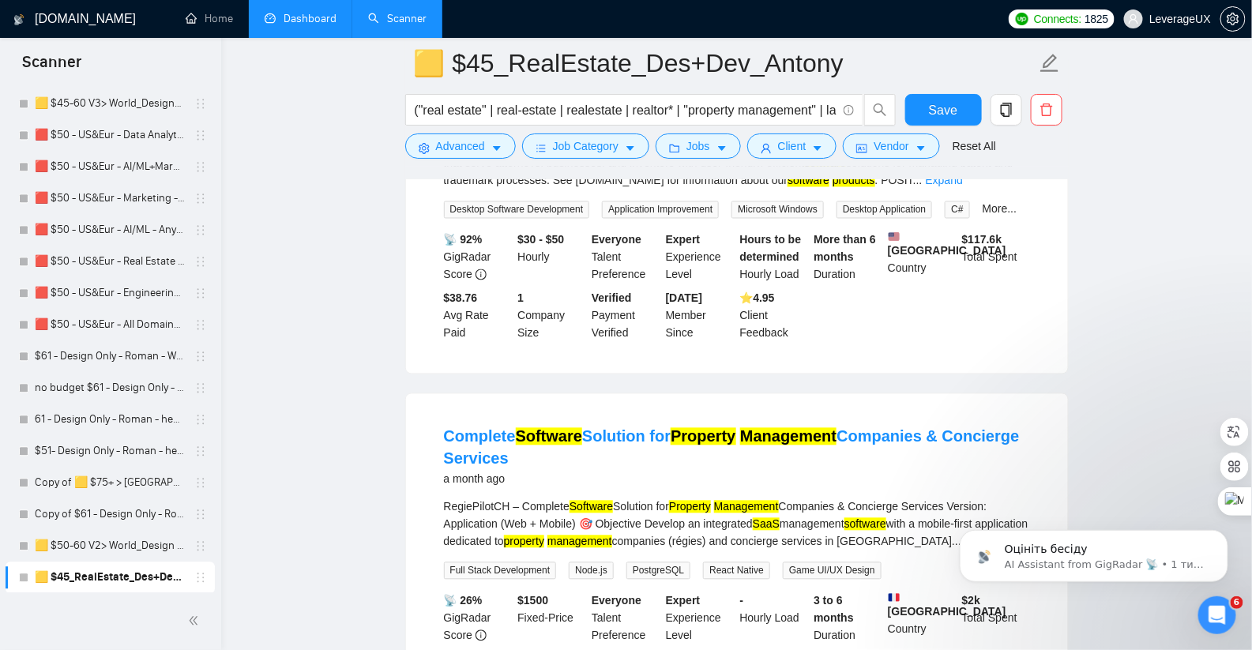
scroll to position [12275, 0]
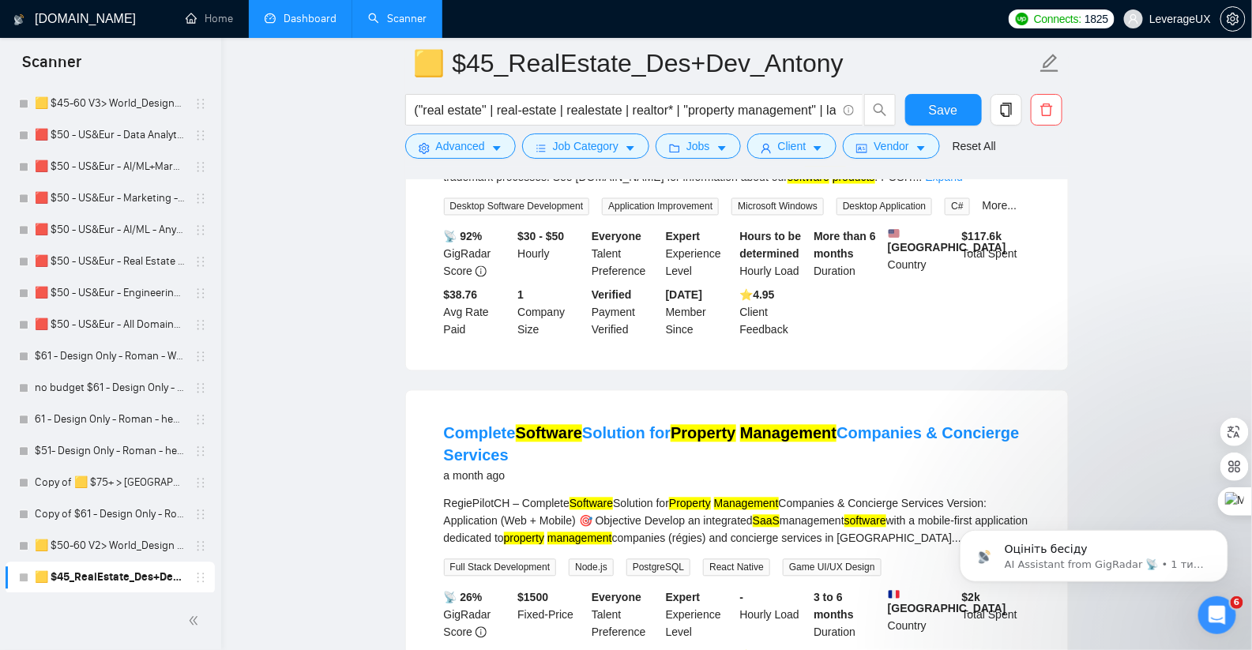
drag, startPoint x: 467, startPoint y: 335, endPoint x: 893, endPoint y: 336, distance: 426.5
click at [893, 186] on div "ABOUT US [PERSON_NAME] Software , Inc. develops innovative intellectual propert…" at bounding box center [737, 160] width 586 height 52
click at [812, 125] on div "a month ago" at bounding box center [638, 115] width 388 height 19
drag, startPoint x: 720, startPoint y: 340, endPoint x: 775, endPoint y: 340, distance: 54.5
click at [775, 186] on div "ABOUT US [PERSON_NAME] Software , Inc. develops innovative intellectual propert…" at bounding box center [737, 160] width 586 height 52
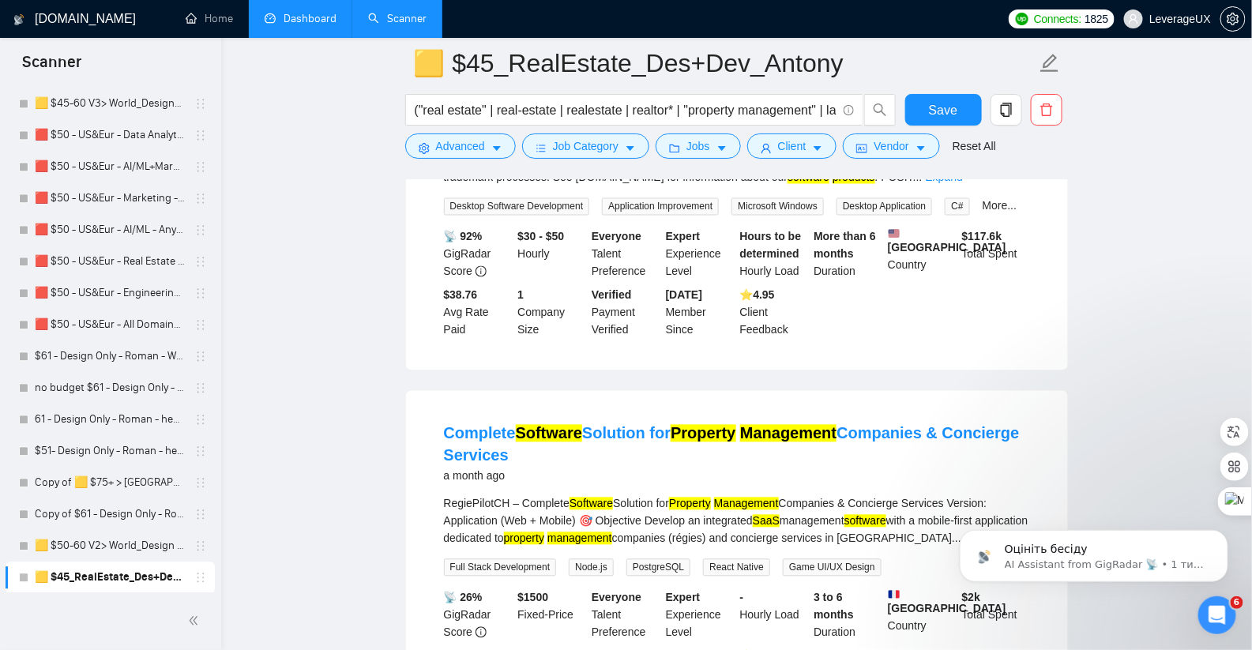
copy div "intellectual"
click at [483, 151] on span "Advanced" at bounding box center [460, 145] width 49 height 17
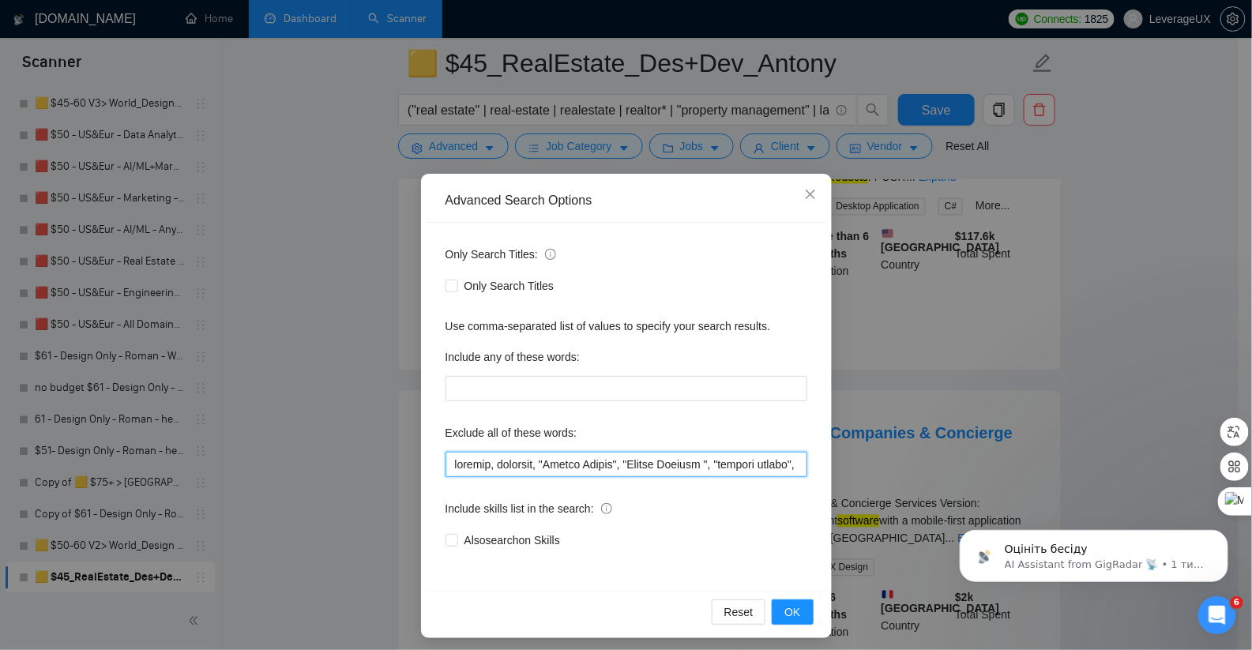
click at [445, 468] on input "text" at bounding box center [626, 464] width 362 height 25
paste input "intellectual"
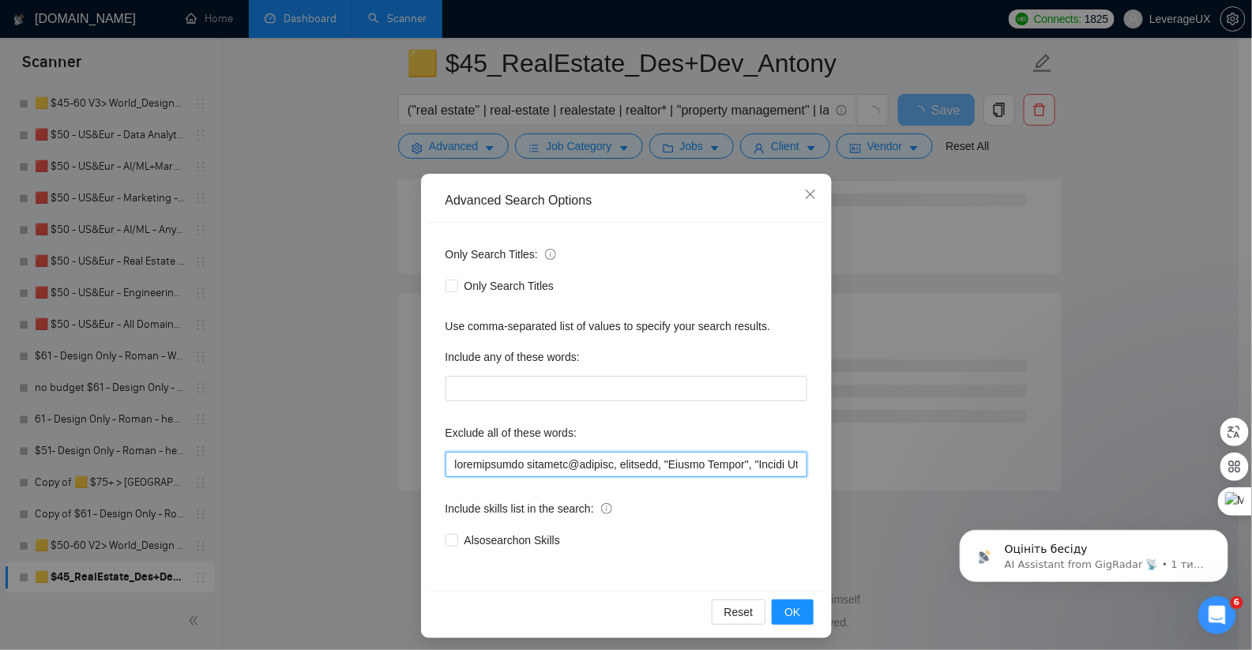
scroll to position [6311, 0]
click at [447, 464] on input "text" at bounding box center [626, 464] width 362 height 25
type input ""loremipsumdo sitametc", adipisc, elitsedd, "Eiusmo Tempor", "Incidi Utlabor ",…"
click at [787, 612] on span "OK" at bounding box center [792, 611] width 16 height 17
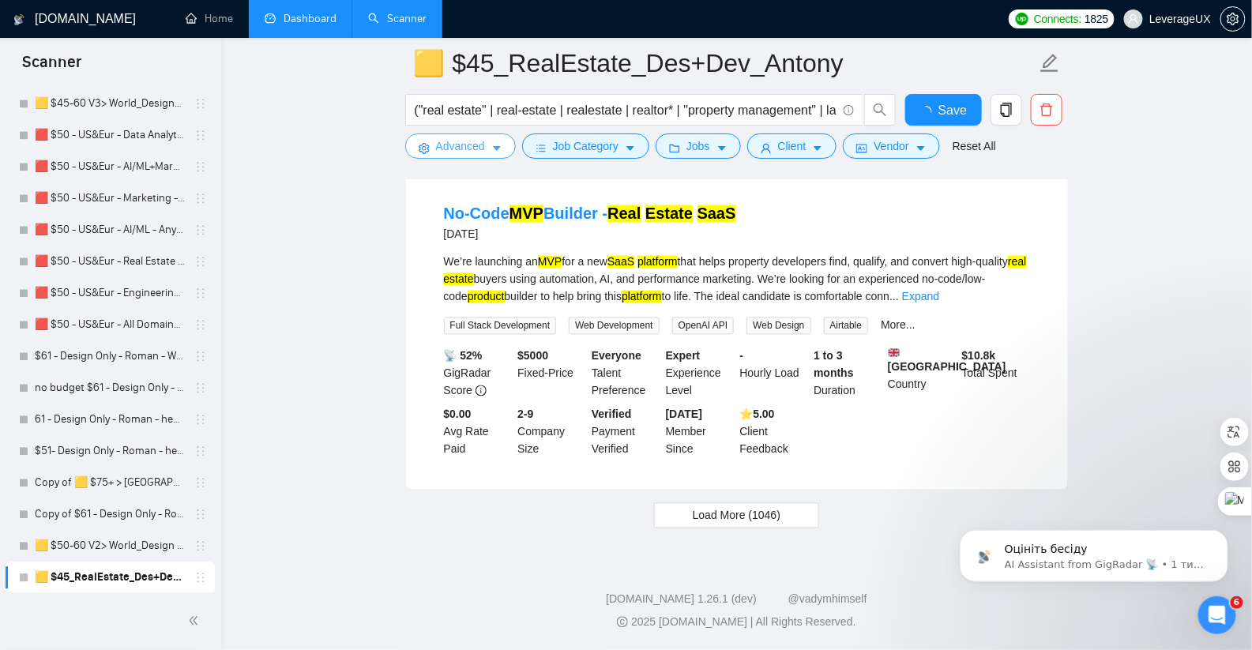
scroll to position [3293, 0]
click at [743, 519] on span "Load More (1046)" at bounding box center [737, 515] width 88 height 17
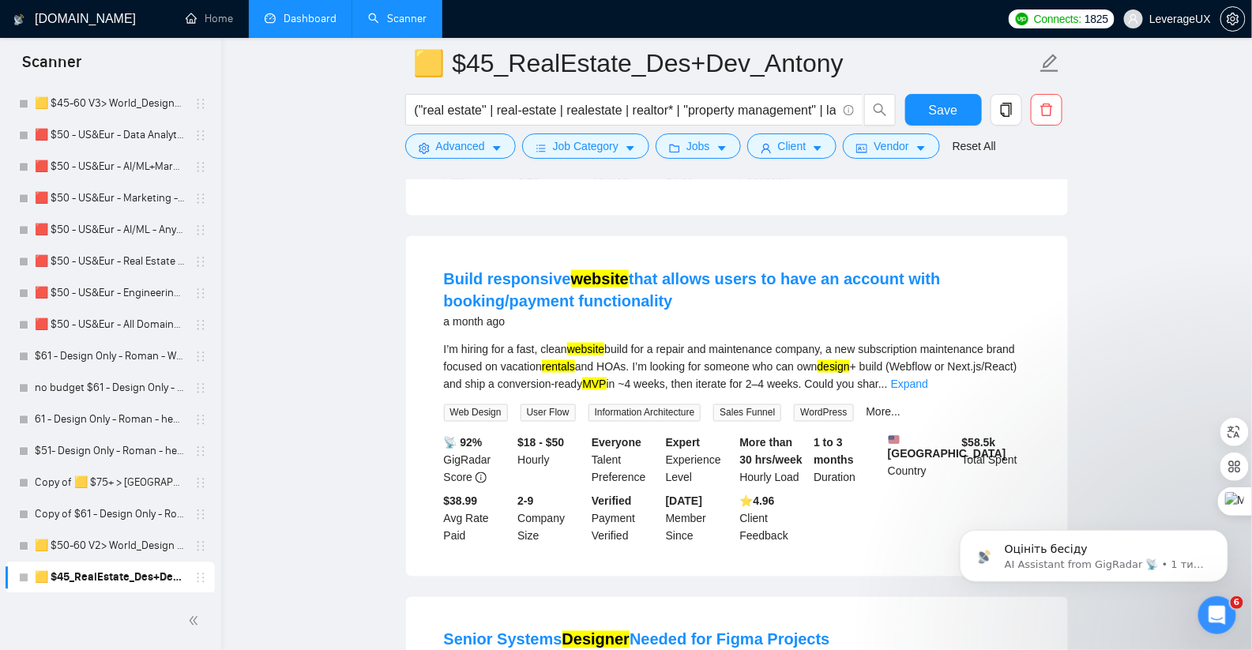
scroll to position [5302, 0]
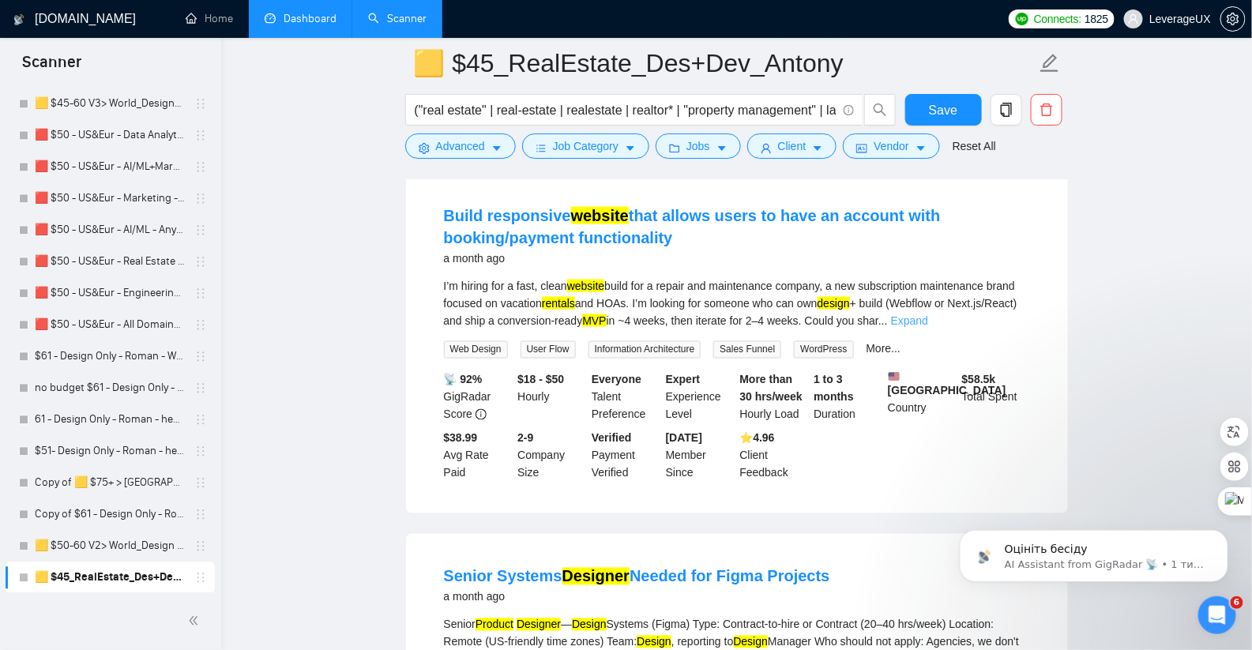
click at [928, 327] on link "Expand" at bounding box center [909, 320] width 37 height 13
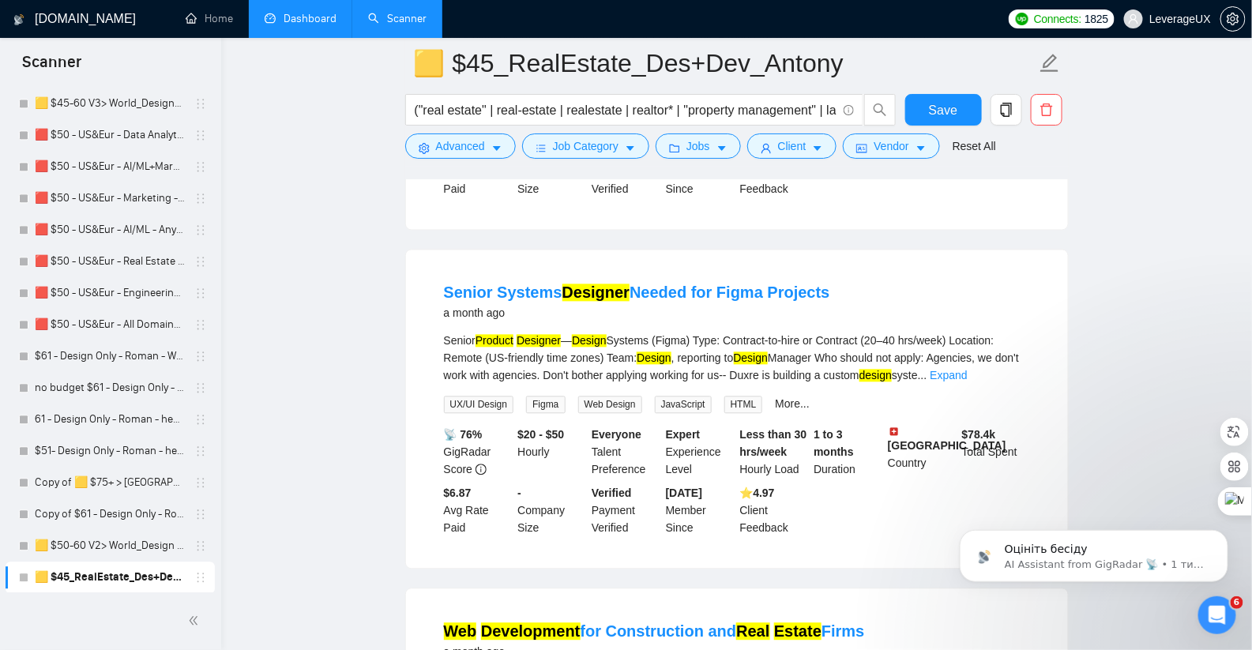
scroll to position [5665, 0]
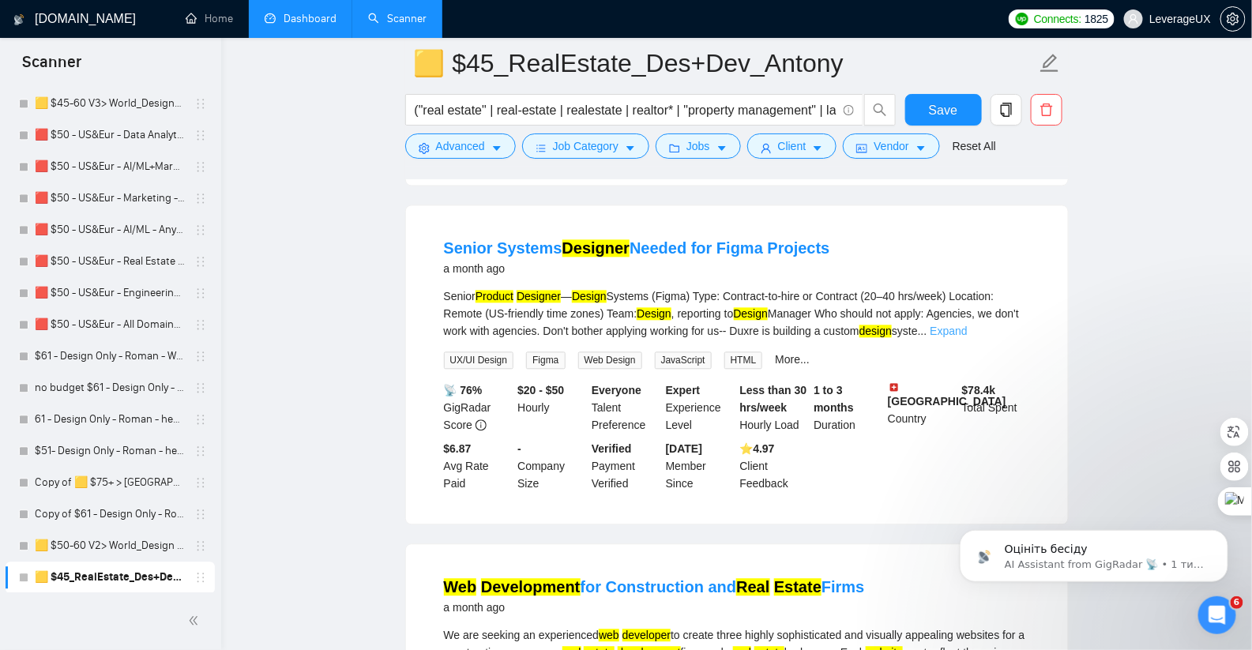
click at [967, 337] on link "Expand" at bounding box center [948, 331] width 37 height 13
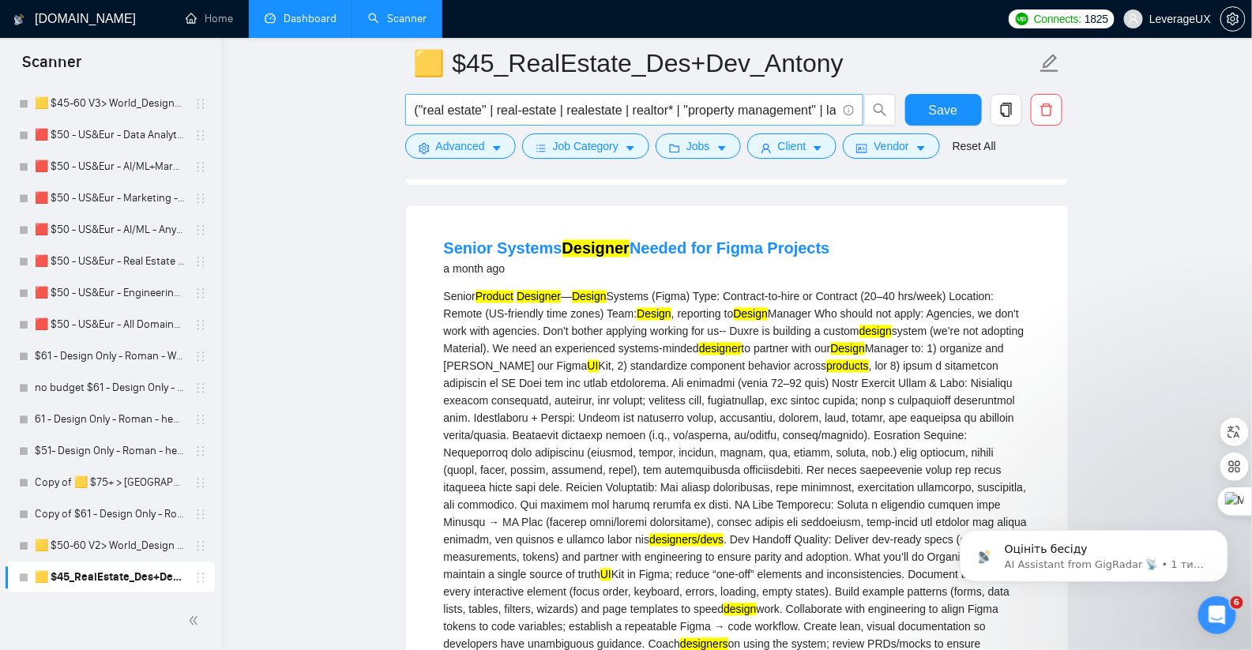
click at [707, 111] on input "("real estate" | real-estate | realestate | realtor* | "property management" | …" at bounding box center [626, 110] width 422 height 20
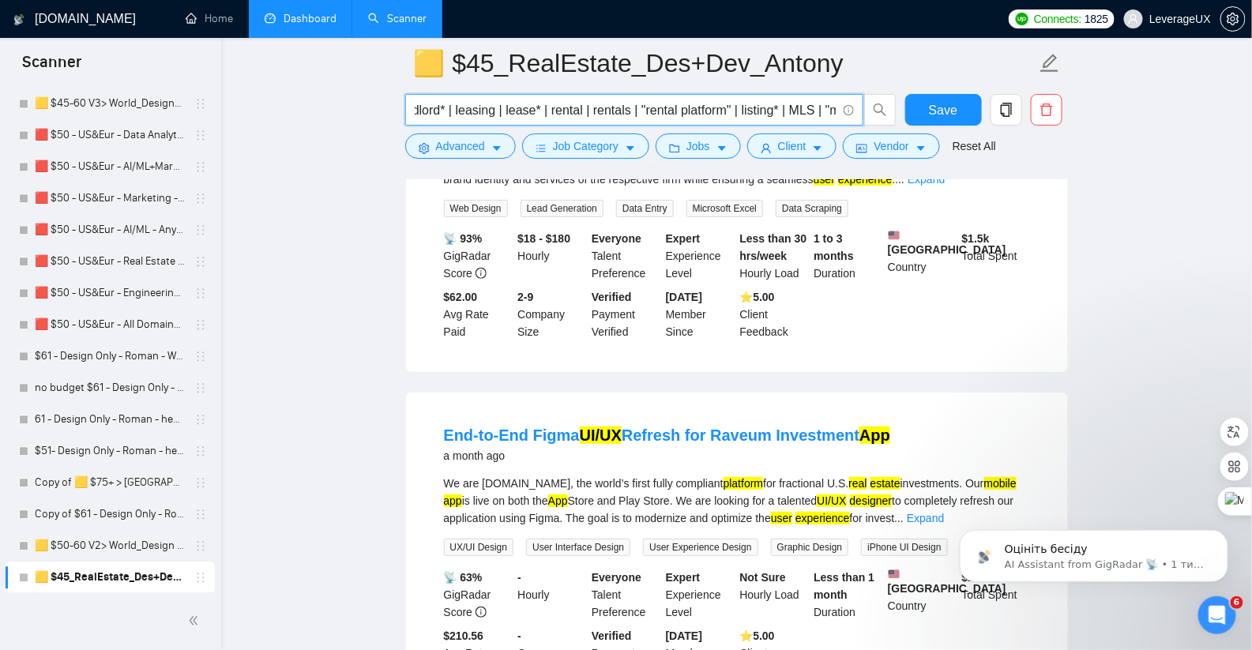
scroll to position [7049, 0]
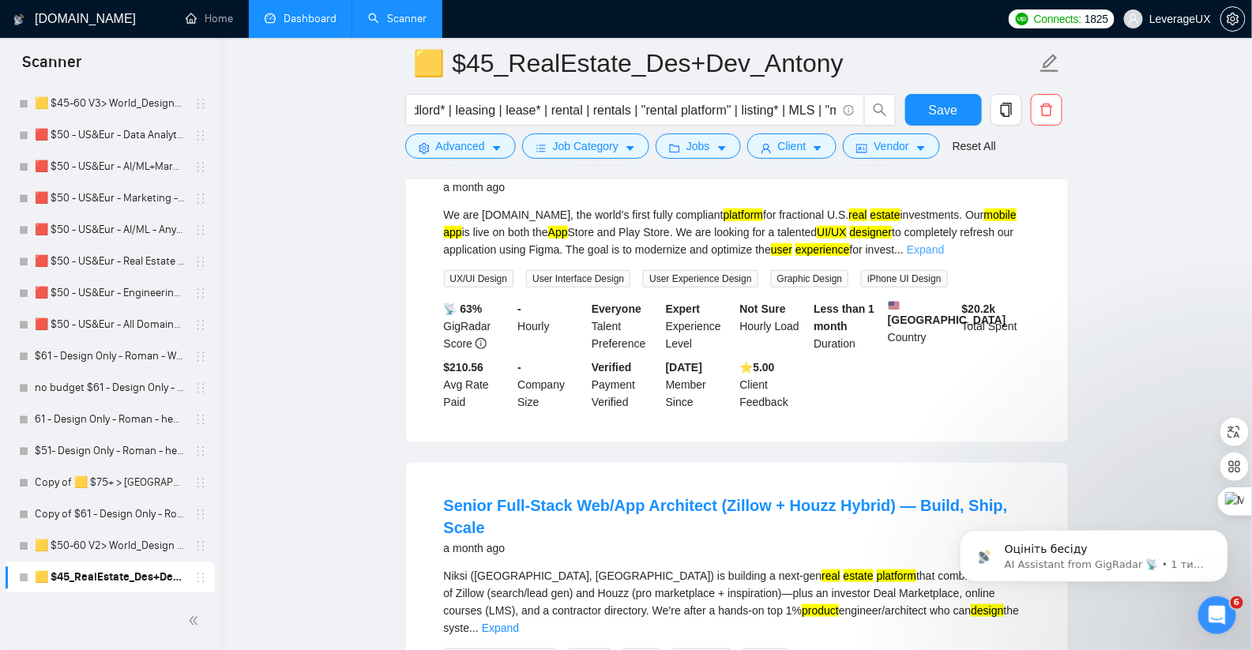
click at [944, 256] on link "Expand" at bounding box center [925, 249] width 37 height 13
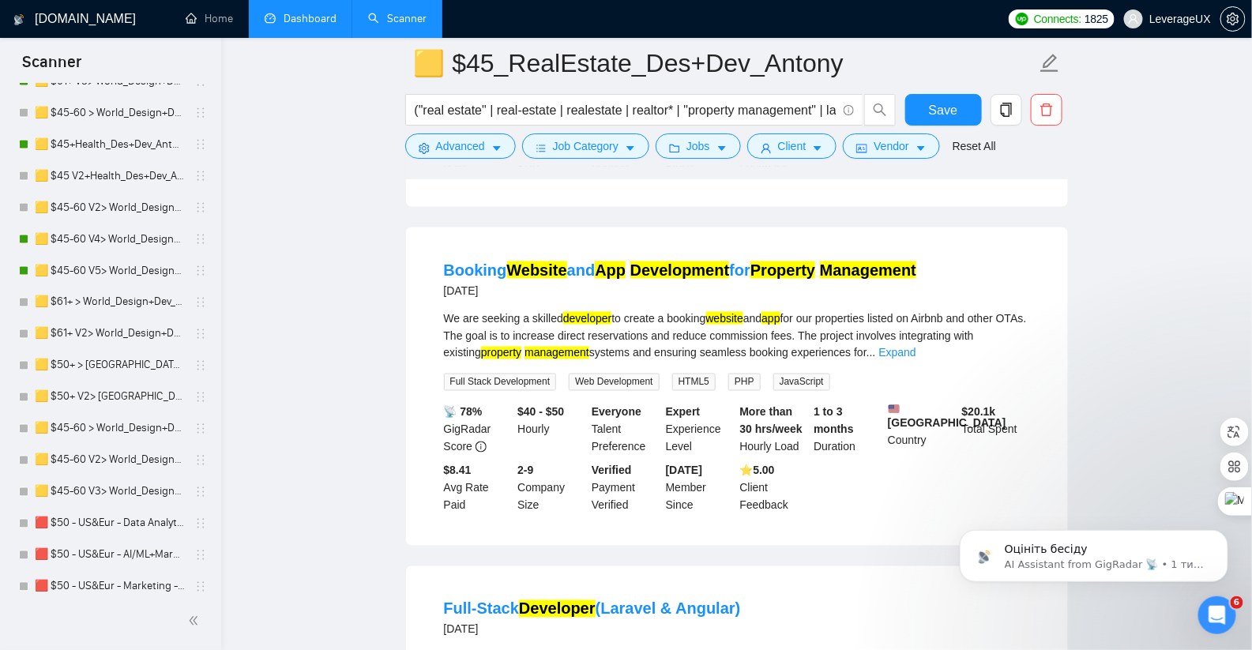
scroll to position [854, 0]
click at [135, 216] on link "🟨 $45+Health_Des+Dev_Antony" at bounding box center [110, 209] width 150 height 32
click at [943, 107] on span "Save" at bounding box center [943, 110] width 28 height 20
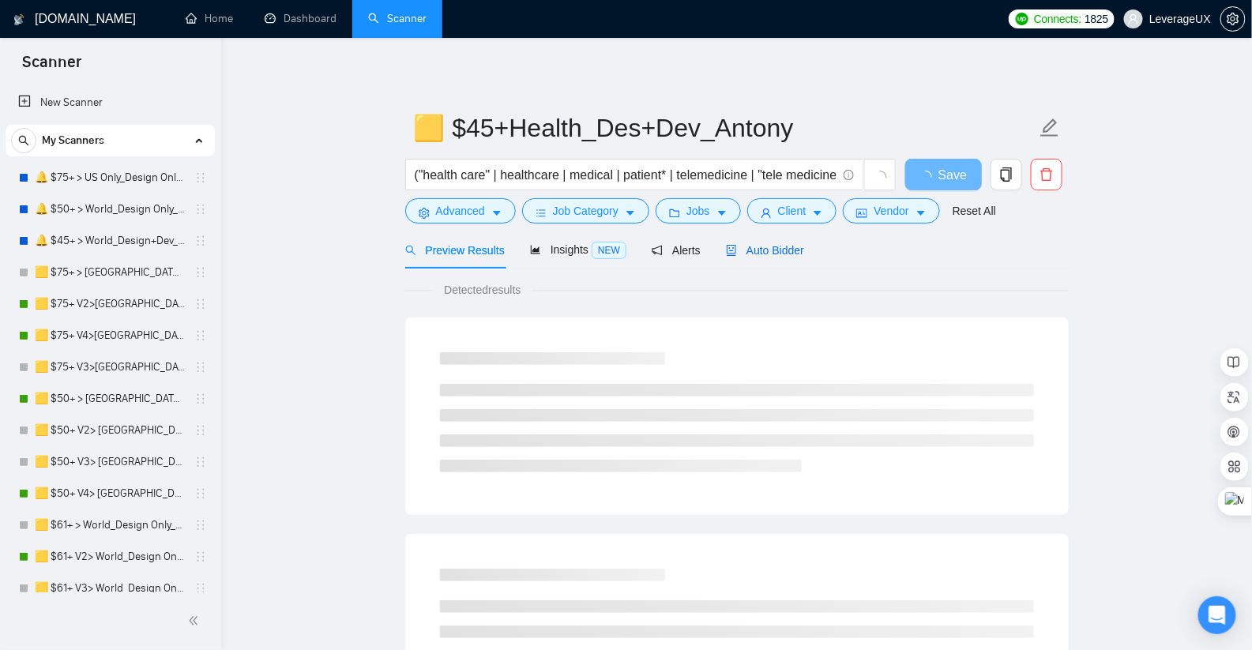
click at [761, 245] on span "Auto Bidder" at bounding box center [765, 250] width 78 height 13
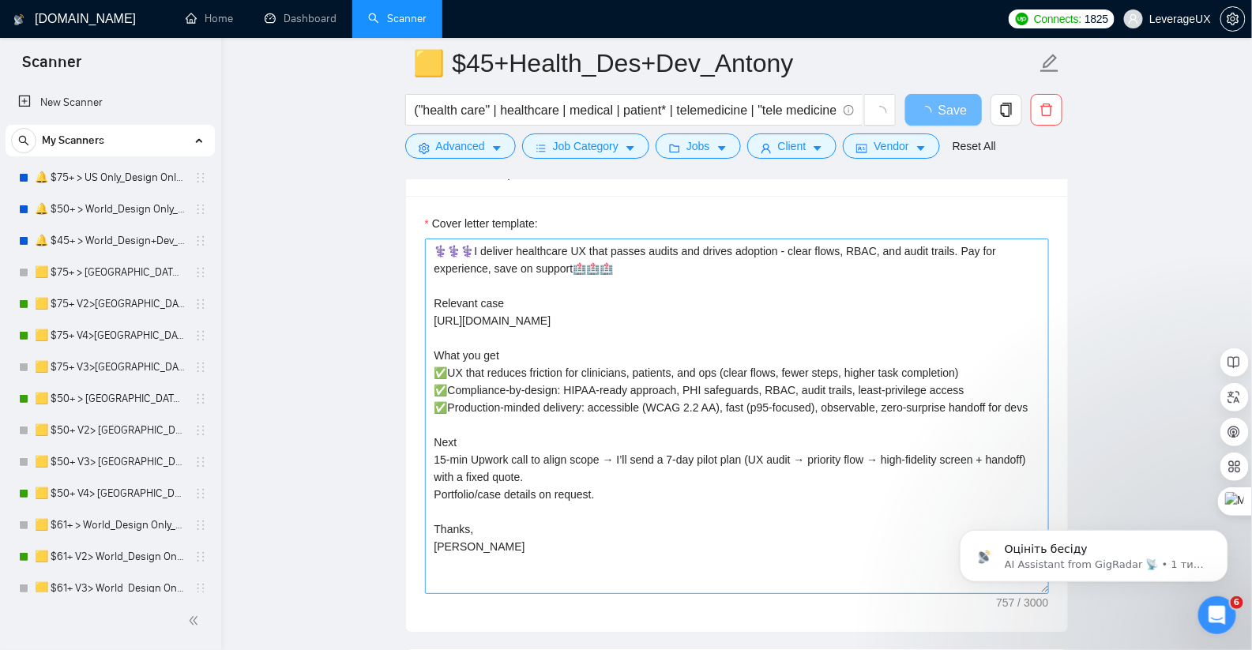
scroll to position [1854, 0]
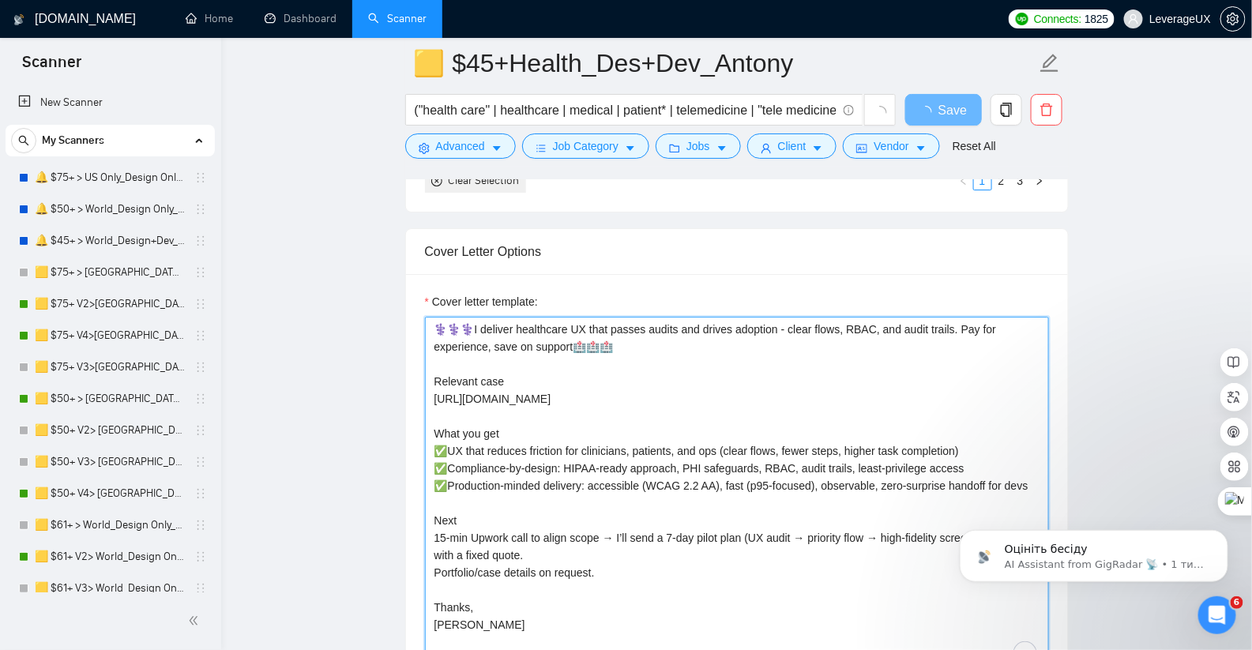
drag, startPoint x: 433, startPoint y: 381, endPoint x: 562, endPoint y: 586, distance: 241.7
click at [562, 589] on form "Auto Bidding Enabled Auto Bidding Enabled: ON Auto Bidder Schedule Auto Bidding…" at bounding box center [736, 322] width 663 height 3852
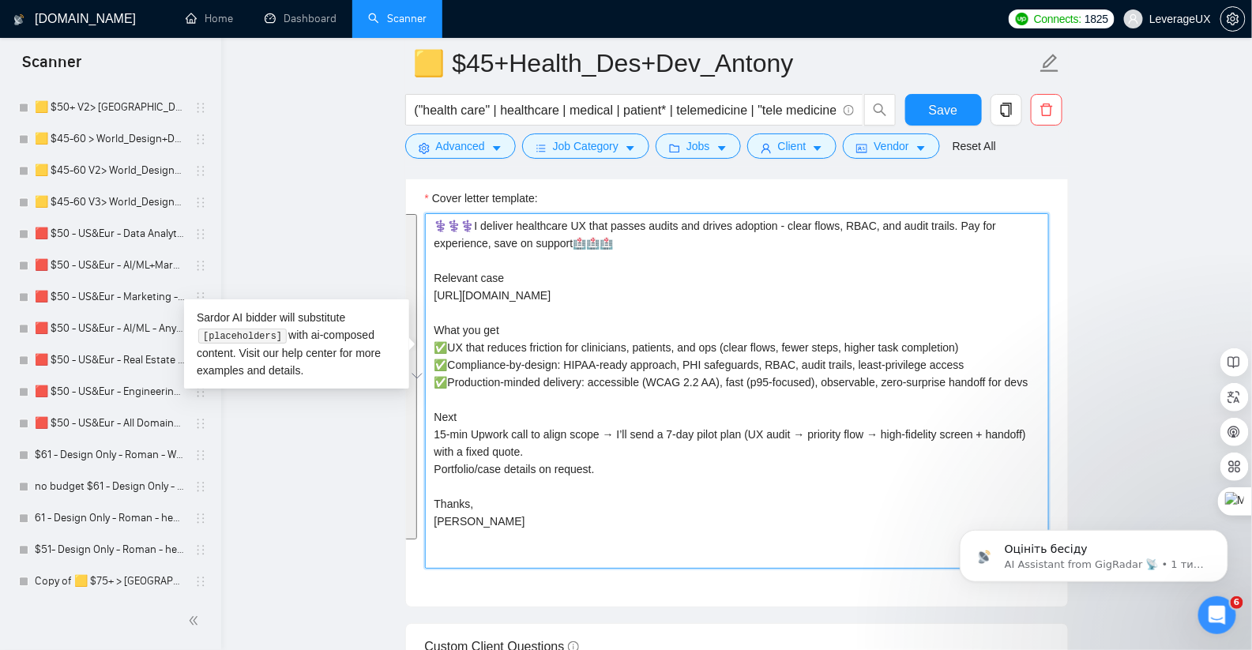
scroll to position [1306, 0]
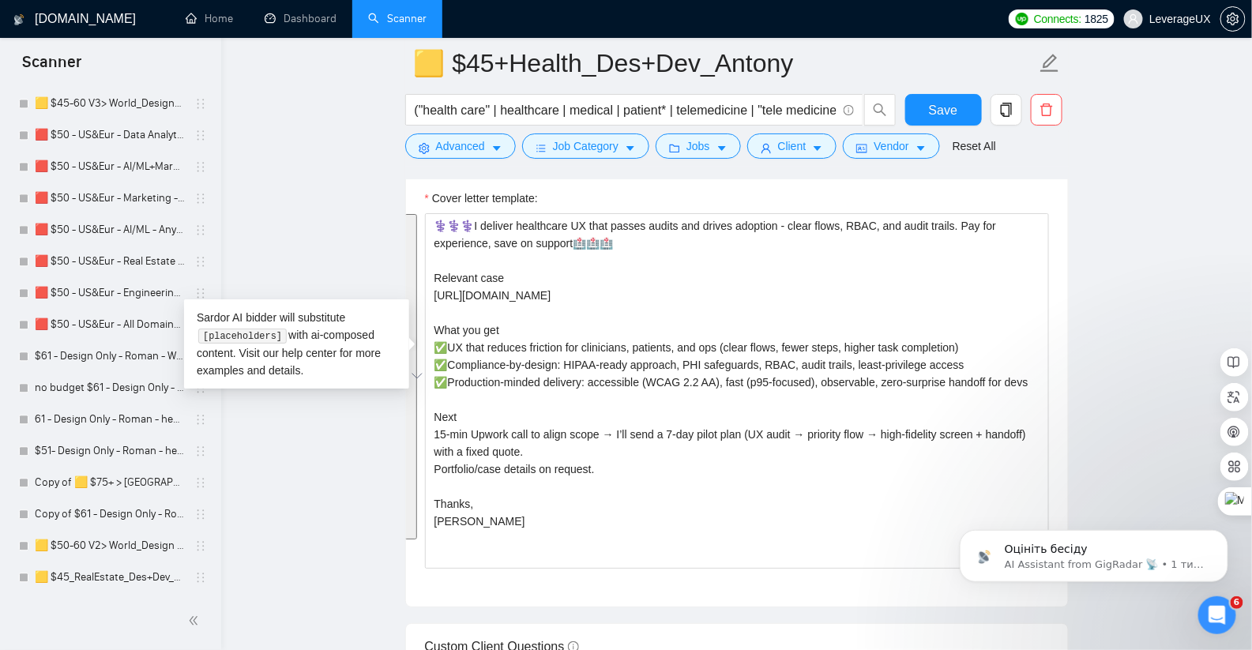
drag, startPoint x: 119, startPoint y: 580, endPoint x: 602, endPoint y: 249, distance: 585.1
click at [119, 580] on link "🟨 $45_RealEstate_Des+Dev_Antony" at bounding box center [110, 578] width 150 height 32
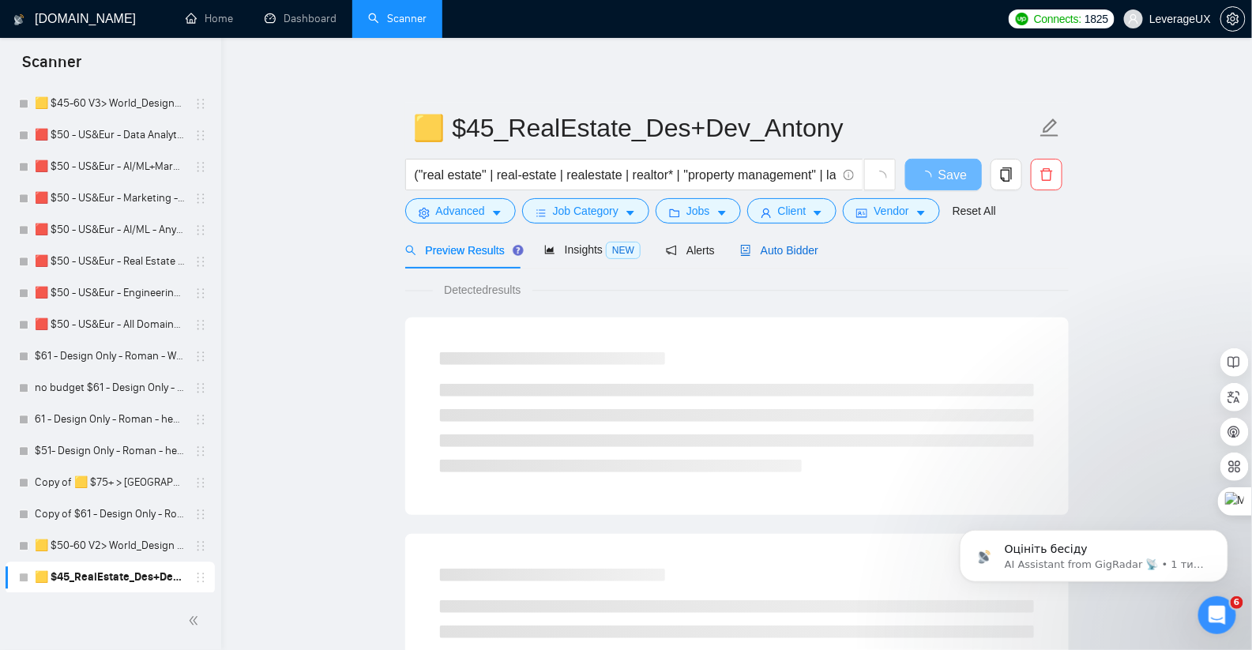
click at [789, 253] on span "Auto Bidder" at bounding box center [779, 250] width 78 height 13
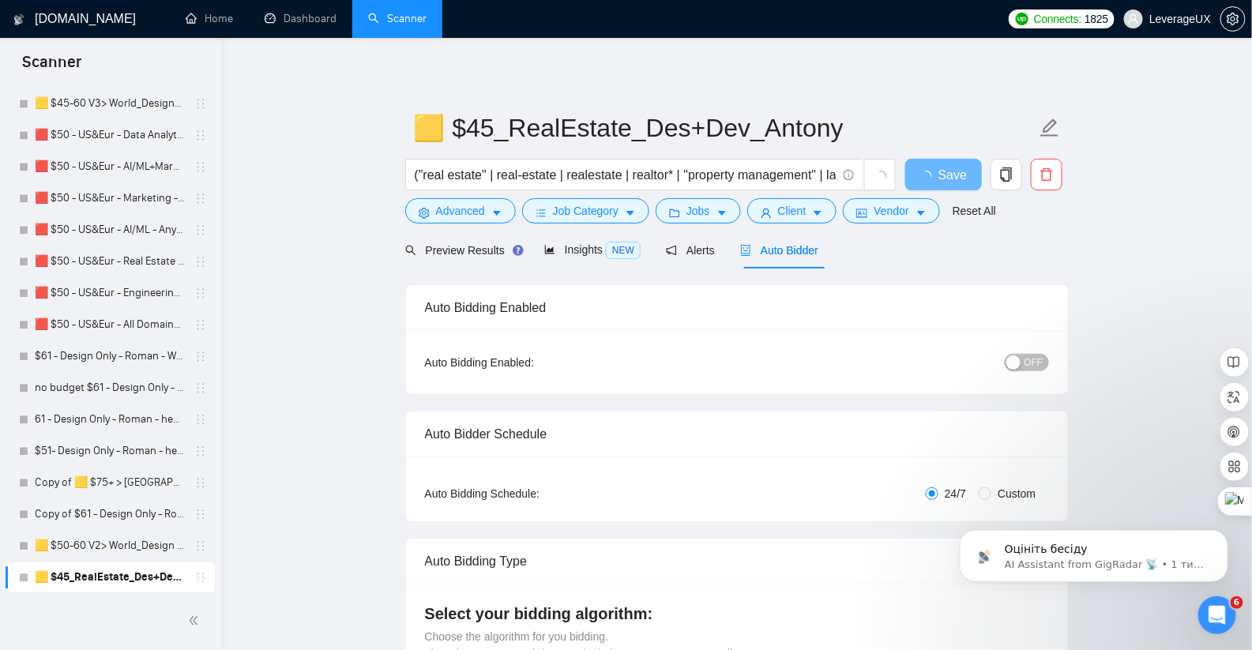
radio input "false"
radio input "true"
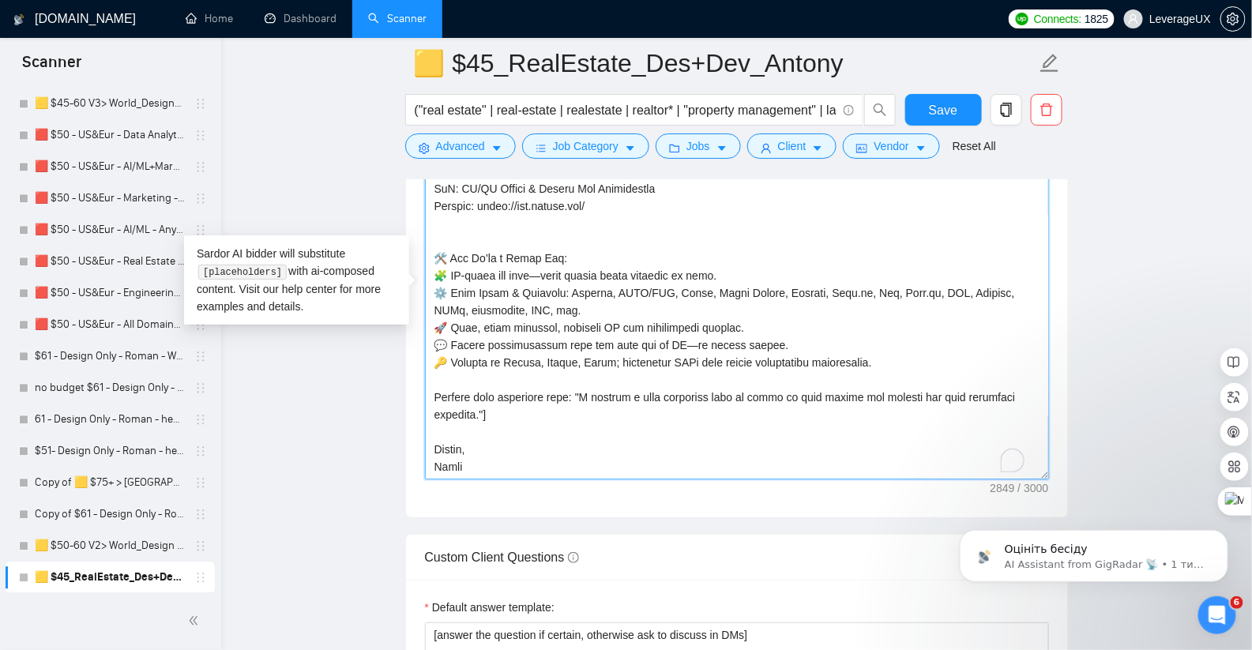
scroll to position [747, 0]
drag, startPoint x: 471, startPoint y: 458, endPoint x: 430, endPoint y: 153, distance: 307.5
click at [430, 153] on div "🟨 $45_RealEstate_Des+Dev_Antony ("real estate" | real-estate | realestate | rea…" at bounding box center [736, 200] width 663 height 4513
type textarea "👋 Hi there! [Analyze the client's job description and understand what exact ser…"
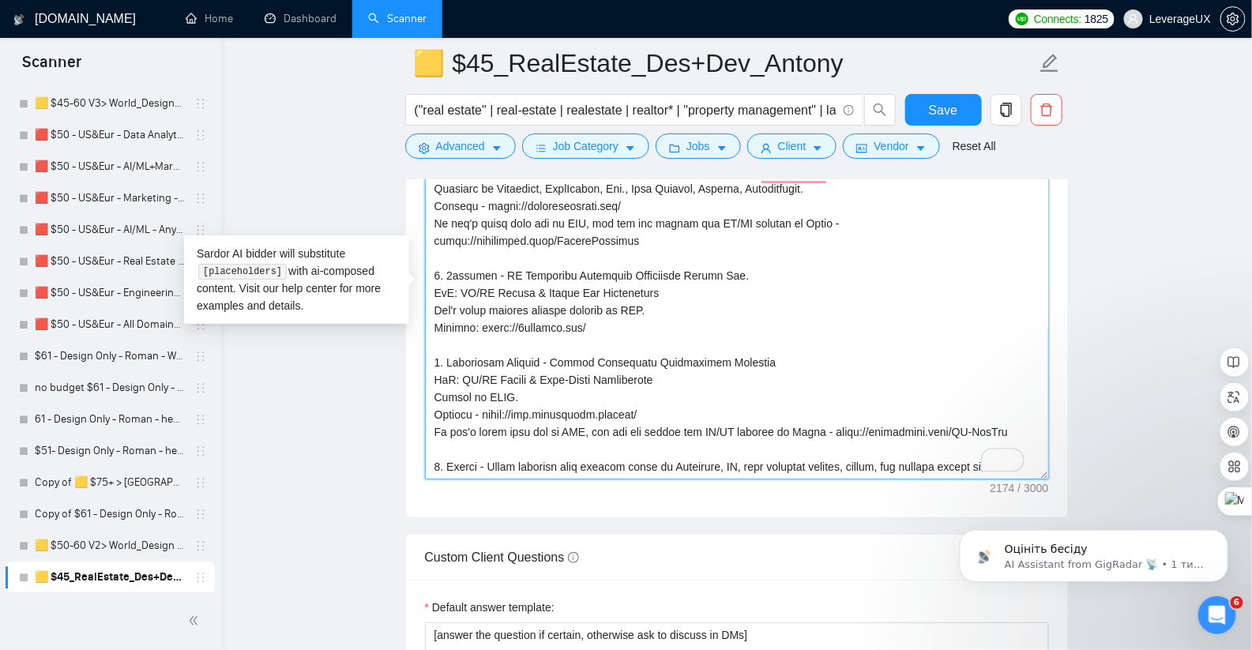
scroll to position [84, 0]
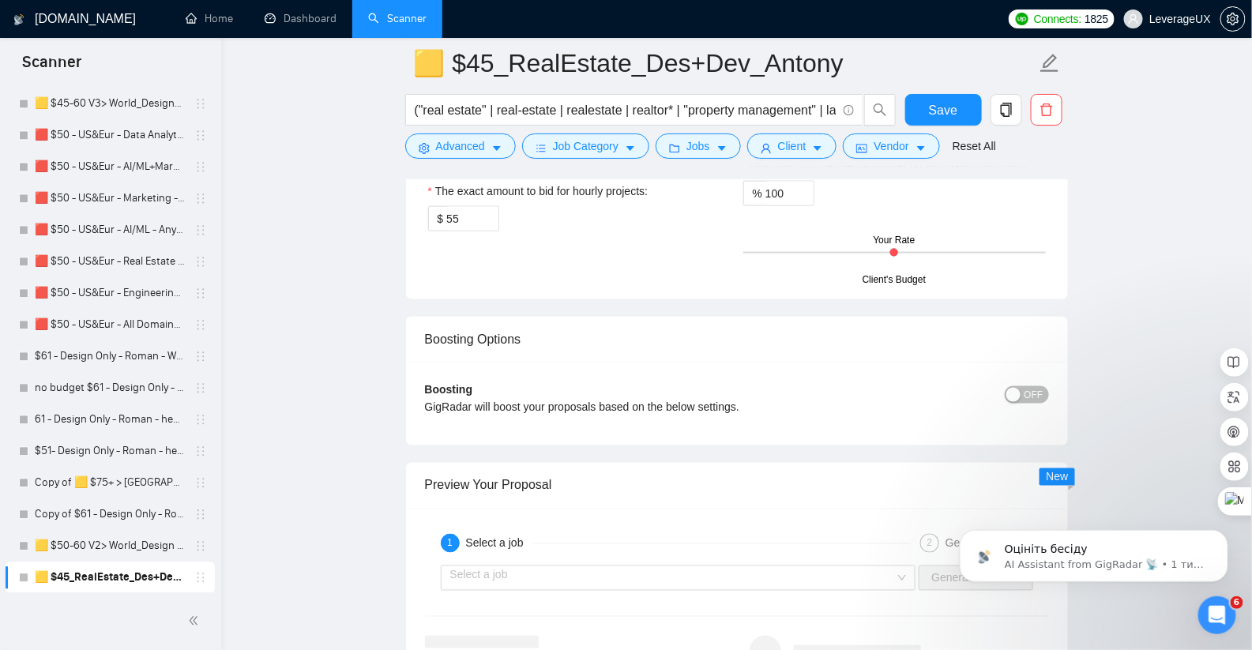
drag, startPoint x: 494, startPoint y: 517, endPoint x: 751, endPoint y: 730, distance: 333.2
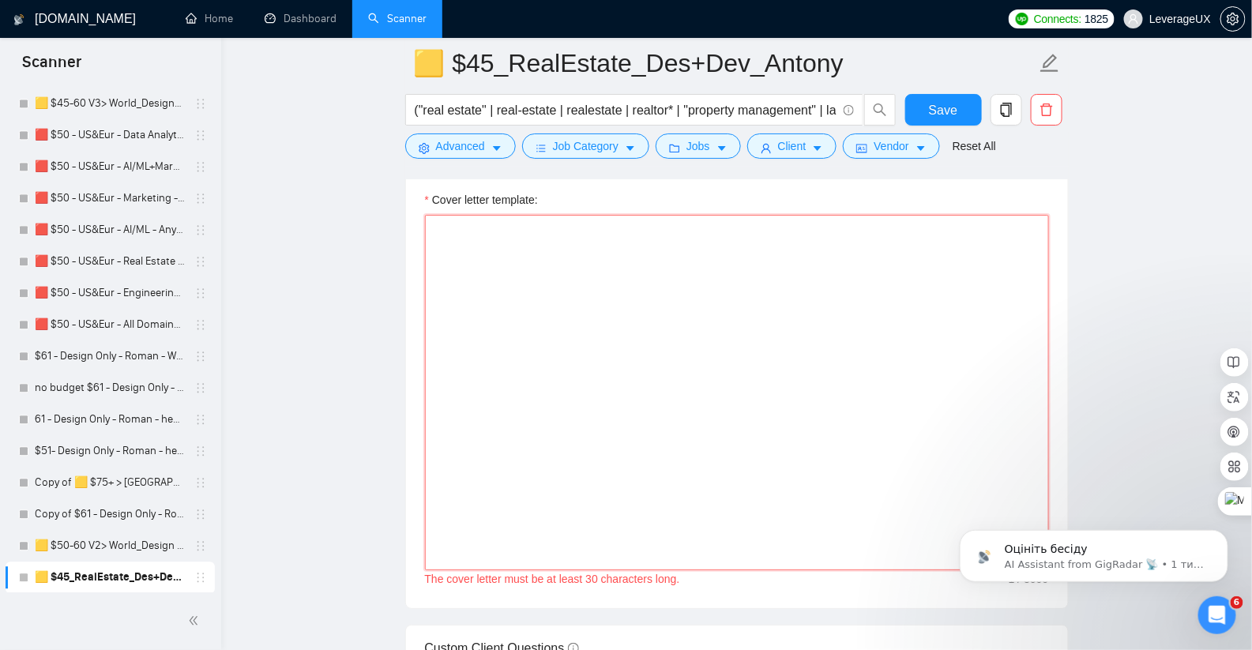
paste textarea "🏠🏠🏠I deliver real estate UX that turns leads into viewings and offers — map-fir…"
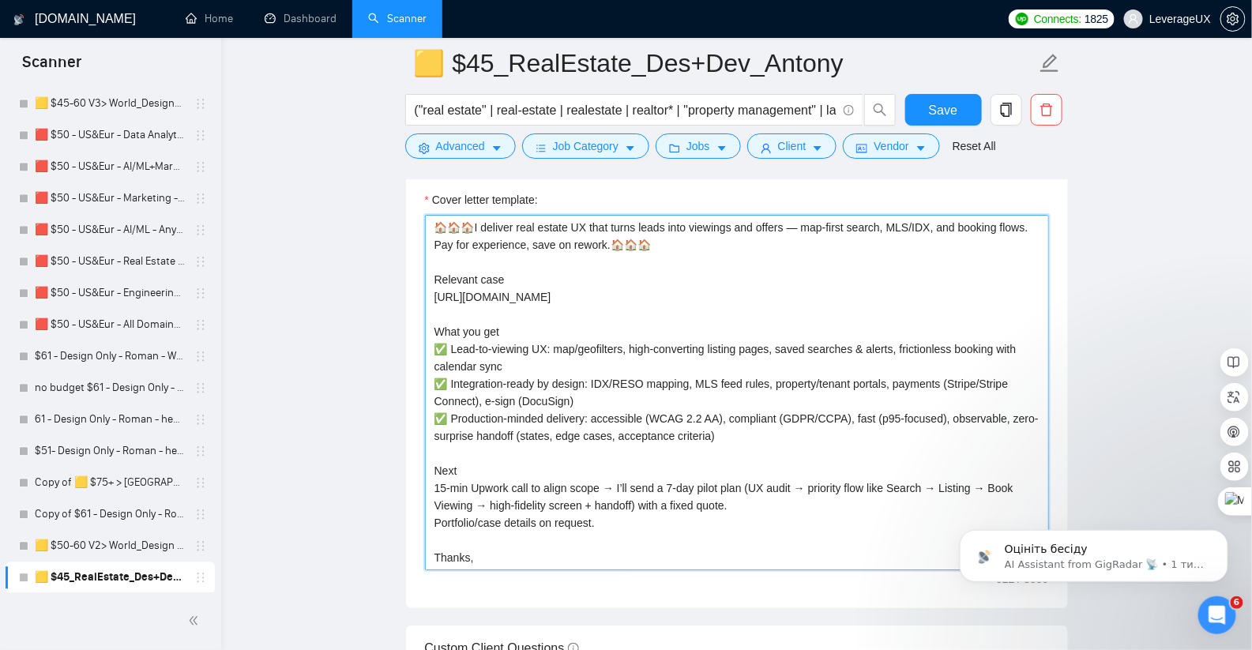
click at [802, 234] on textarea "🏠🏠🏠I deliver real estate UX that turns leads into viewings and offers — map-fir…" at bounding box center [737, 392] width 624 height 355
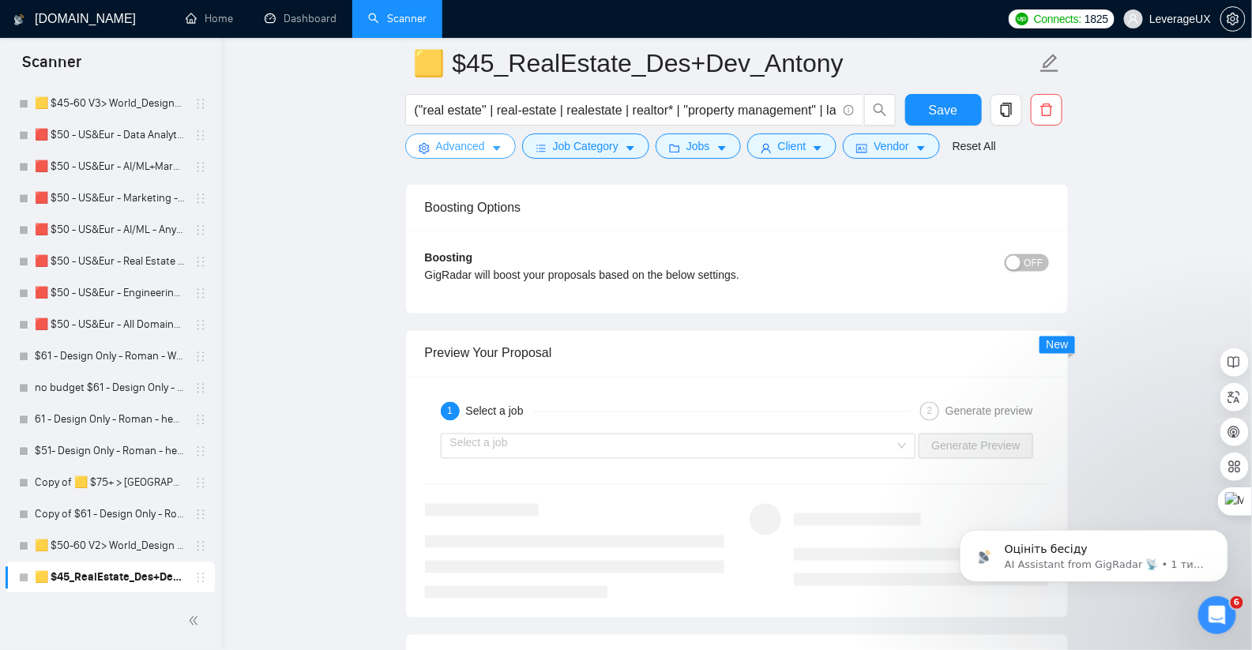
scroll to position [3097, 0]
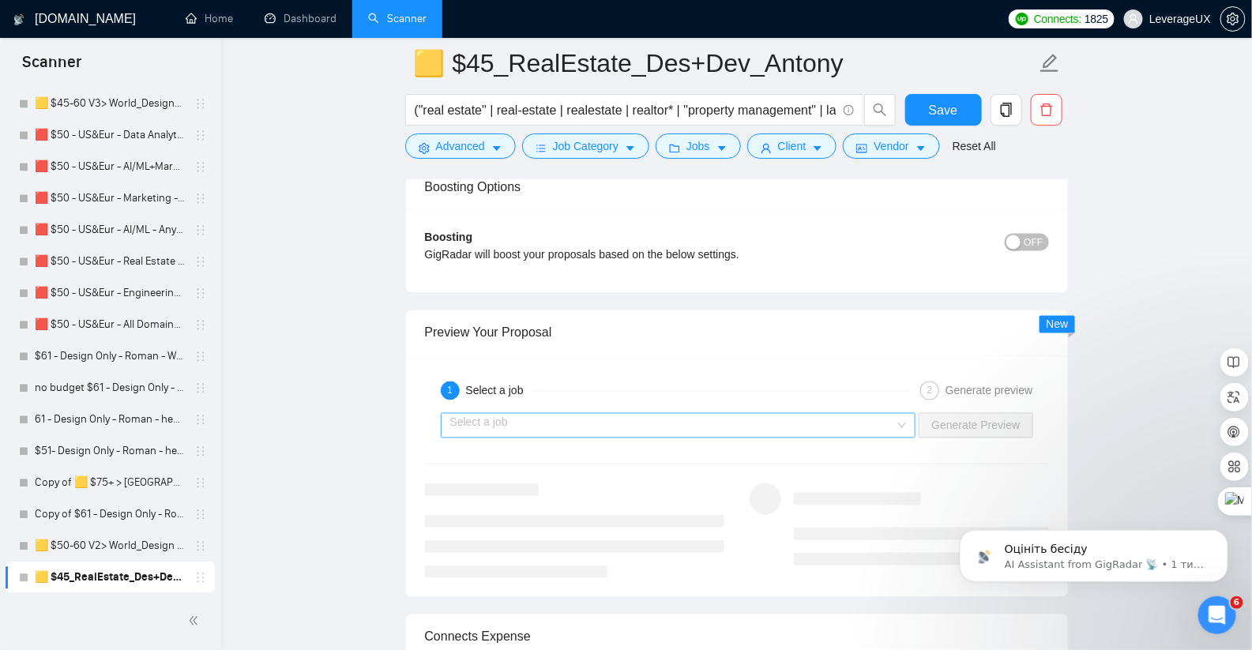
click at [528, 414] on input "search" at bounding box center [672, 426] width 445 height 24
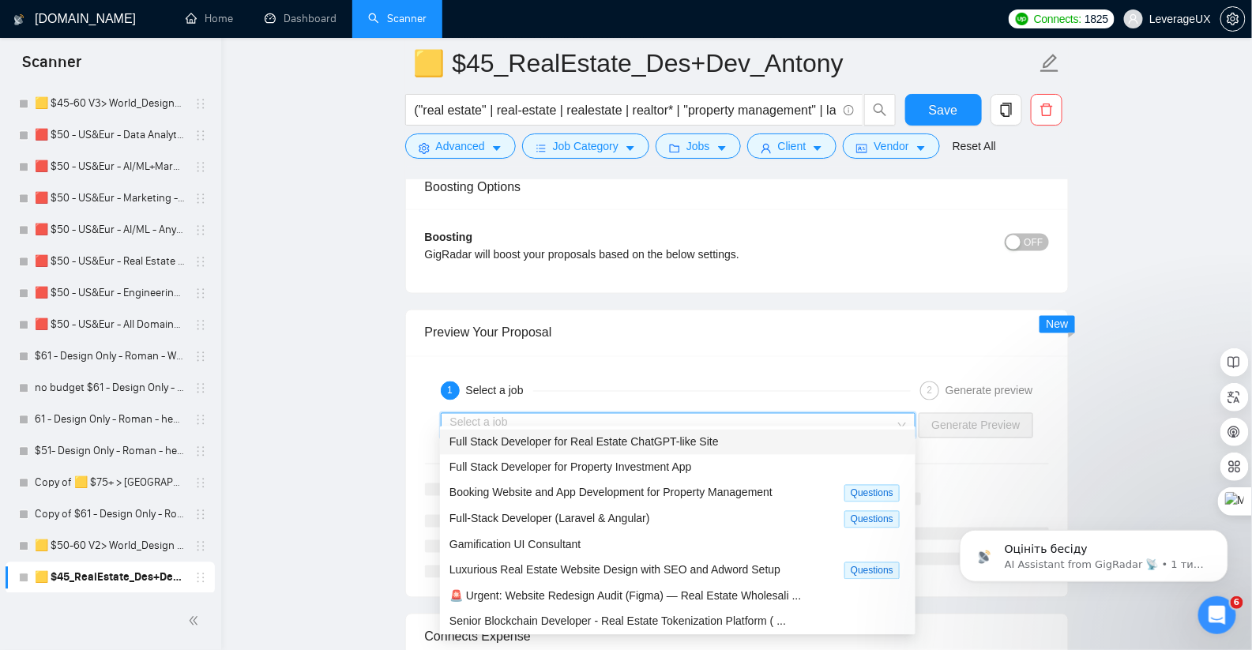
click at [583, 445] on span "Full Stack Developer for Real Estate ChatGPT-like Site" at bounding box center [583, 442] width 269 height 13
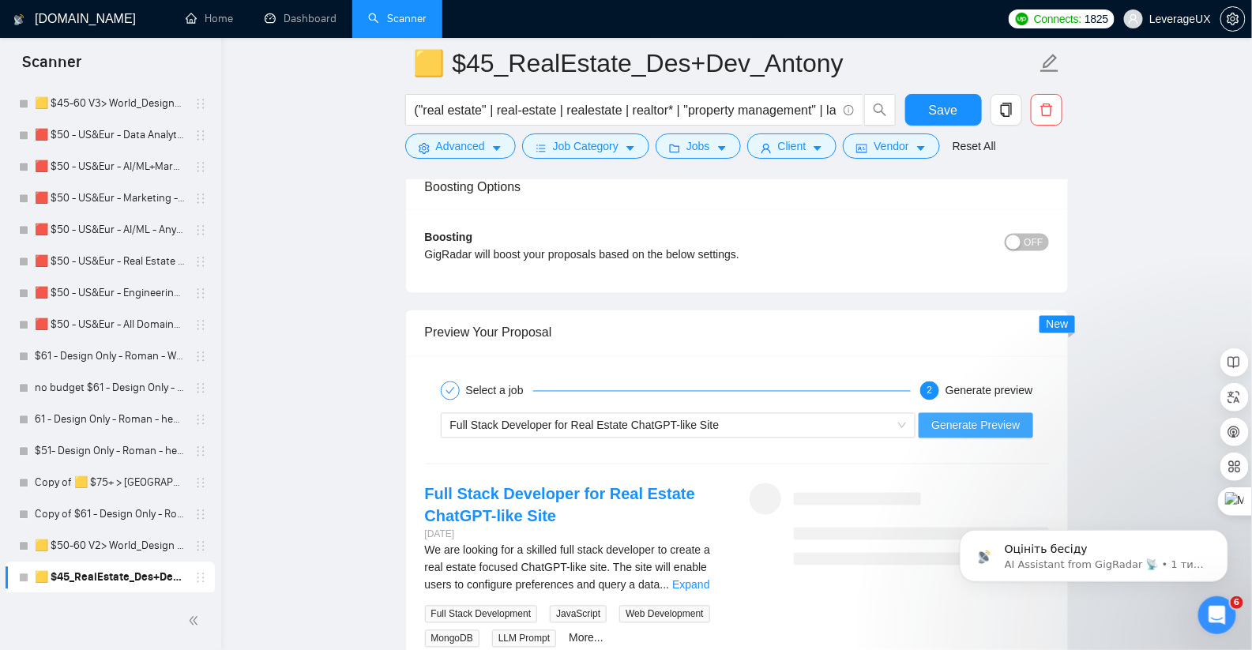
click at [998, 417] on span "Generate Preview" at bounding box center [975, 425] width 88 height 17
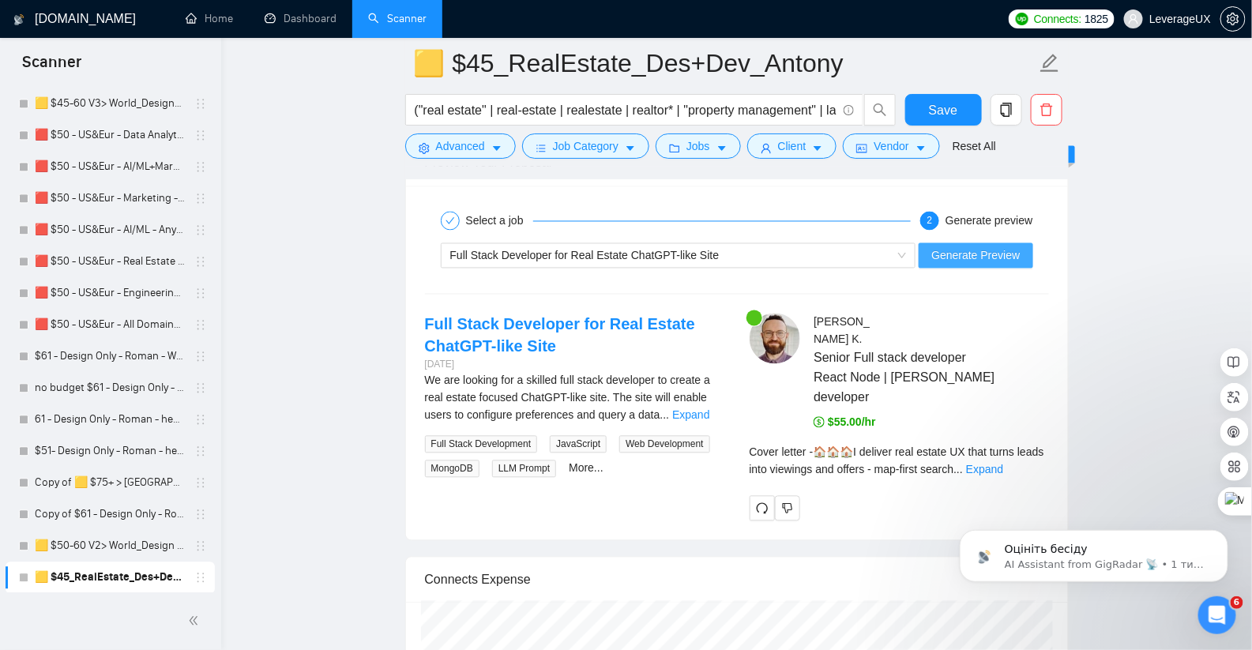
scroll to position [3296, 0]
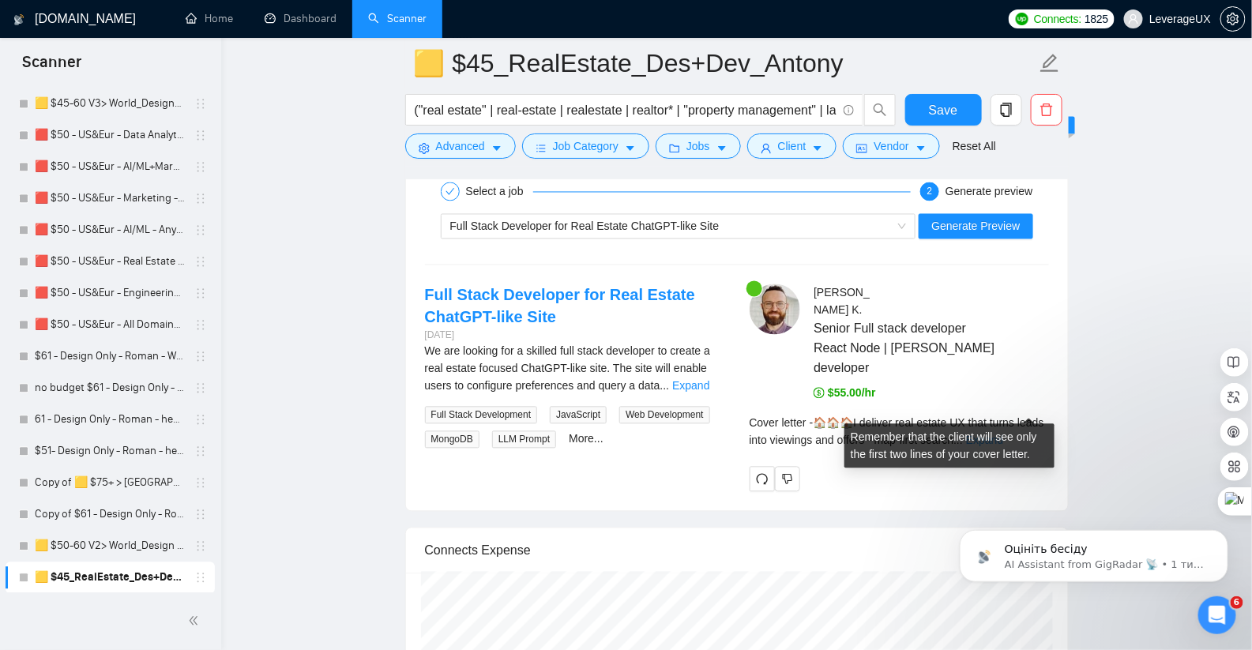
click at [1003, 434] on link "Expand" at bounding box center [984, 440] width 37 height 13
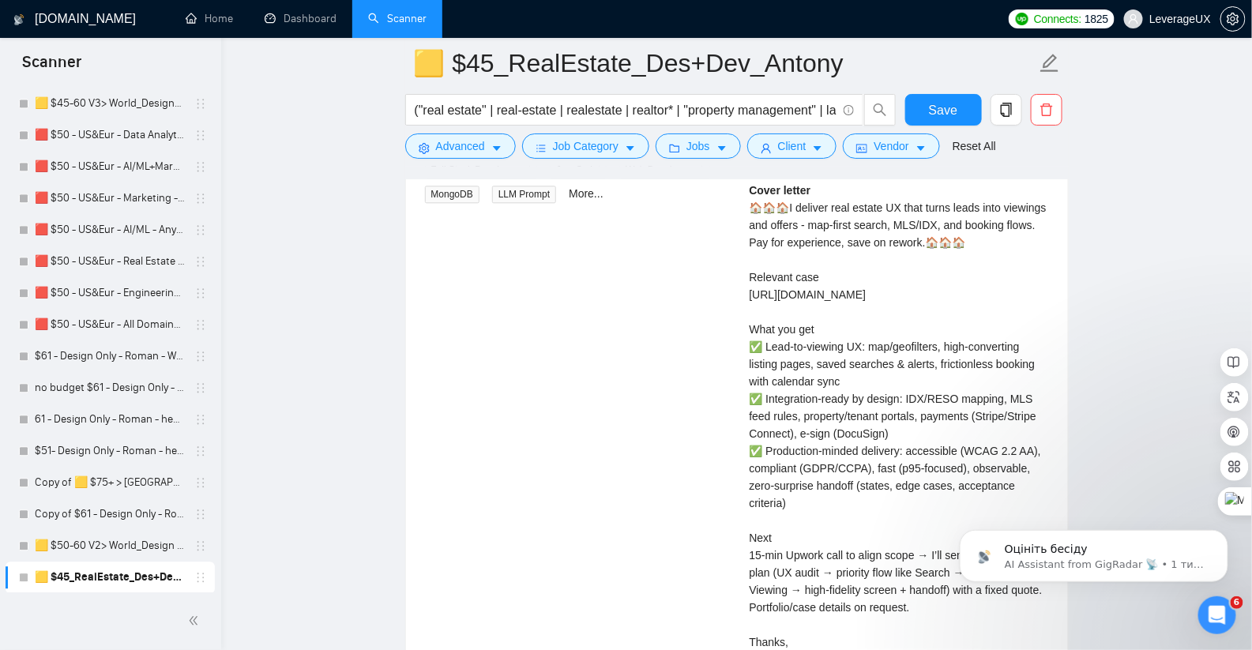
scroll to position [3543, 0]
drag, startPoint x: 986, startPoint y: 260, endPoint x: 747, endPoint y: 263, distance: 238.5
click at [747, 263] on div "Antony K . Senior Full stack developer React Node | MERN stack developer $55.00…" at bounding box center [899, 373] width 325 height 672
drag, startPoint x: 989, startPoint y: 265, endPoint x: 745, endPoint y: 263, distance: 244.0
click at [745, 263] on div "Antony K . Senior Full stack developer React Node | MERN stack developer $55.00…" at bounding box center [899, 373] width 325 height 672
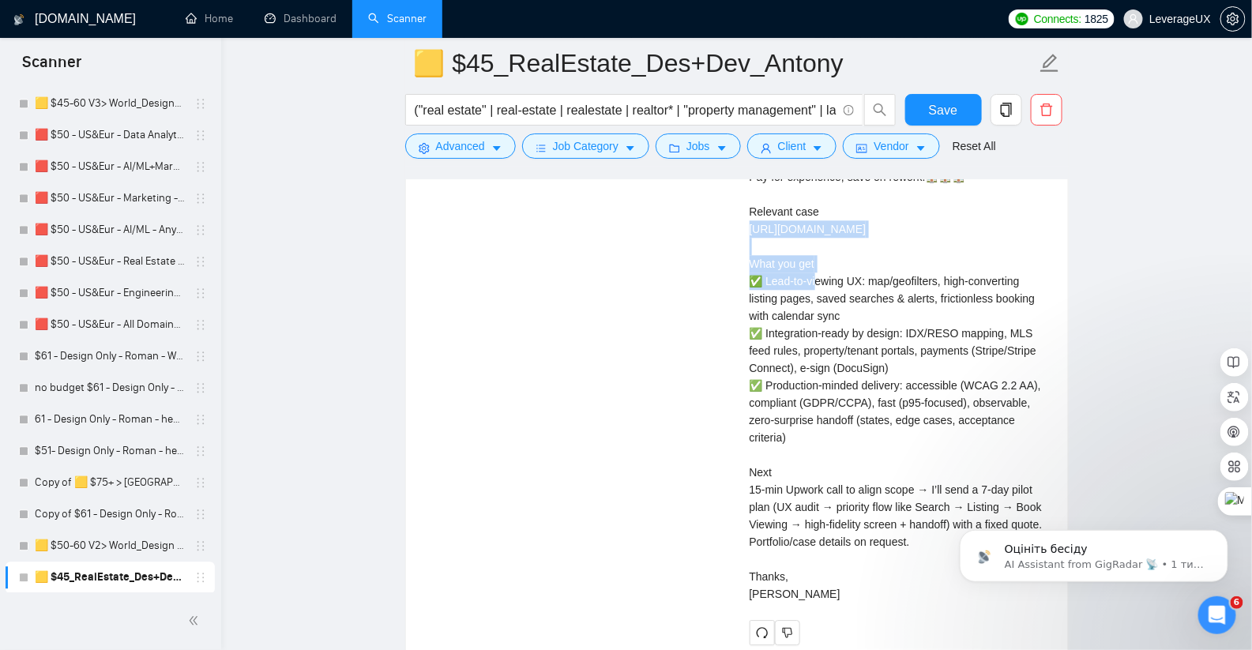
scroll to position [3608, 0]
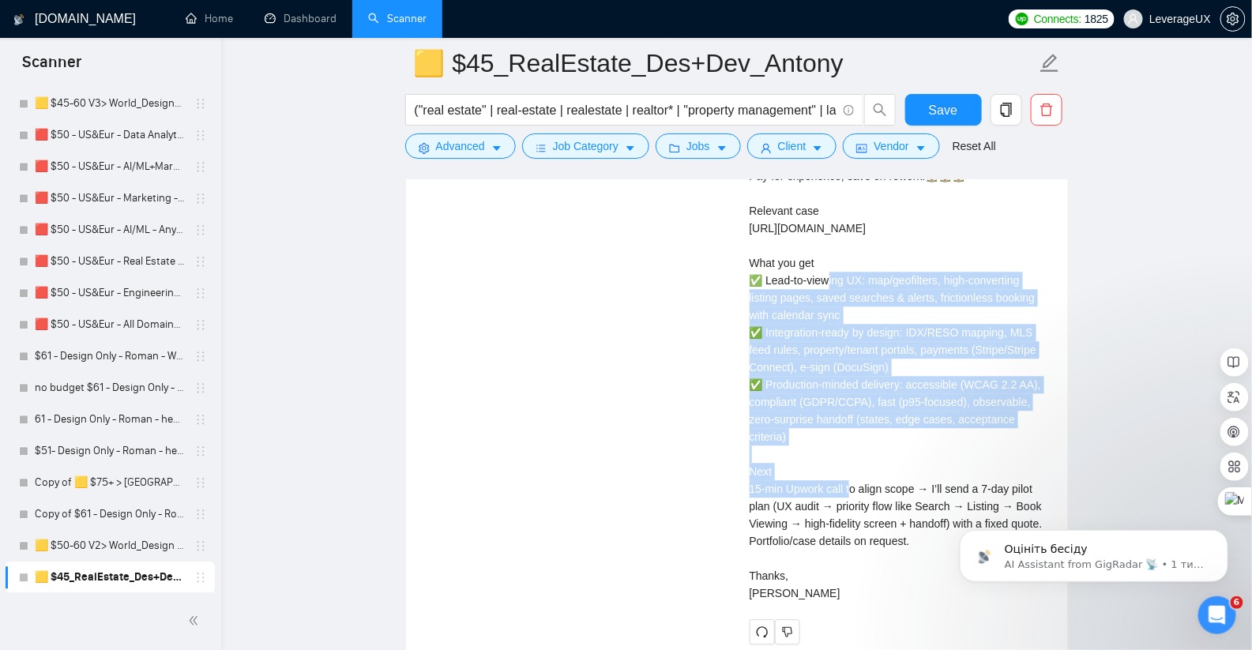
drag, startPoint x: 735, startPoint y: 228, endPoint x: 879, endPoint y: 405, distance: 227.9
click at [879, 405] on div "Full Stack Developer for Real Estate ChatGPT-like Site 3 days ago We are lookin…" at bounding box center [736, 308] width 649 height 672
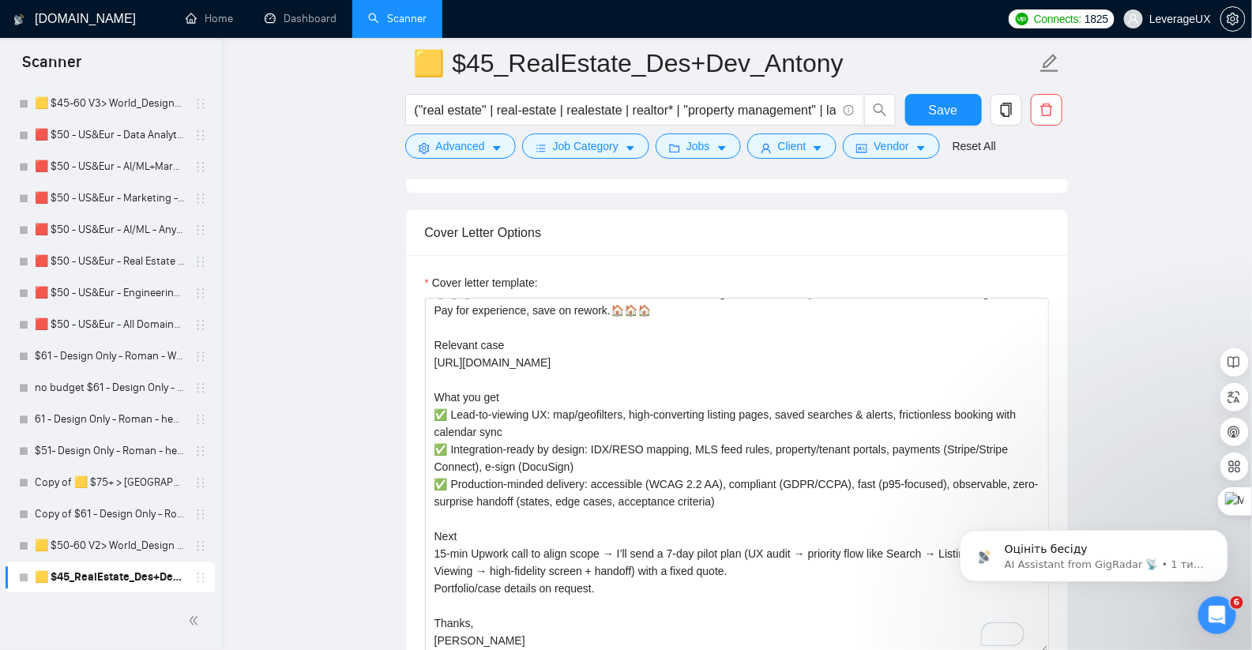
scroll to position [2173, 0]
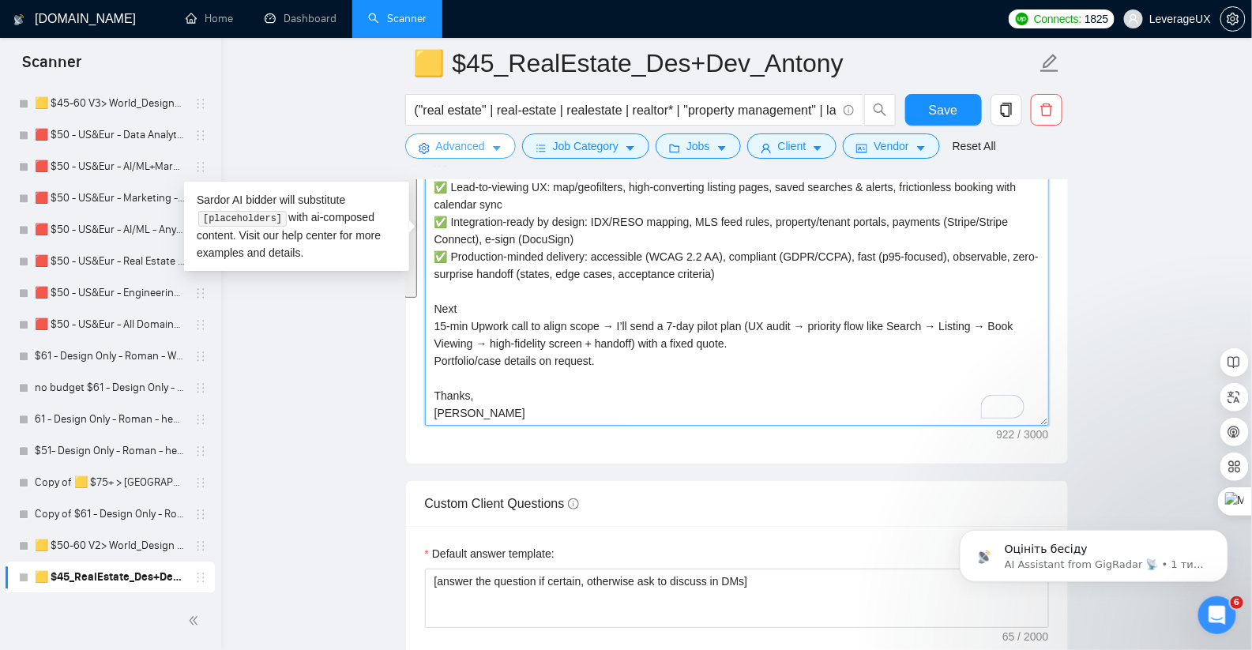
drag, startPoint x: 475, startPoint y: 404, endPoint x: 421, endPoint y: 142, distance: 267.0
click at [419, 142] on div "🟨 $45_RealEstate_Des+Dev_Antony ("real estate" | real-estate | realestate | rea…" at bounding box center [736, 436] width 663 height 5091
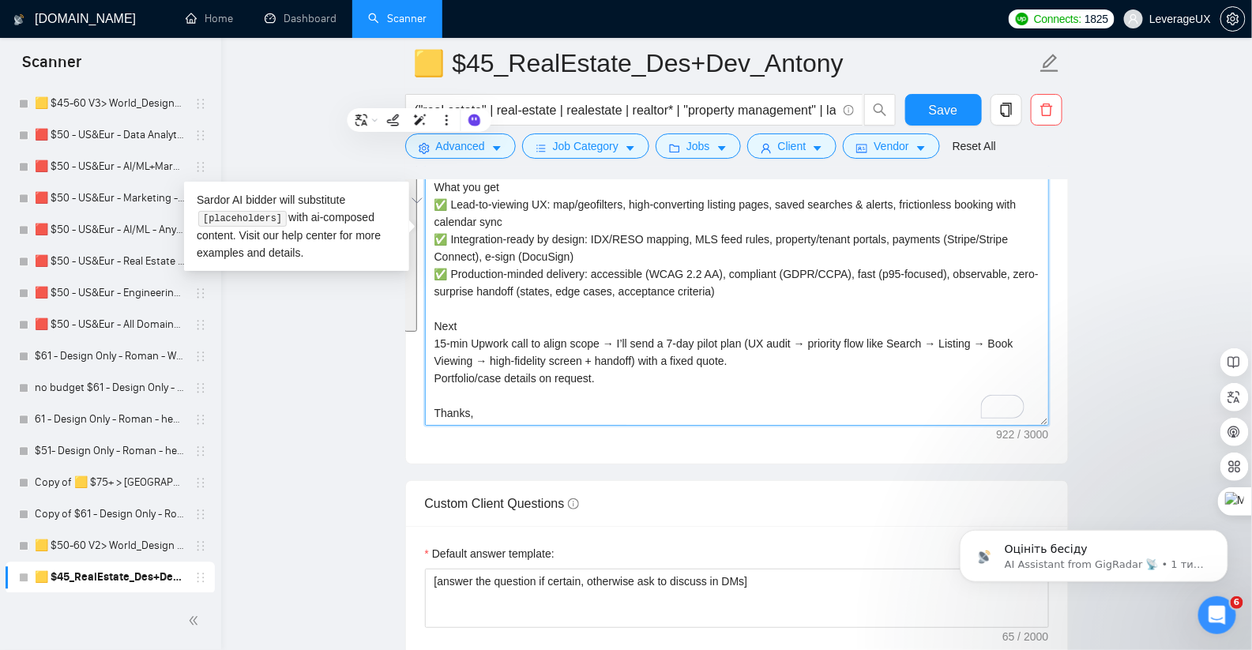
type textarea "🏠🏠🏠I deliver real estate UX that turns leads into viewings and offers - map-fir…"
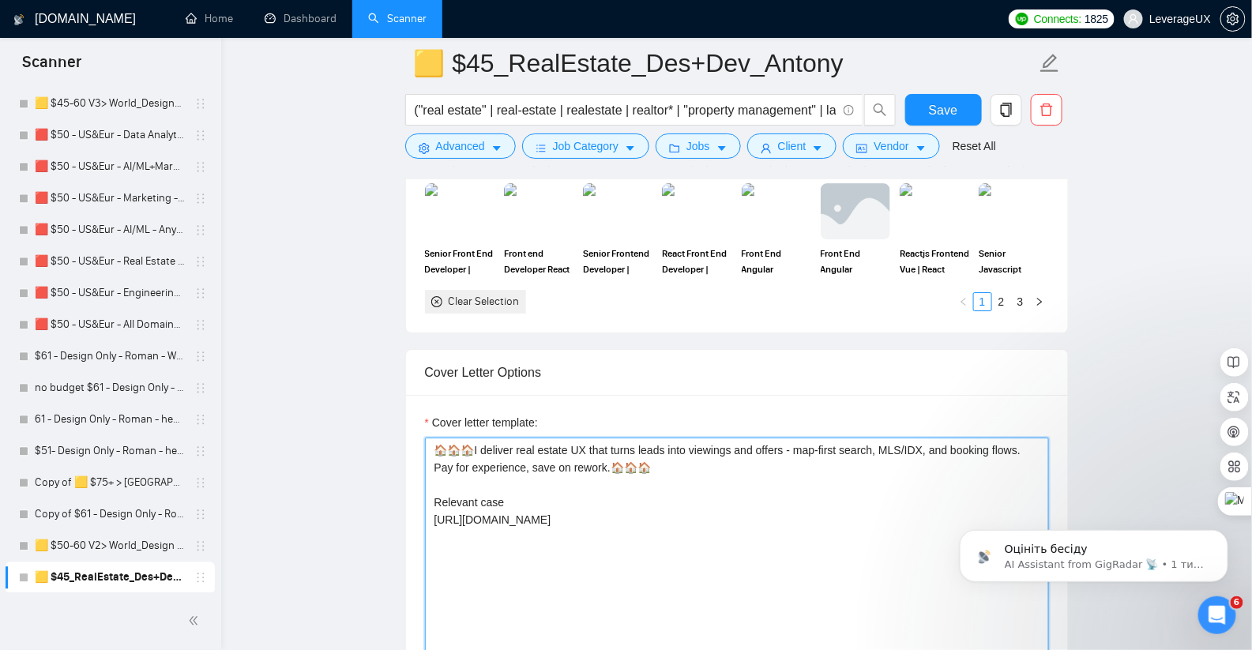
scroll to position [1805, 0]
drag, startPoint x: 678, startPoint y: 528, endPoint x: 443, endPoint y: 445, distance: 248.8
click at [427, 438] on textarea "🏠🏠🏠I deliver real estate UX that turns leads into viewings and offers - map-fir…" at bounding box center [737, 615] width 624 height 355
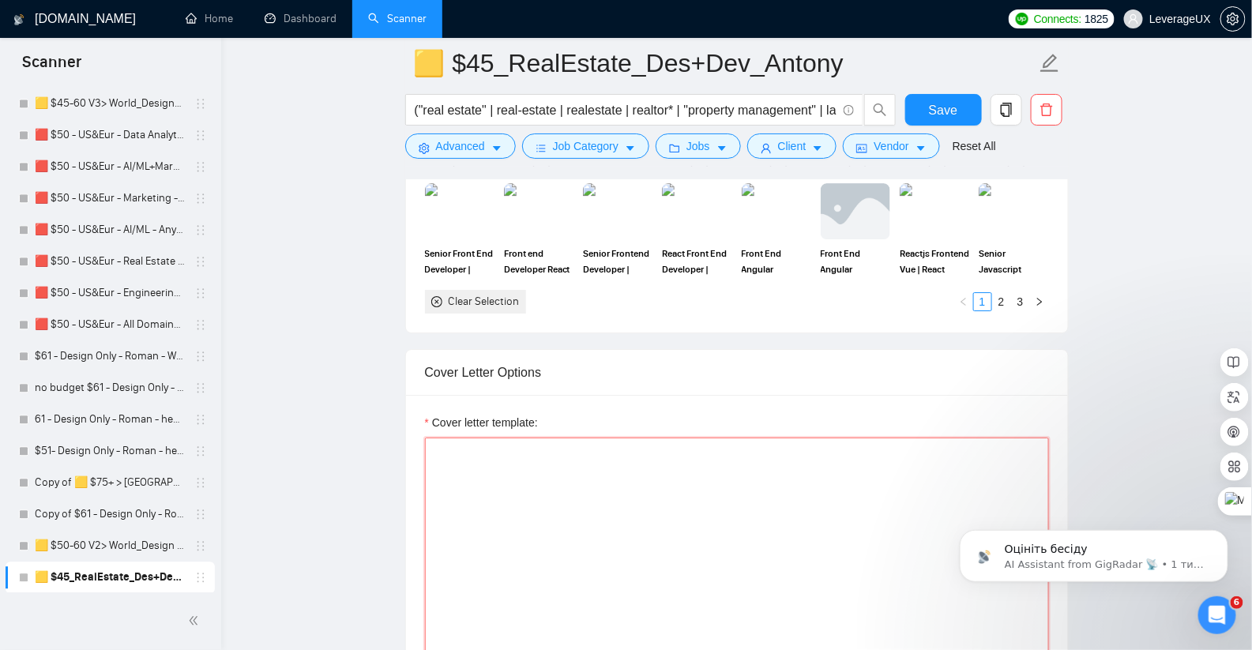
paste textarea "🏠🏠🏠I build real estate platforms that turn leads into viewings and offers — Nex…"
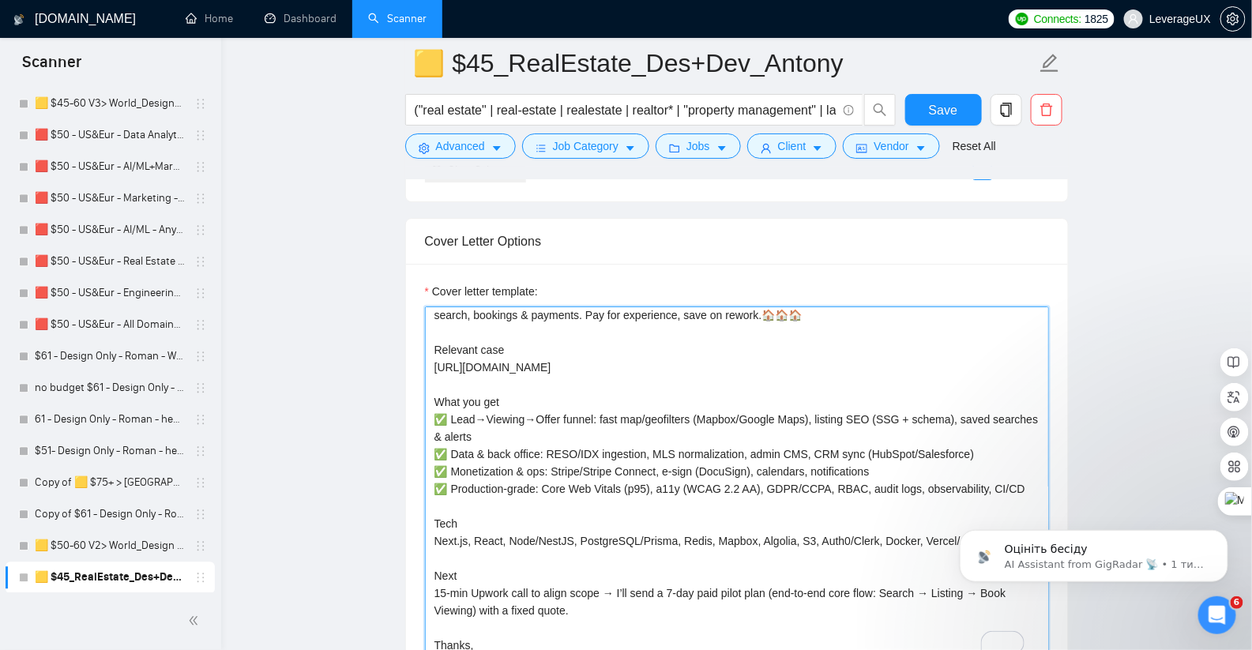
scroll to position [0, 0]
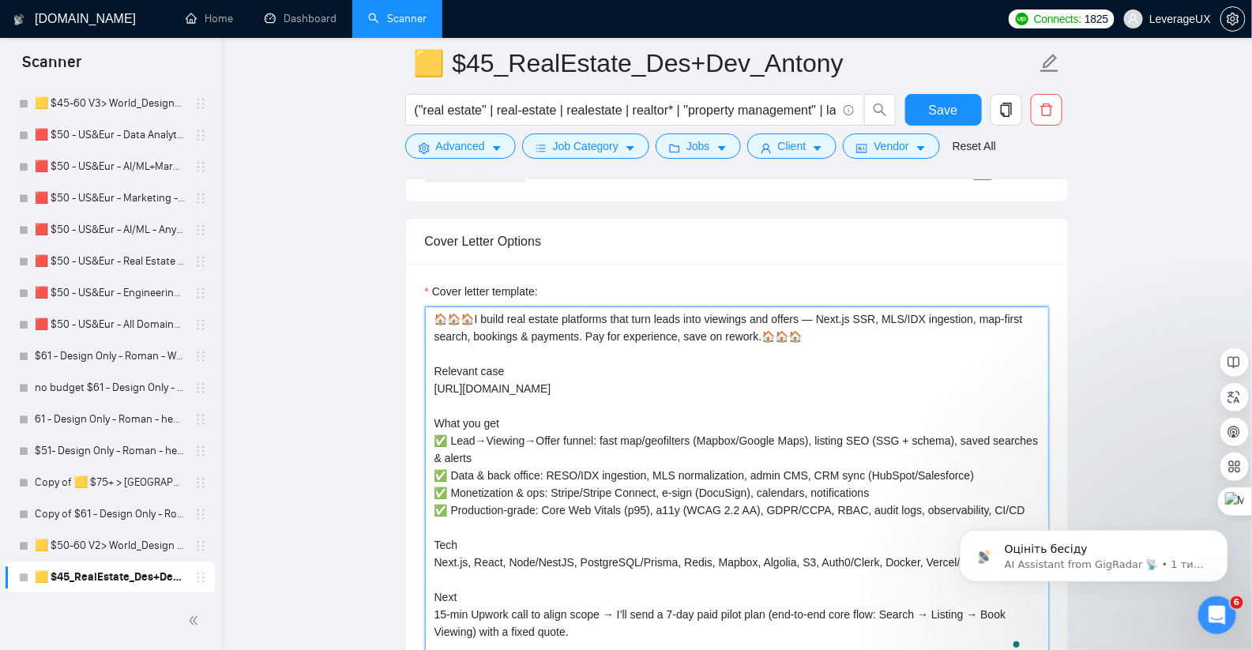
click at [818, 310] on textarea "🏠🏠🏠I build real estate platforms that turn leads into viewings and offers — Nex…" at bounding box center [737, 483] width 624 height 355
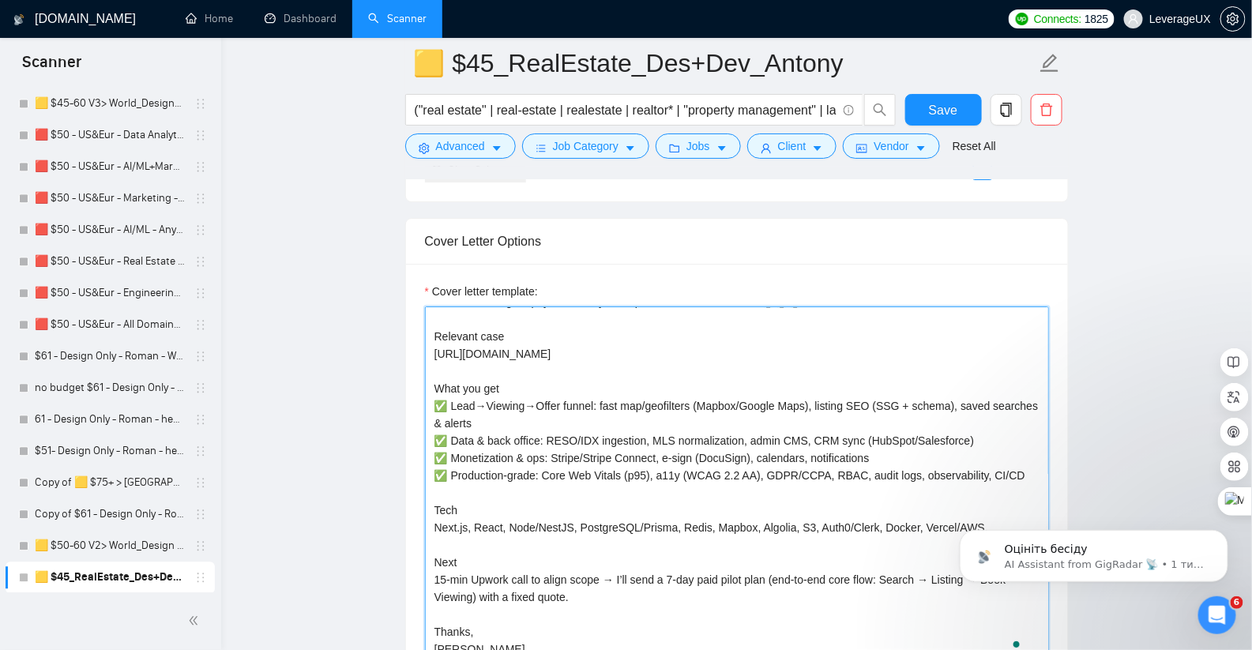
scroll to position [43, 0]
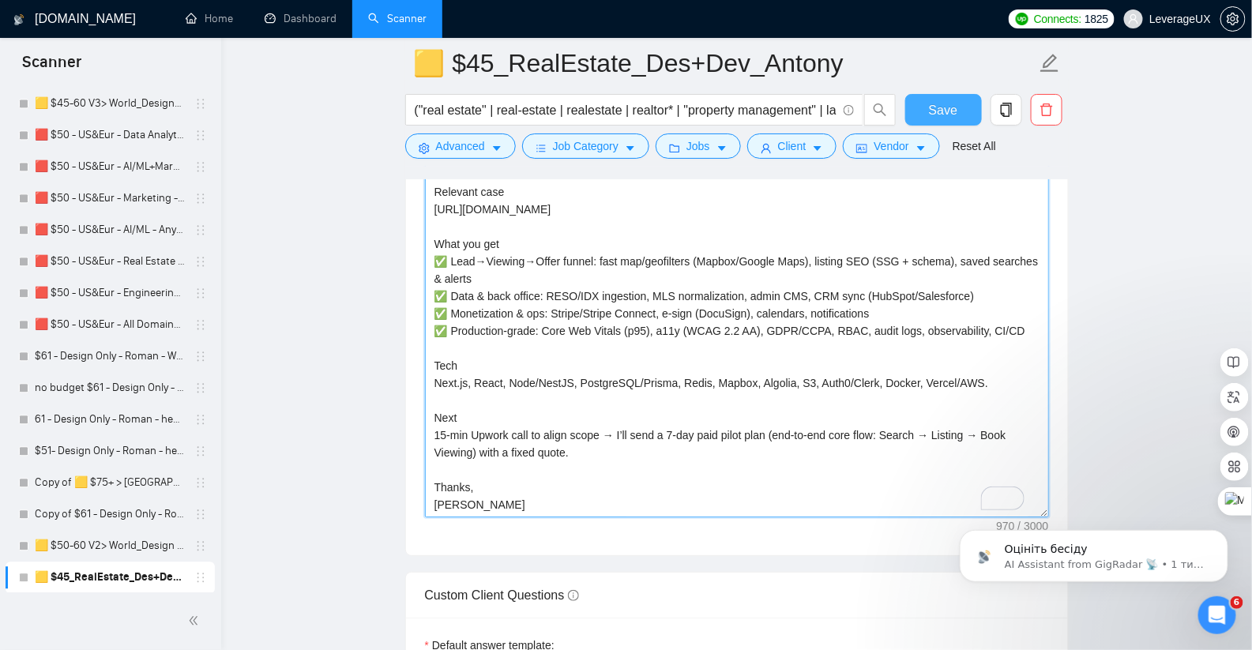
type textarea "🏠🏠🏠I build real estate platforms that turn leads into viewings and offers - Nex…"
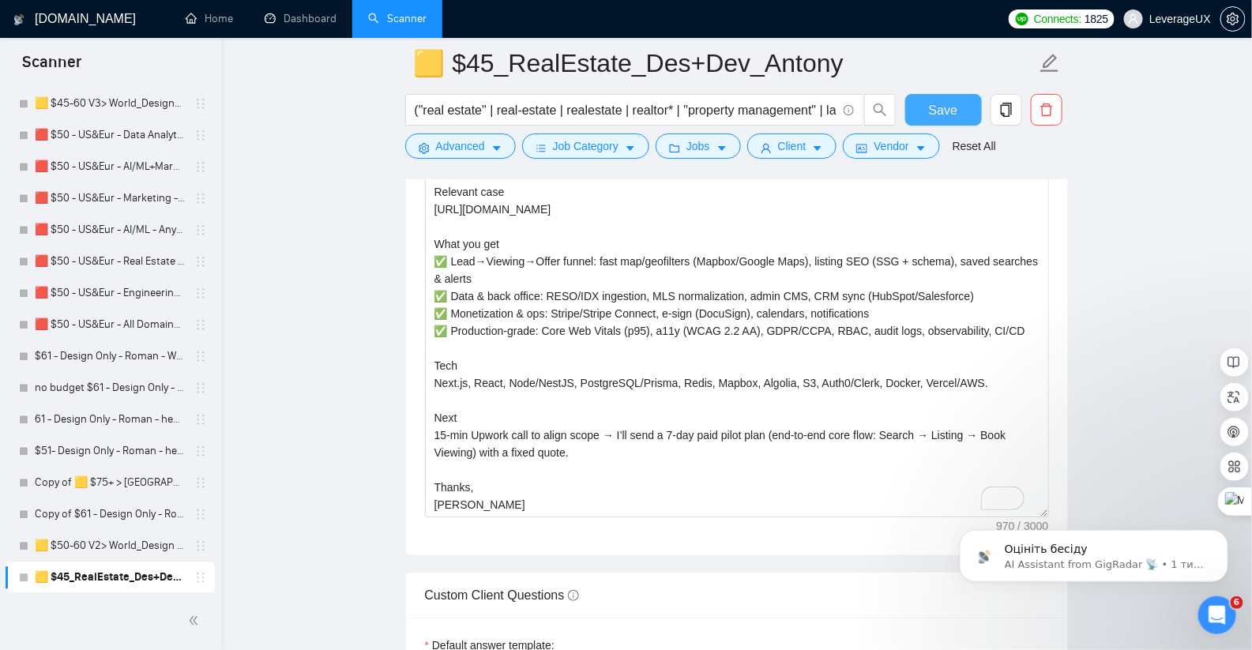
click at [970, 122] on button "Save" at bounding box center [943, 110] width 77 height 32
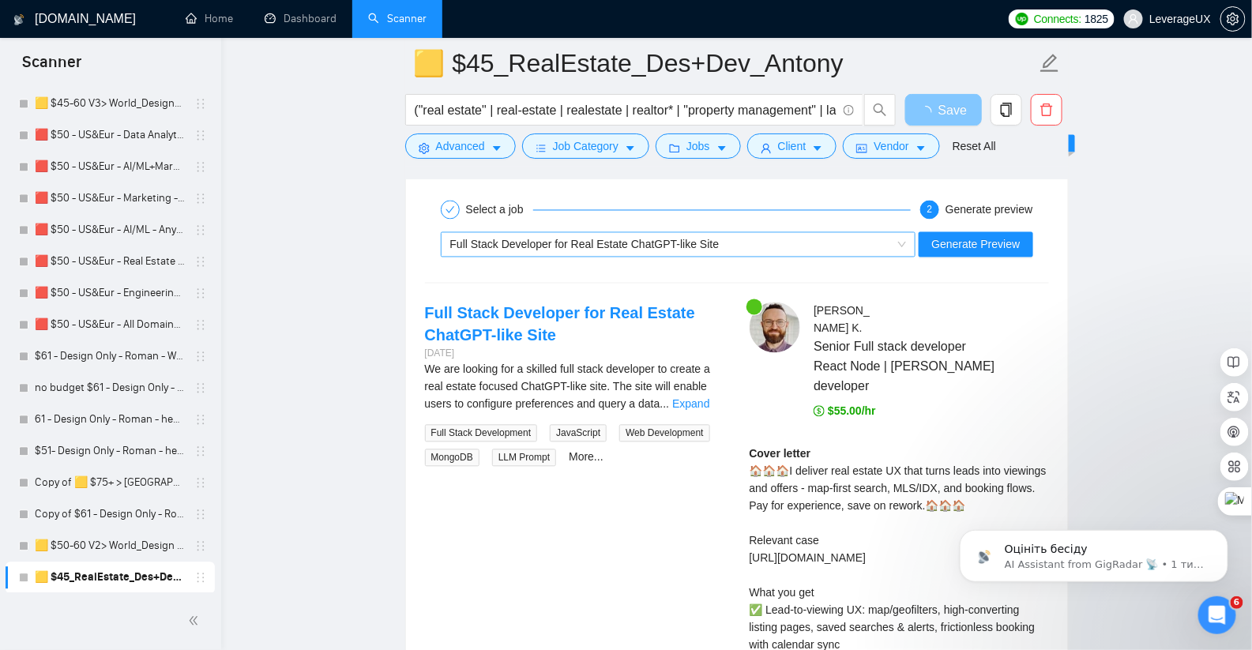
click at [678, 239] on span "Full Stack Developer for Real Estate ChatGPT-like Site" at bounding box center [584, 245] width 269 height 13
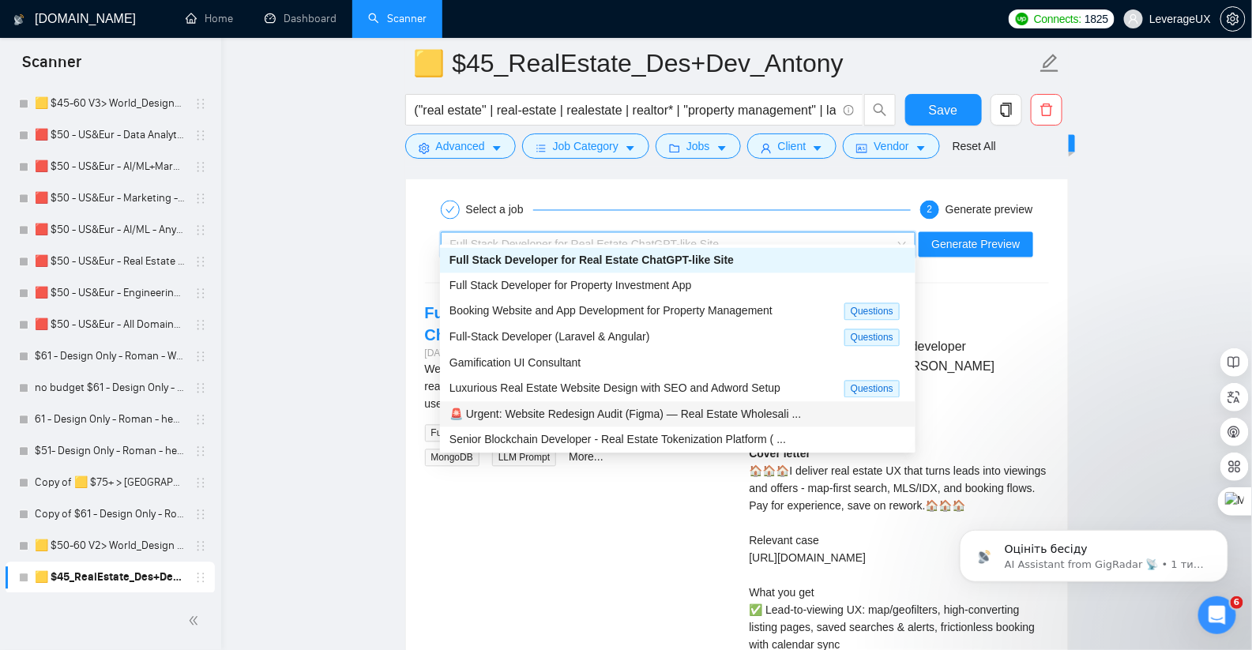
click at [592, 415] on span "🚨 Urgent: Website Redesign Audit (Figma) — Real Estate Wholesali ..." at bounding box center [624, 414] width 351 height 13
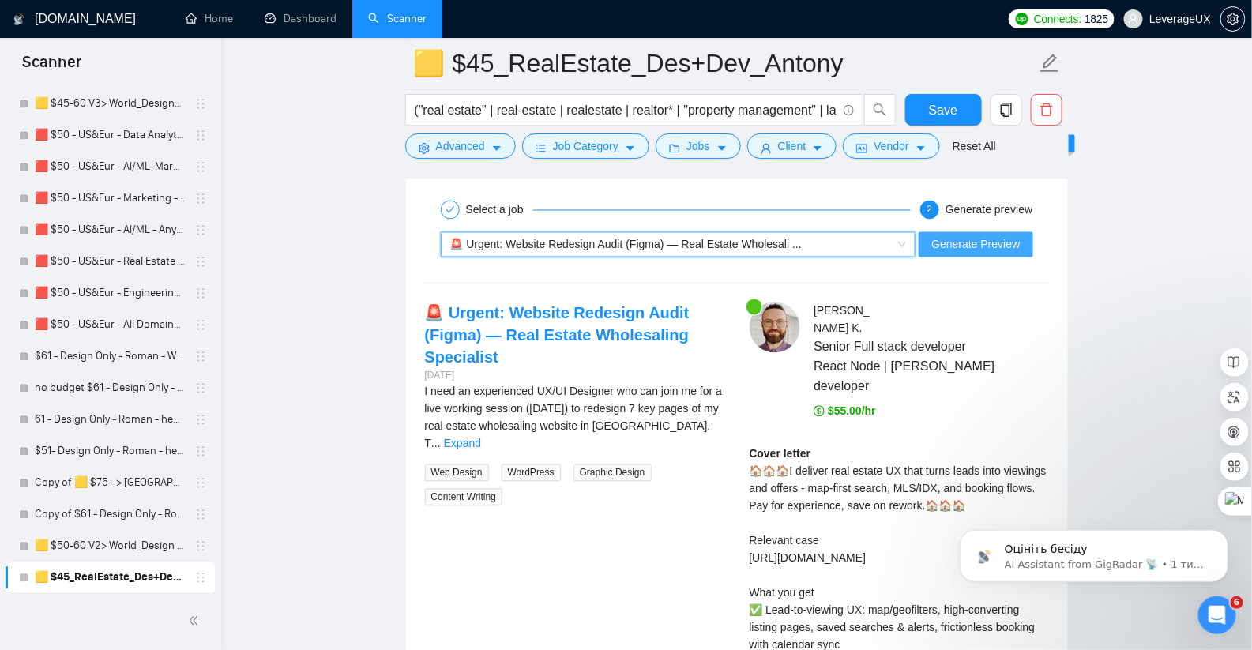
click at [982, 236] on span "Generate Preview" at bounding box center [975, 244] width 88 height 17
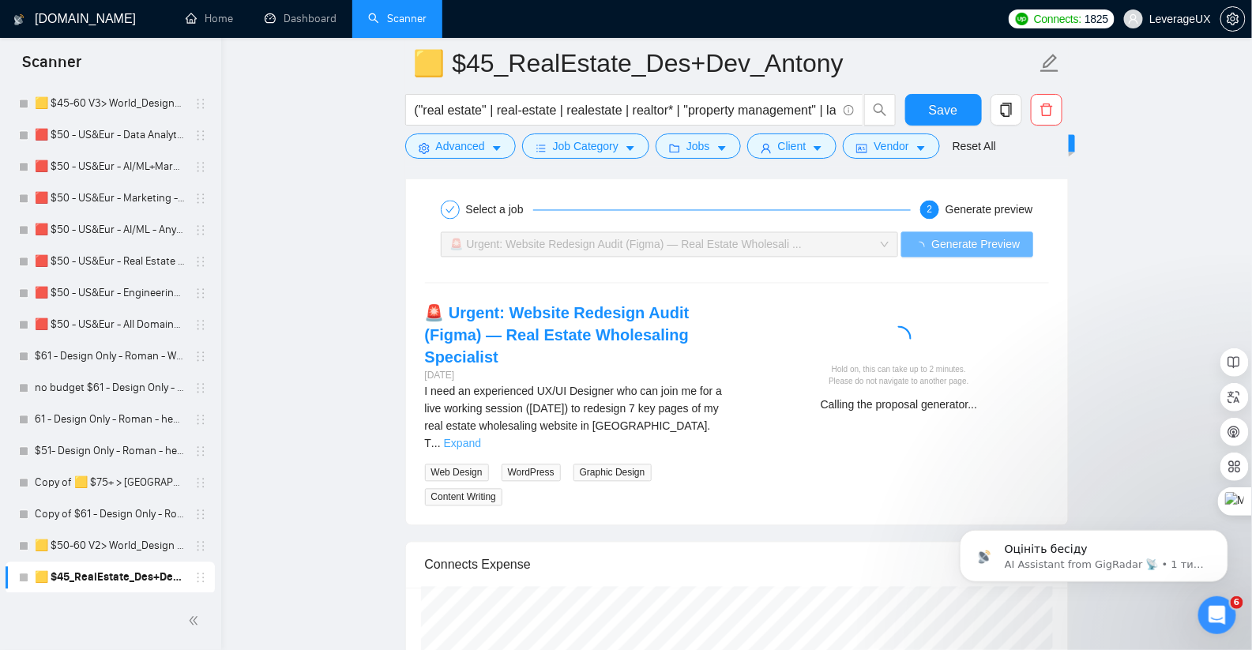
click at [481, 438] on link "Expand" at bounding box center [462, 444] width 37 height 13
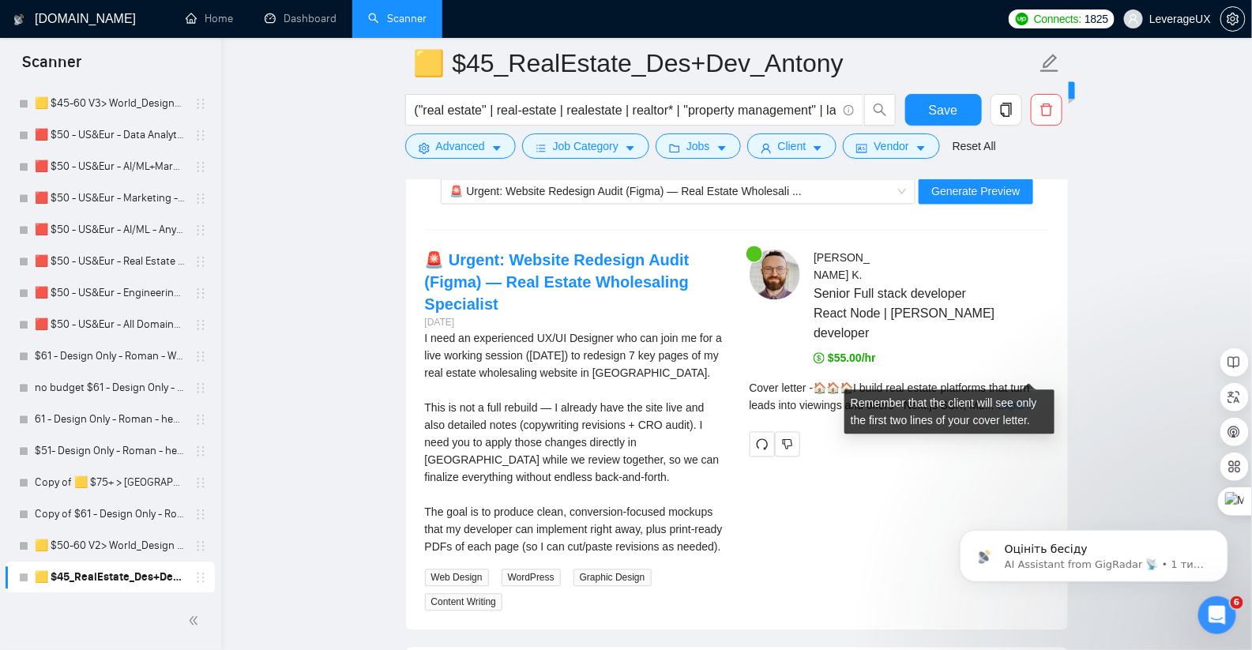
click at [1031, 400] on link "Expand" at bounding box center [1015, 406] width 37 height 13
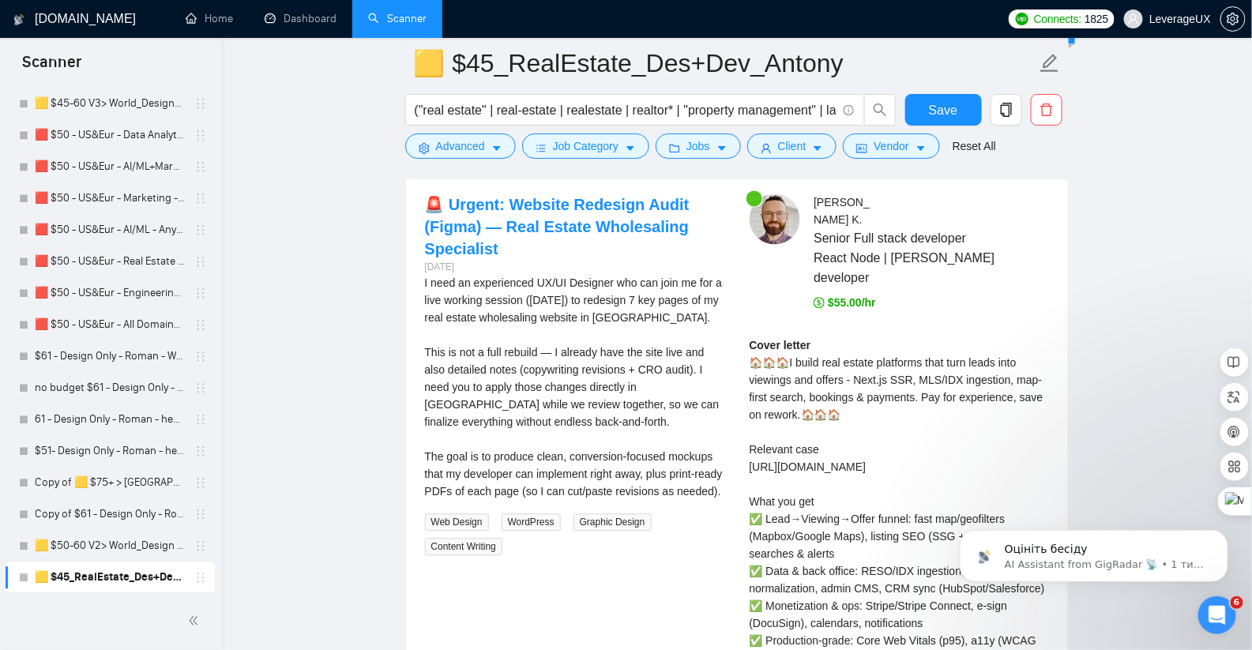
scroll to position [3392, 0]
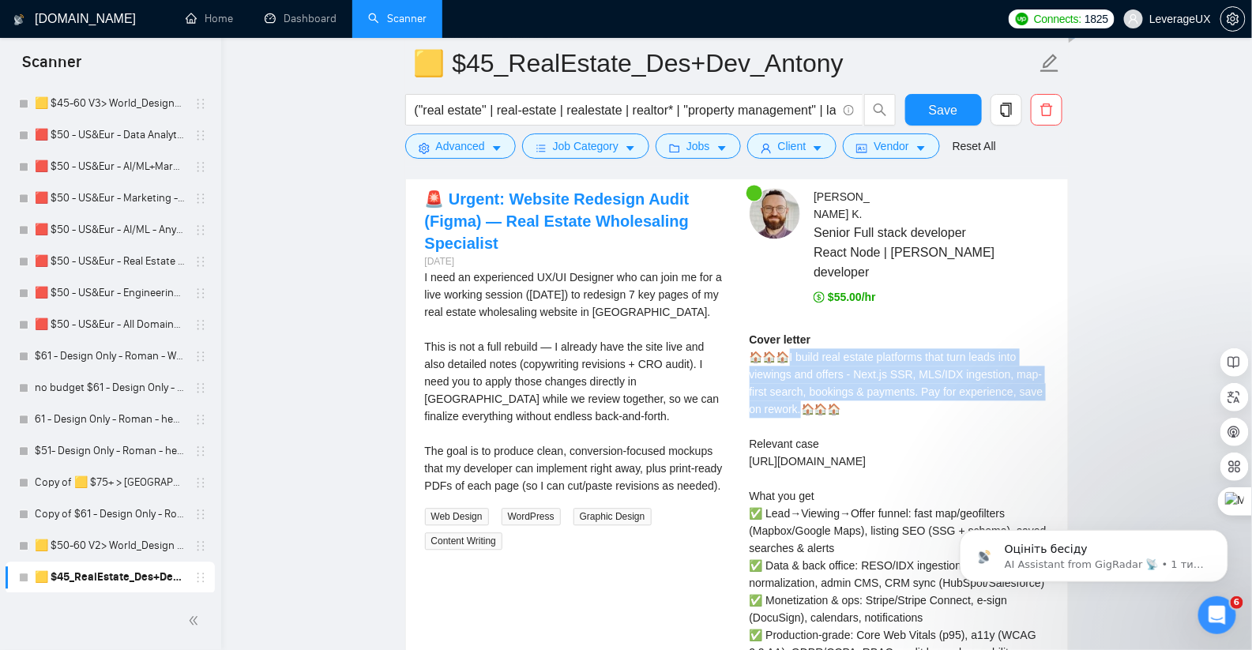
drag, startPoint x: 890, startPoint y: 381, endPoint x: 783, endPoint y: 326, distance: 120.4
click at [783, 331] on div "Cover letter 🏠🏠🏠I build real estate platforms that turn leads into viewings and…" at bounding box center [898, 609] width 299 height 556
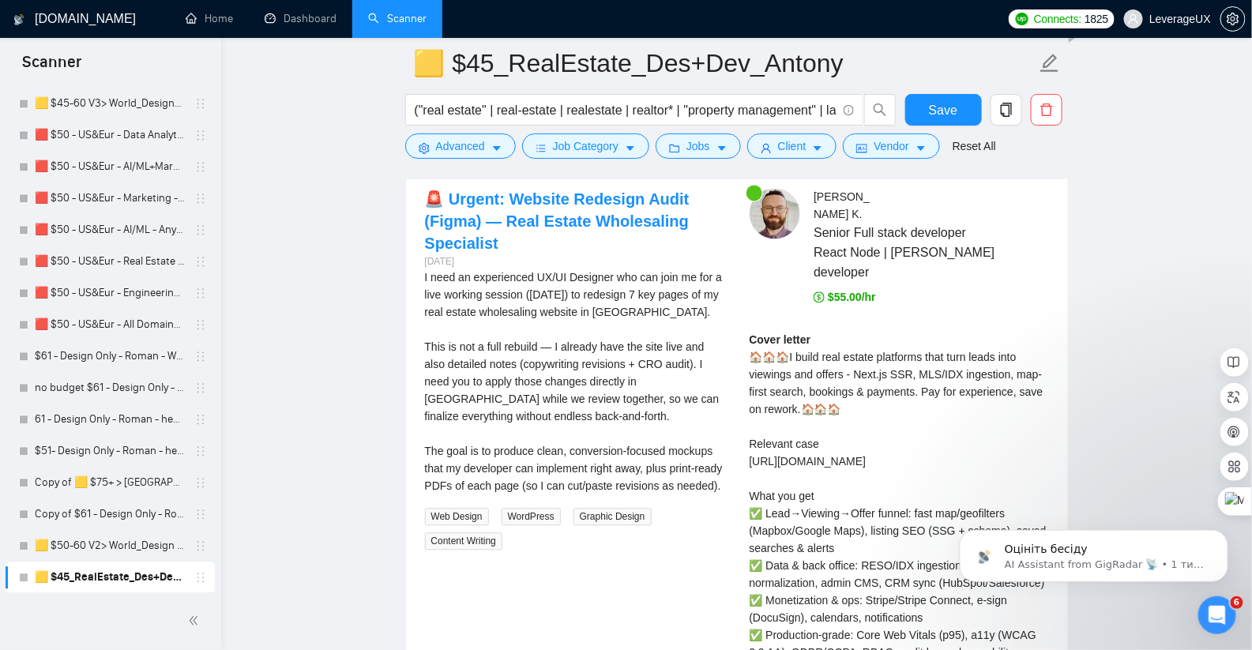
click at [862, 331] on div "Cover letter 🏠🏠🏠I build real estate platforms that turn leads into viewings and…" at bounding box center [898, 609] width 299 height 556
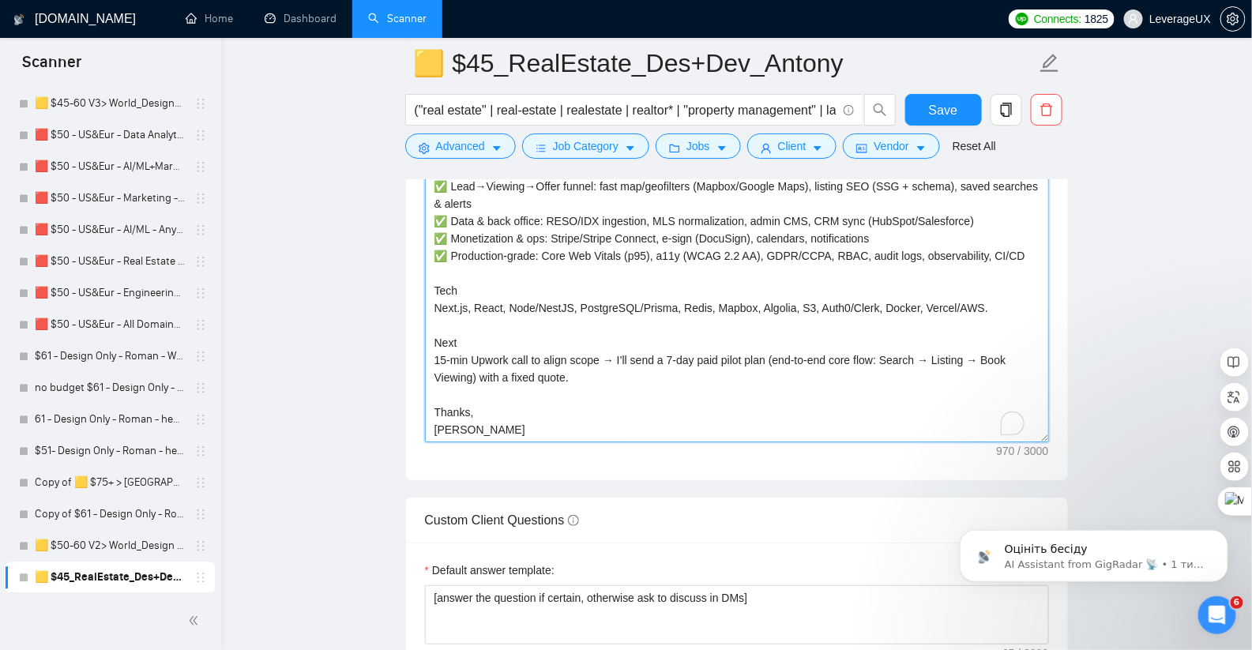
scroll to position [52, 0]
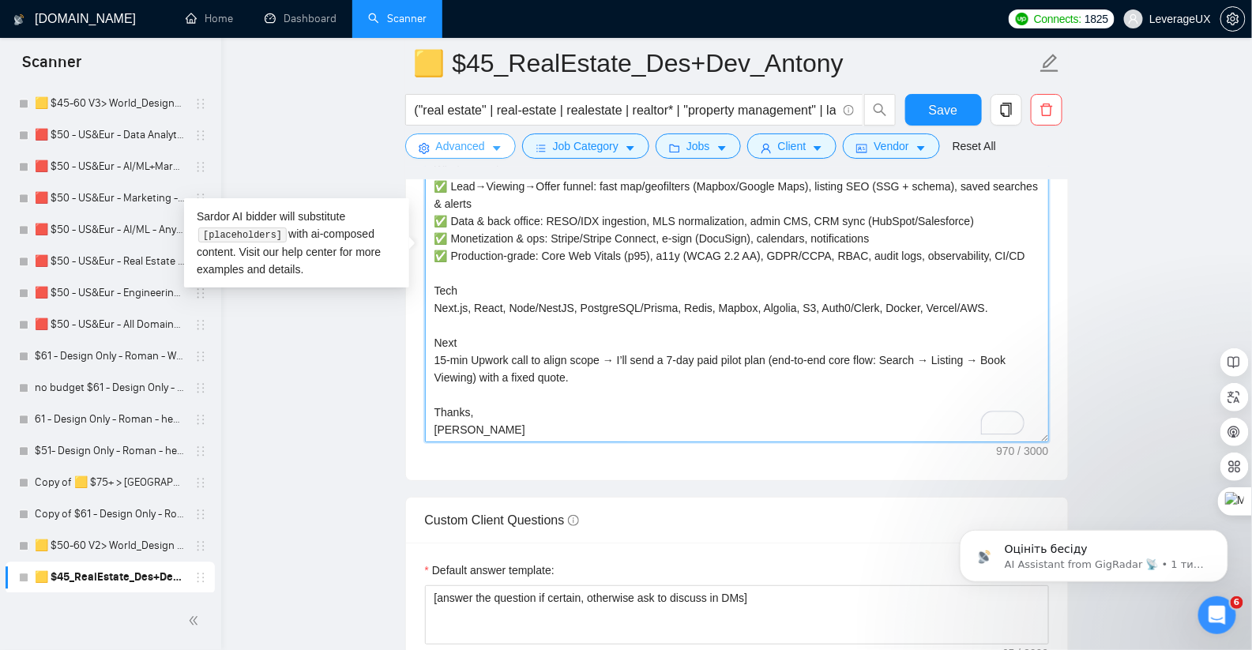
drag, startPoint x: 482, startPoint y: 423, endPoint x: 415, endPoint y: 133, distance: 296.7
click at [415, 133] on div "🟨 $45_RealEstate_Des+Dev_Antony ("real estate" | real-estate | realestate | rea…" at bounding box center [736, 487] width 663 height 5160
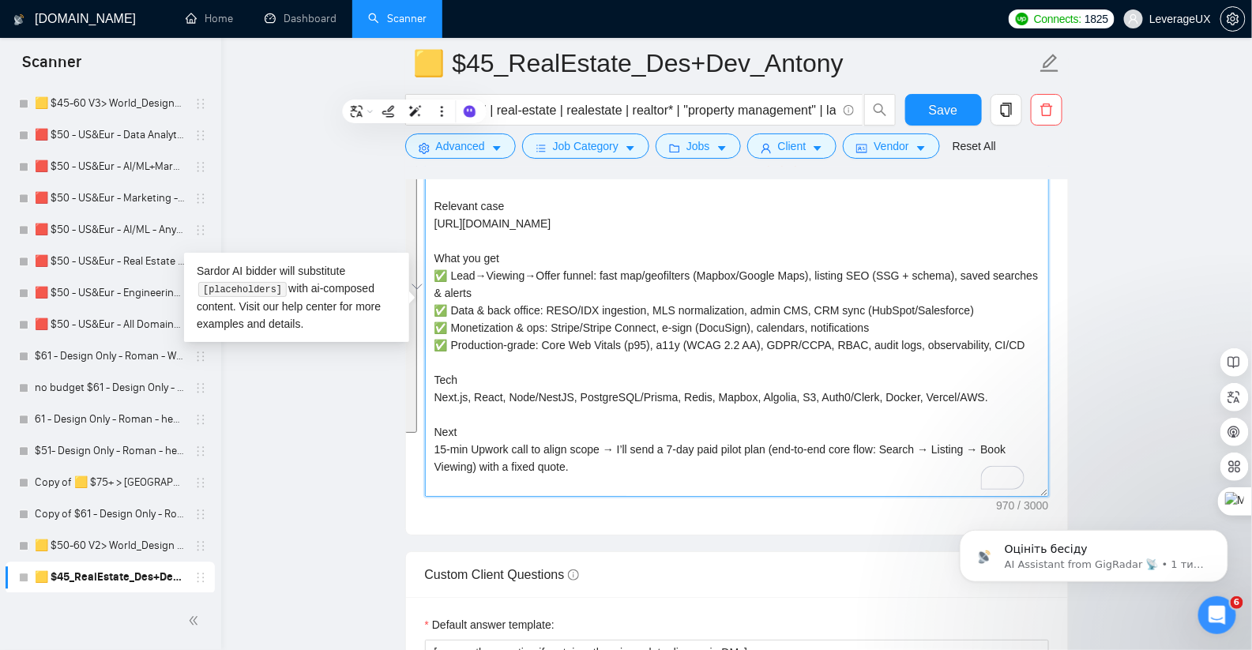
scroll to position [2102, 0]
type textarea "🏠🏠🏠I build real estate platforms that turn leads into viewings and offers - Nex…"
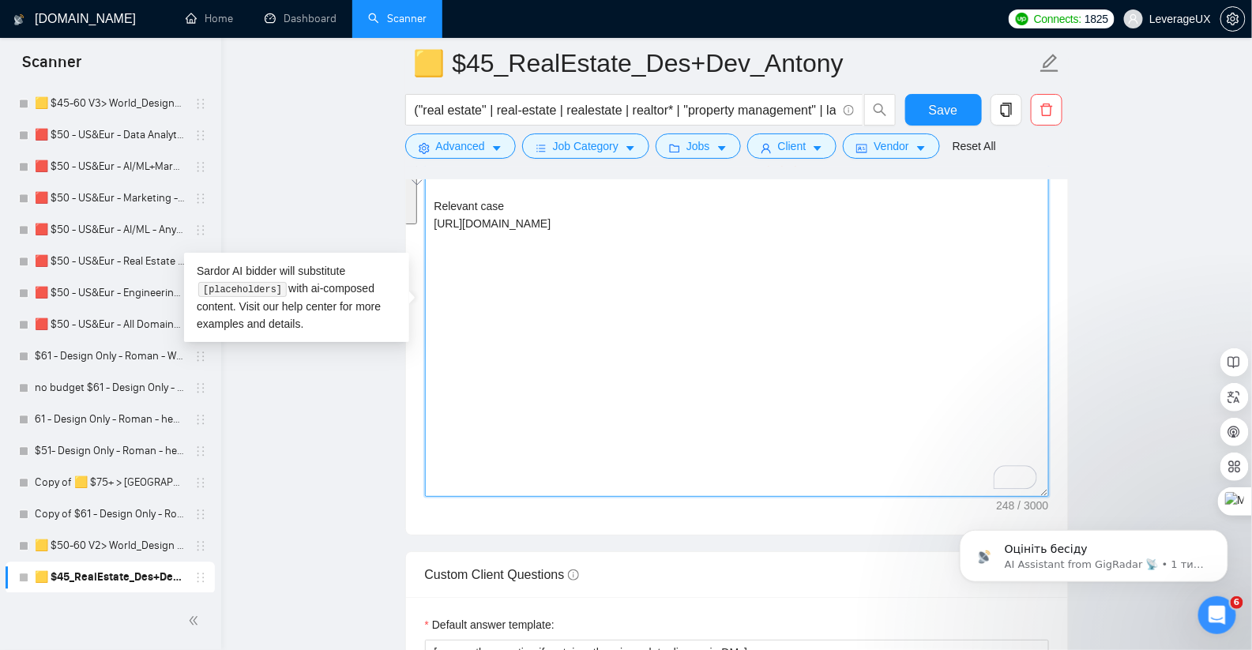
drag, startPoint x: 679, startPoint y: 232, endPoint x: 404, endPoint y: 139, distance: 291.0
click at [405, 139] on div "🟨 $45_RealEstate_Des+Dev_Antony ("real estate" | real-estate | realestate | rea…" at bounding box center [736, 542] width 663 height 5160
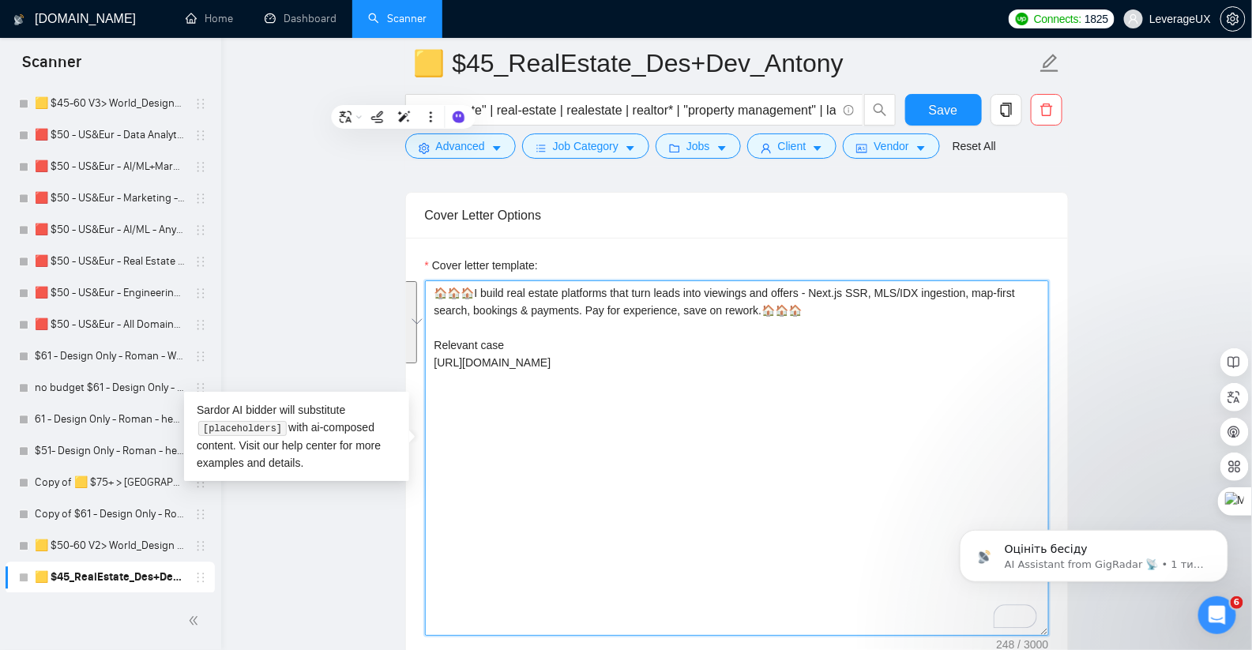
scroll to position [1877, 0]
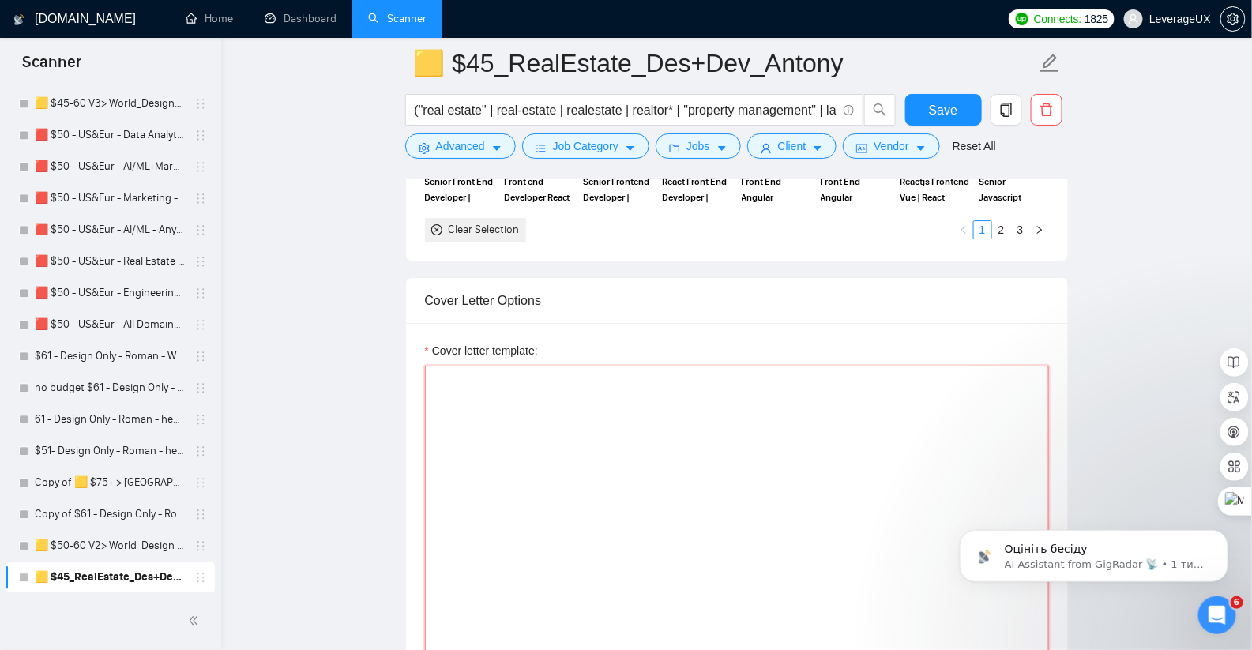
paste textarea "🏠🏠🏠 I ship end-to-end real estate products — discovery → UX → UI → design syste…"
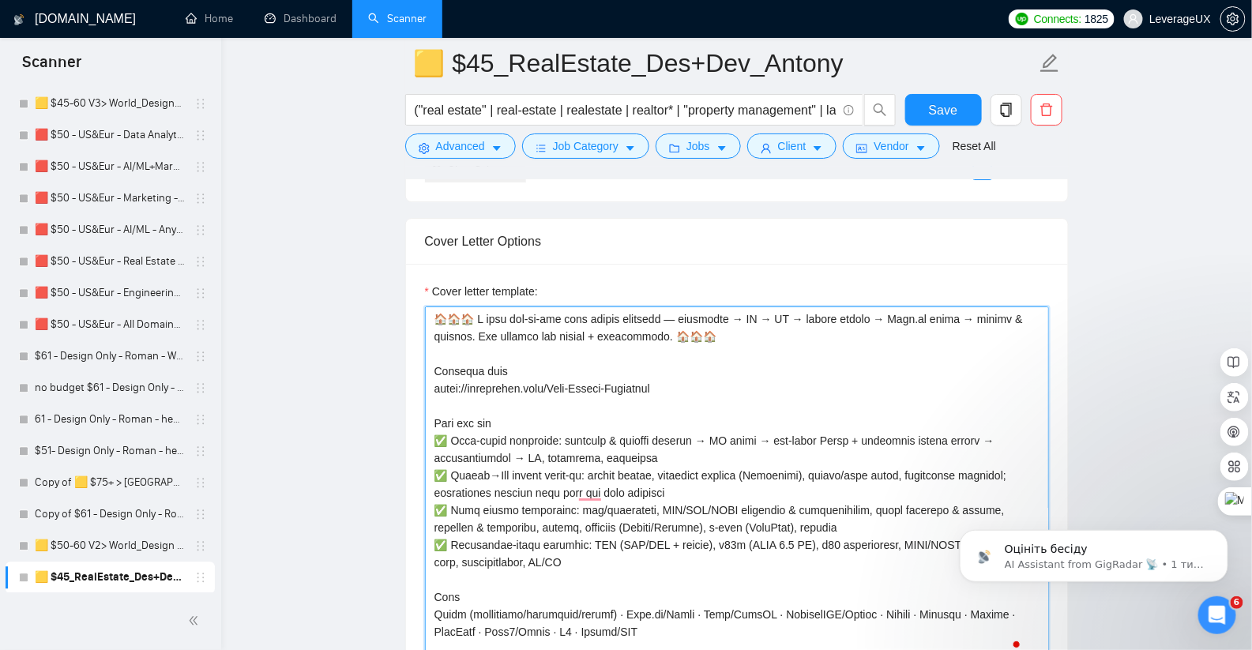
scroll to position [0, 0]
click at [673, 309] on textarea "Cover letter template:" at bounding box center [737, 483] width 624 height 355
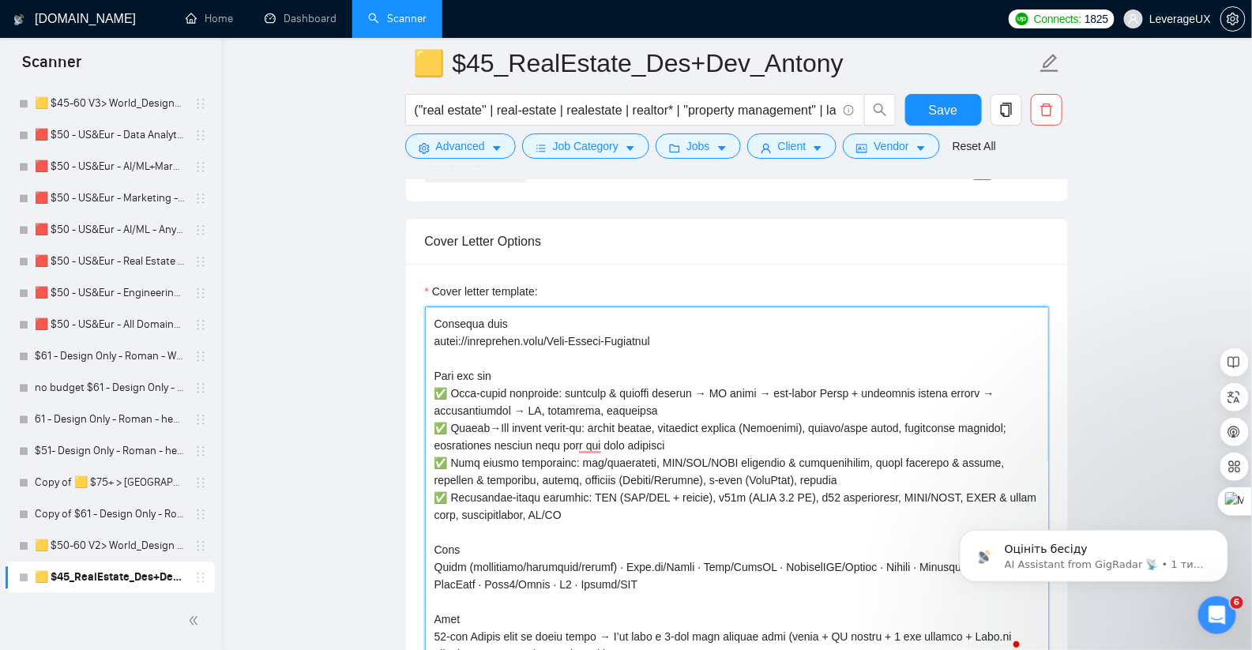
click at [592, 438] on textarea "Cover letter template:" at bounding box center [737, 483] width 624 height 355
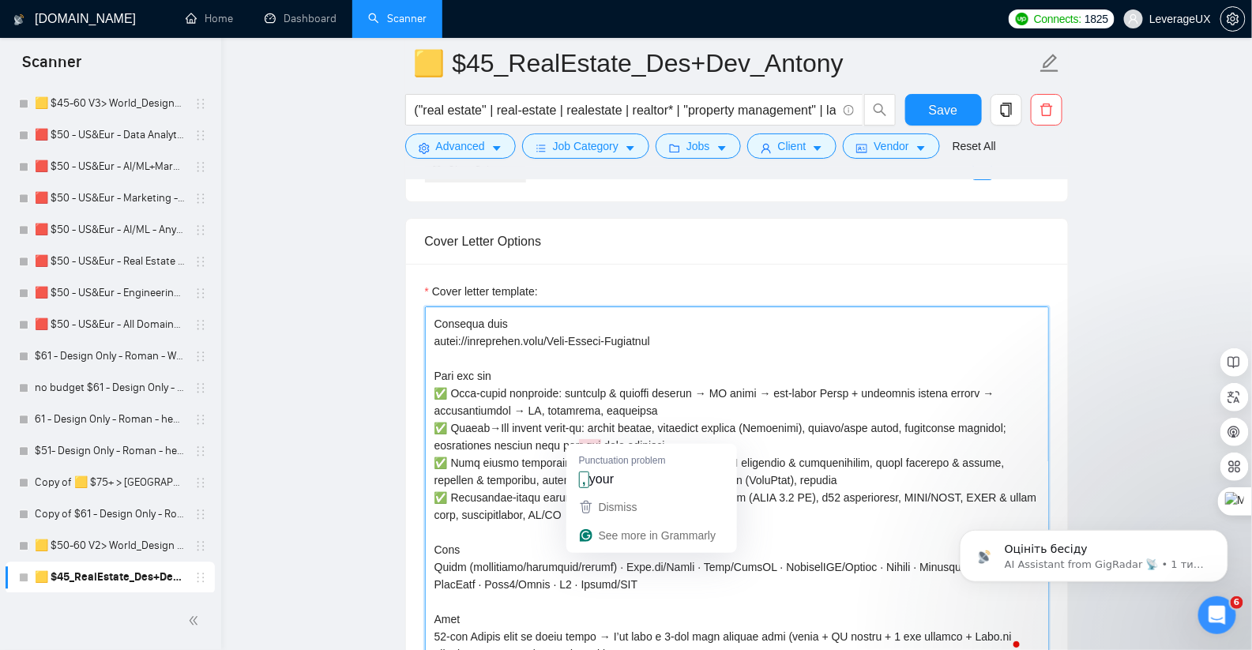
click at [613, 493] on button "Dismiss" at bounding box center [651, 507] width 164 height 28
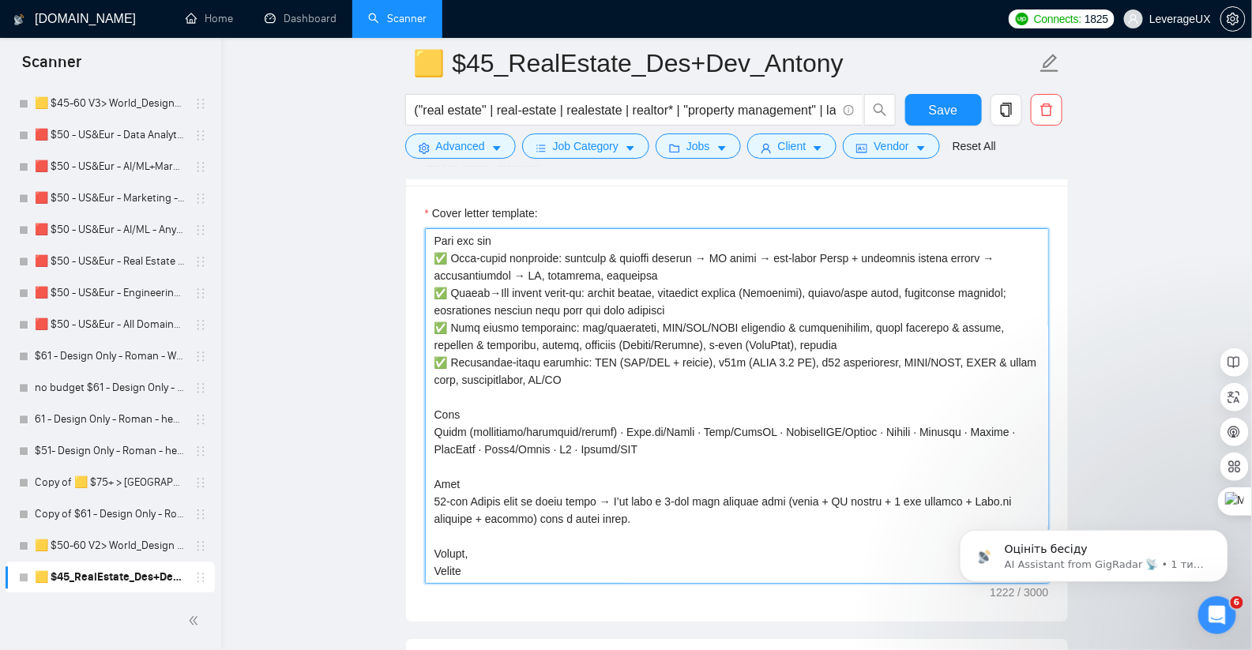
drag, startPoint x: 533, startPoint y: 494, endPoint x: 795, endPoint y: 476, distance: 262.8
click at [795, 476] on textarea "Cover letter template:" at bounding box center [737, 405] width 624 height 355
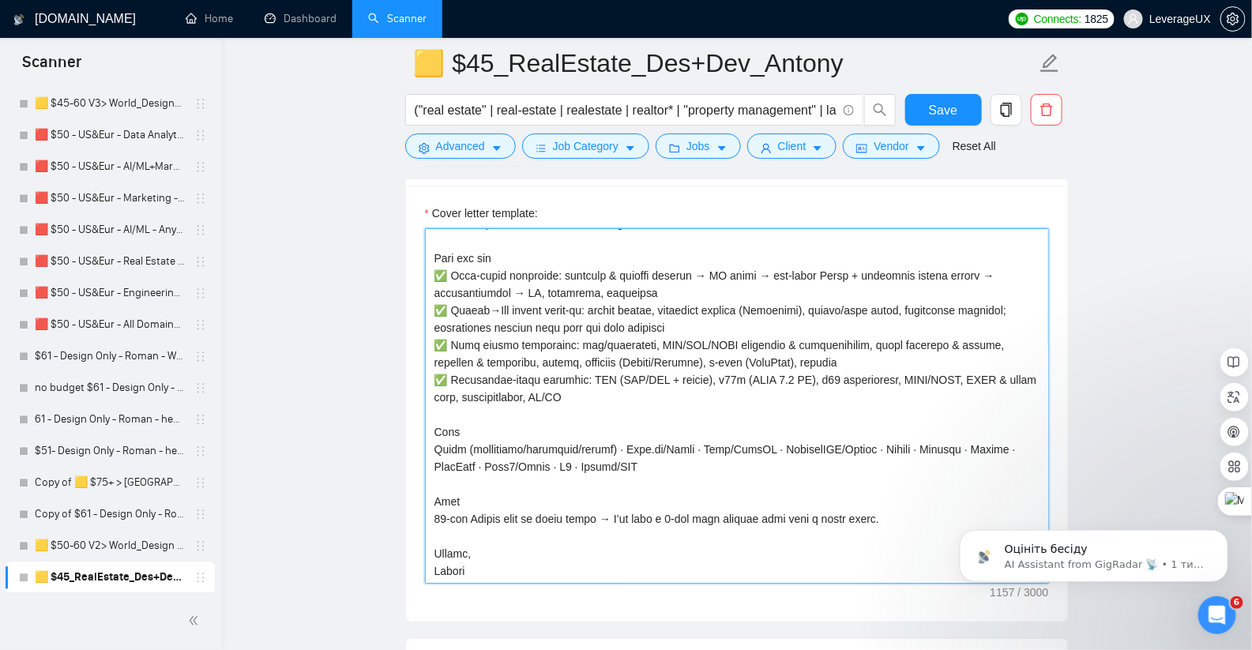
click at [798, 497] on textarea "Cover letter template:" at bounding box center [737, 405] width 624 height 355
drag, startPoint x: 888, startPoint y: 496, endPoint x: 674, endPoint y: 494, distance: 213.2
click at [674, 494] on textarea "Cover letter template:" at bounding box center [737, 405] width 624 height 355
type textarea "🏠🏠🏠 I ship end-to-end real estate products - discovery → UX → UI → design syste…"
click at [821, 457] on textarea "Cover letter template:" at bounding box center [737, 405] width 624 height 355
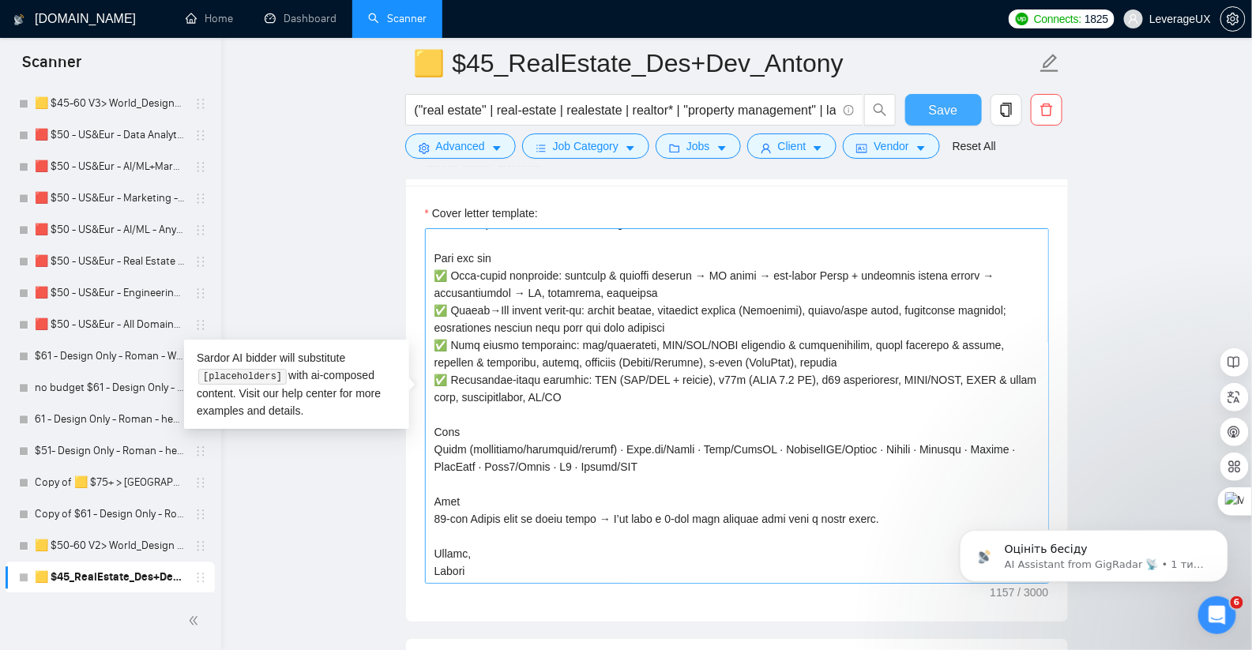
click at [936, 109] on span "Save" at bounding box center [943, 110] width 28 height 20
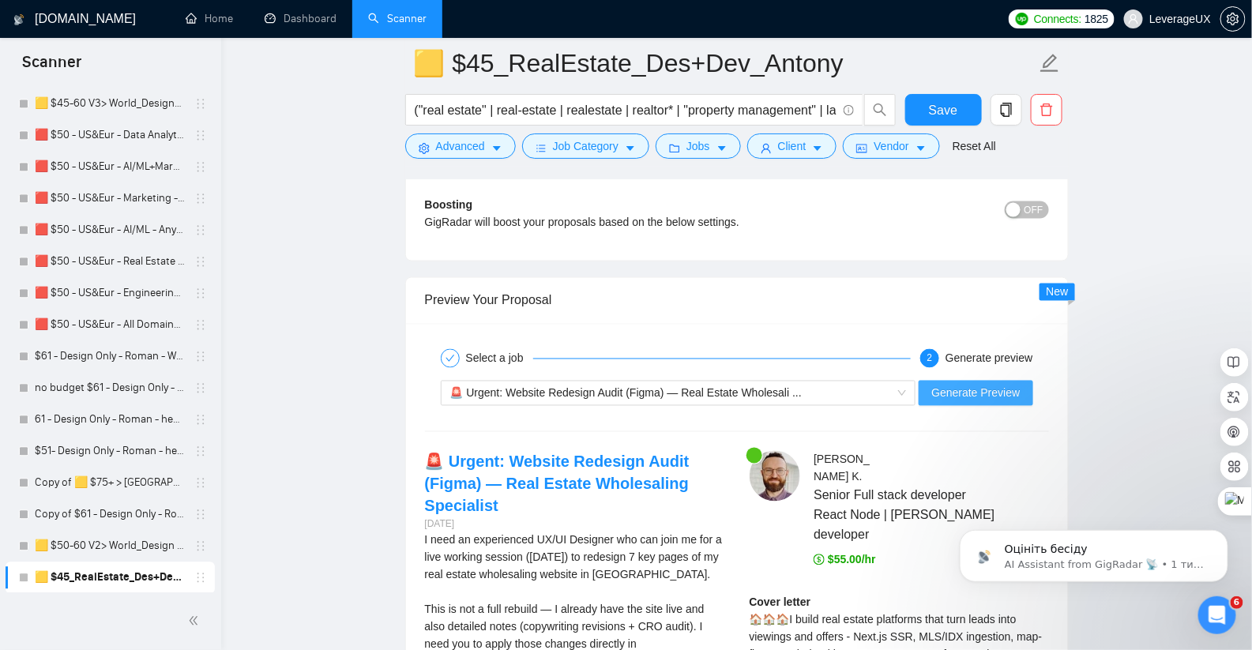
click at [991, 385] on span "Generate Preview" at bounding box center [975, 393] width 88 height 17
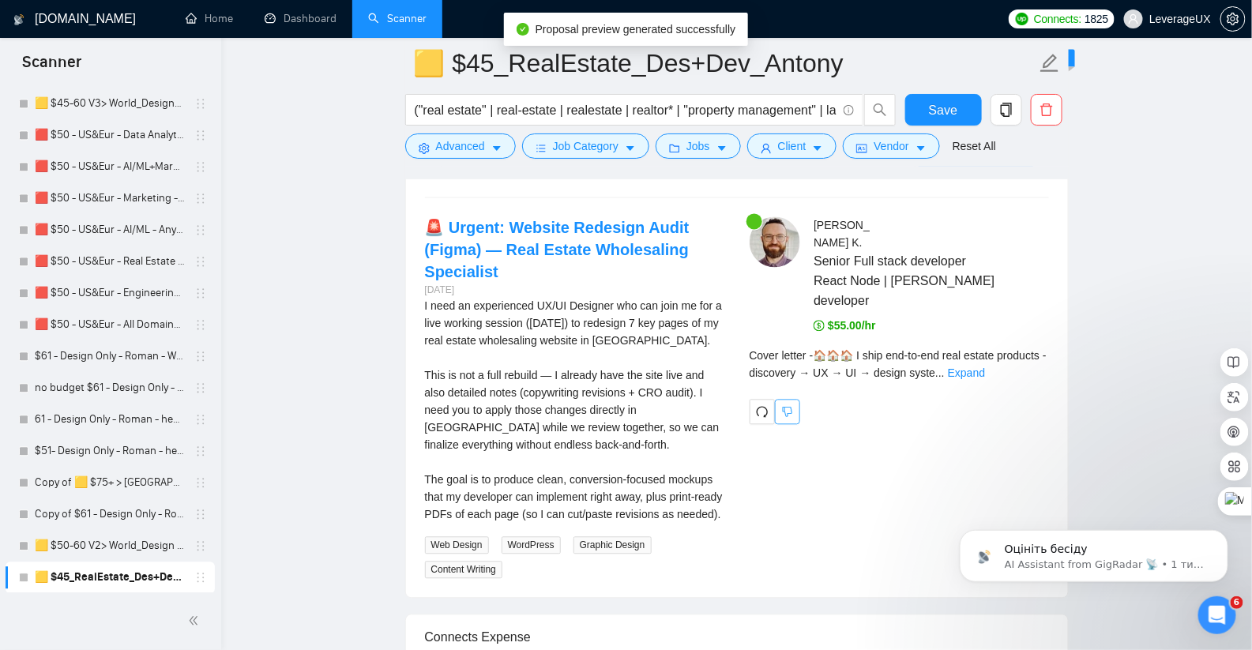
scroll to position [3428, 0]
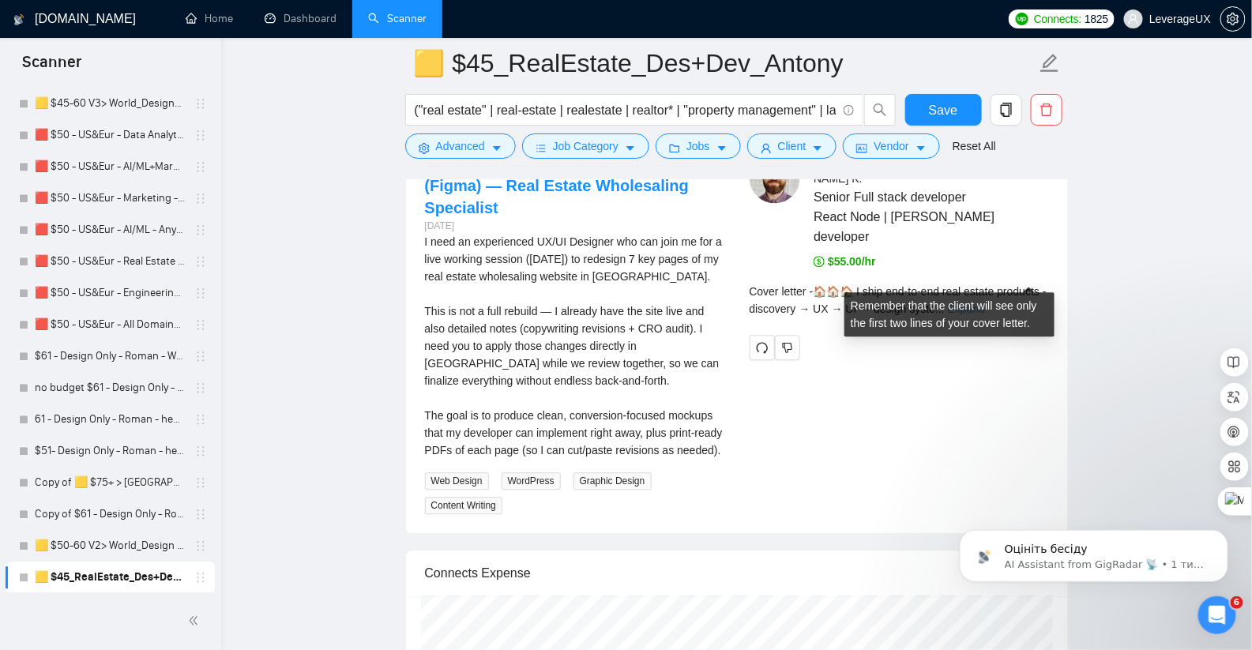
click at [985, 302] on link "Expand" at bounding box center [966, 308] width 37 height 13
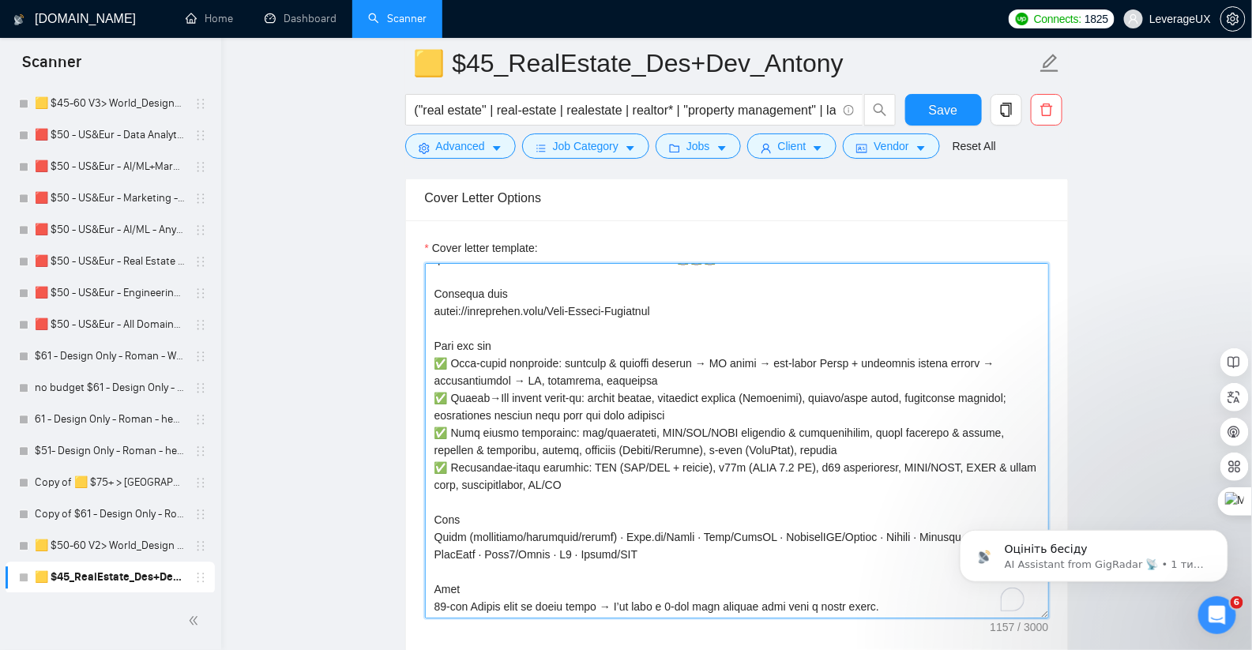
scroll to position [34, 0]
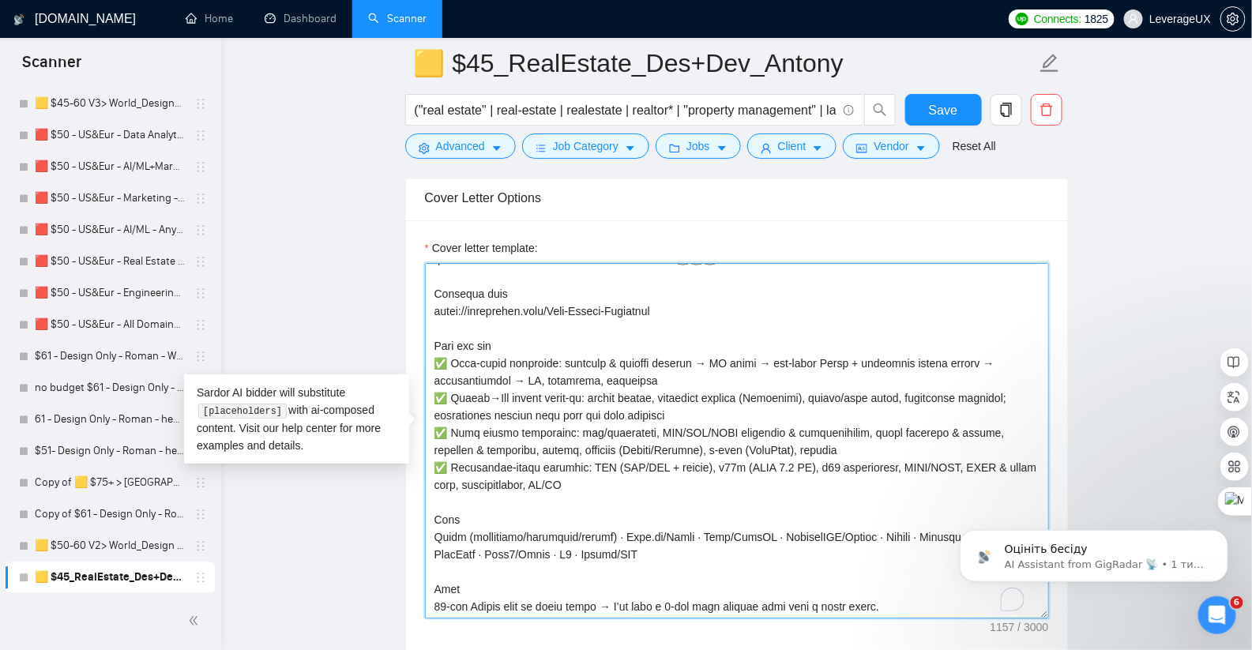
drag, startPoint x: 1005, startPoint y: 352, endPoint x: 892, endPoint y: 357, distance: 113.0
click at [892, 357] on textarea "Cover letter template:" at bounding box center [737, 440] width 624 height 355
click at [826, 390] on textarea "Cover letter template:" at bounding box center [737, 440] width 624 height 355
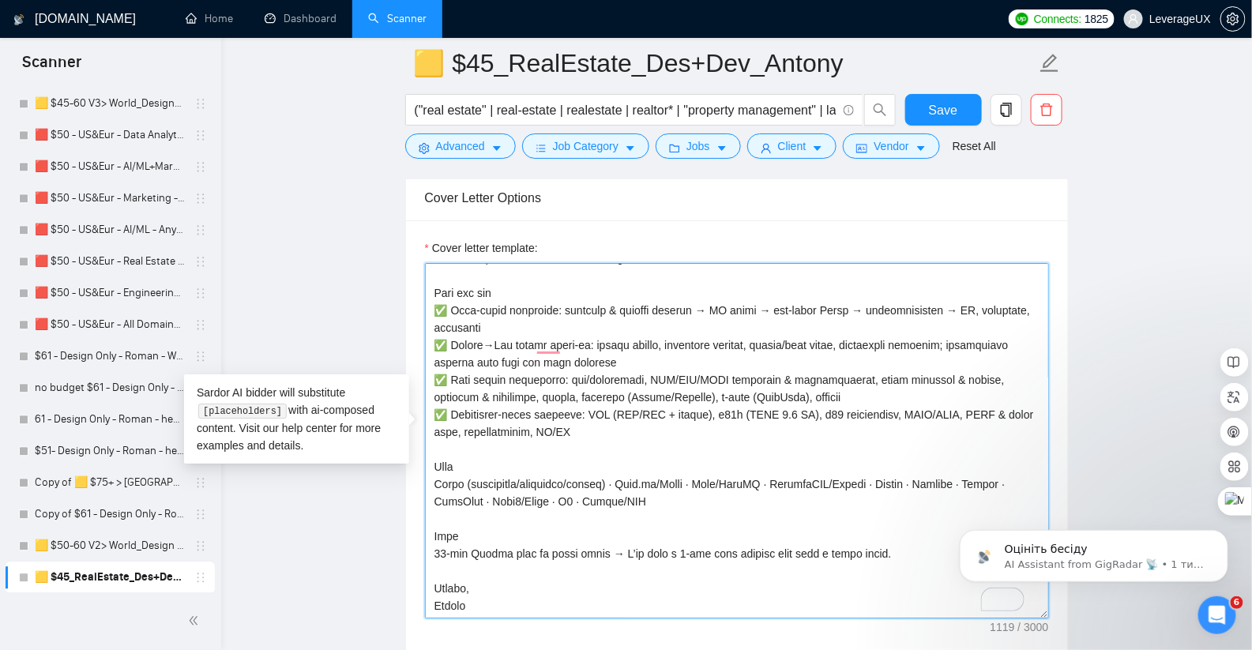
scroll to position [104, 0]
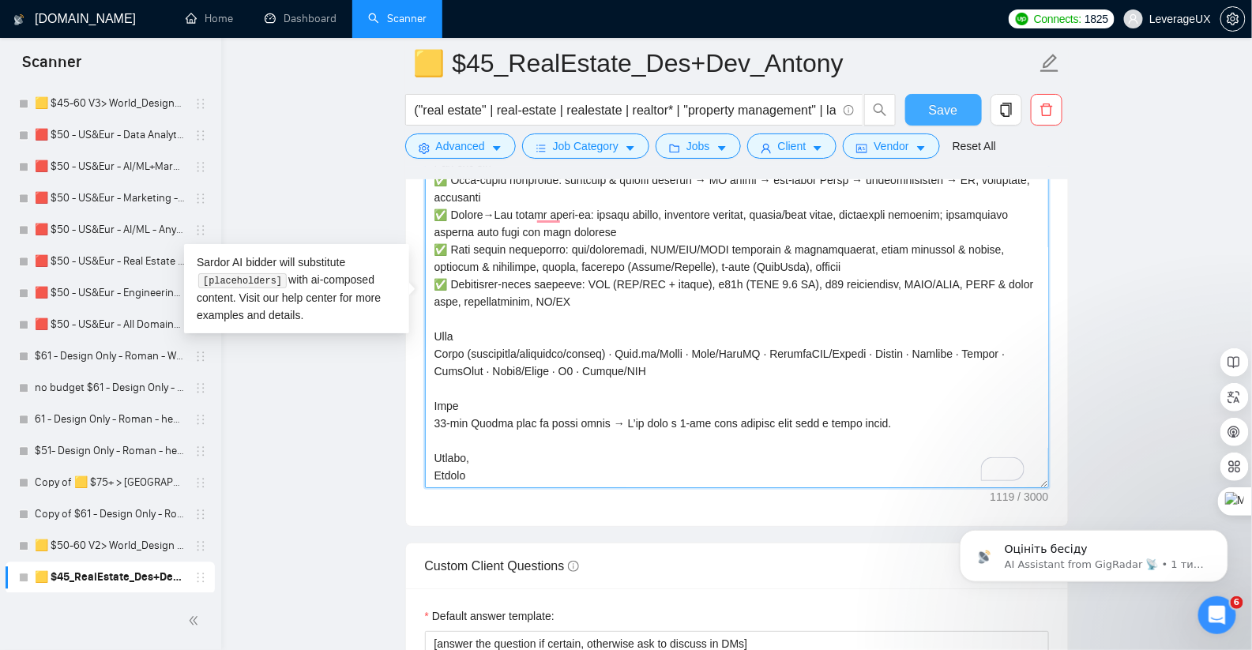
type textarea "🏠🏠🏠 I ship end-to-end real estate products - discovery → UX → UI → design syste…"
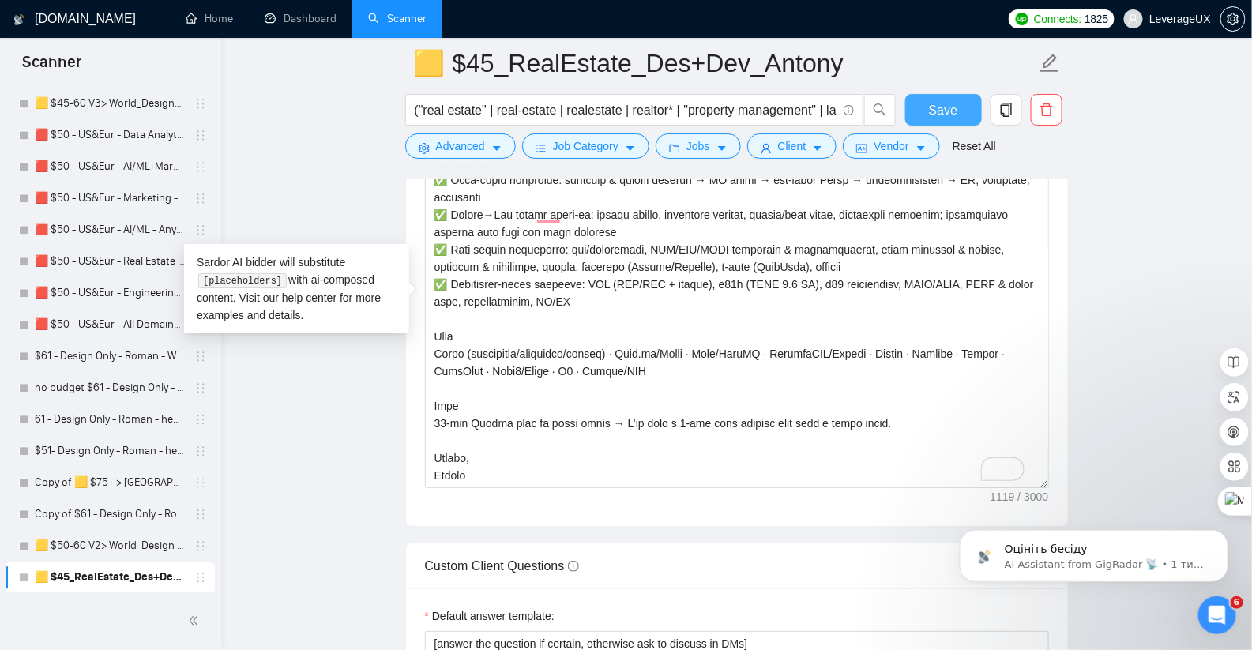
click at [956, 112] on span "Save" at bounding box center [943, 110] width 28 height 20
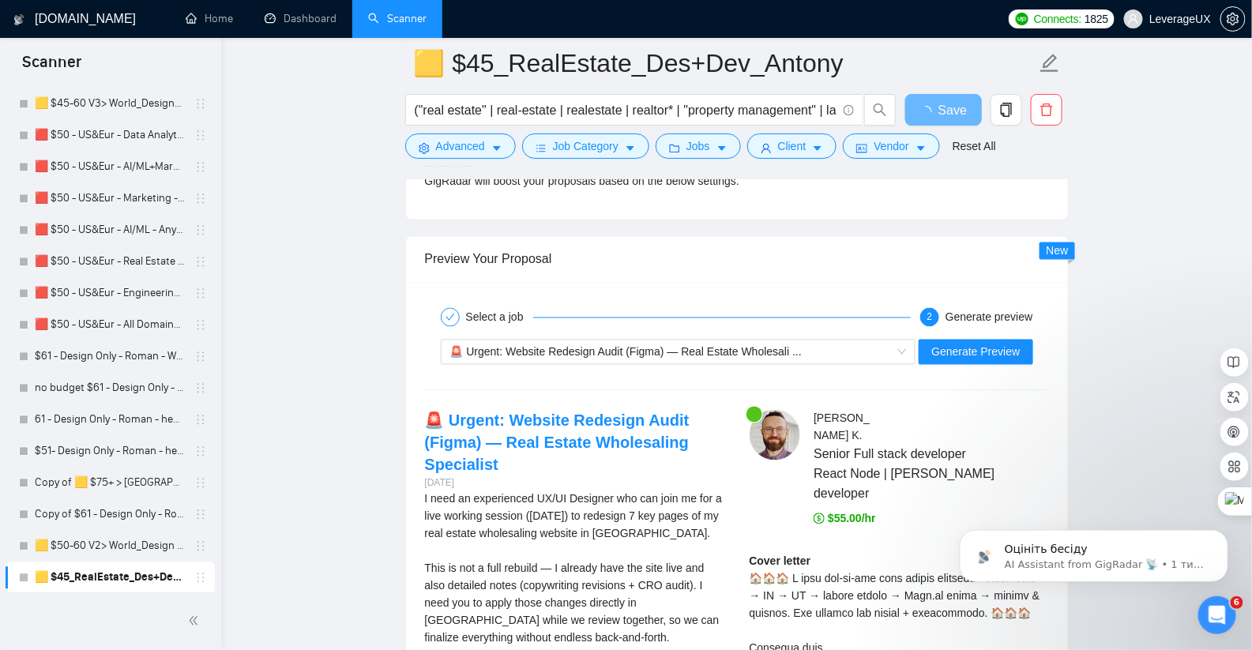
click at [693, 313] on div "Select a job 2 Generate preview" at bounding box center [737, 318] width 624 height 32
click at [672, 349] on div "🚨 Urgent: Website Redesign Audit (Figma) — Real Estate Wholesali ..." at bounding box center [678, 352] width 475 height 25
click at [672, 347] on div "🚨 Urgent: Website Redesign Audit (Figma) — Real Estate Wholesali ..." at bounding box center [671, 352] width 442 height 24
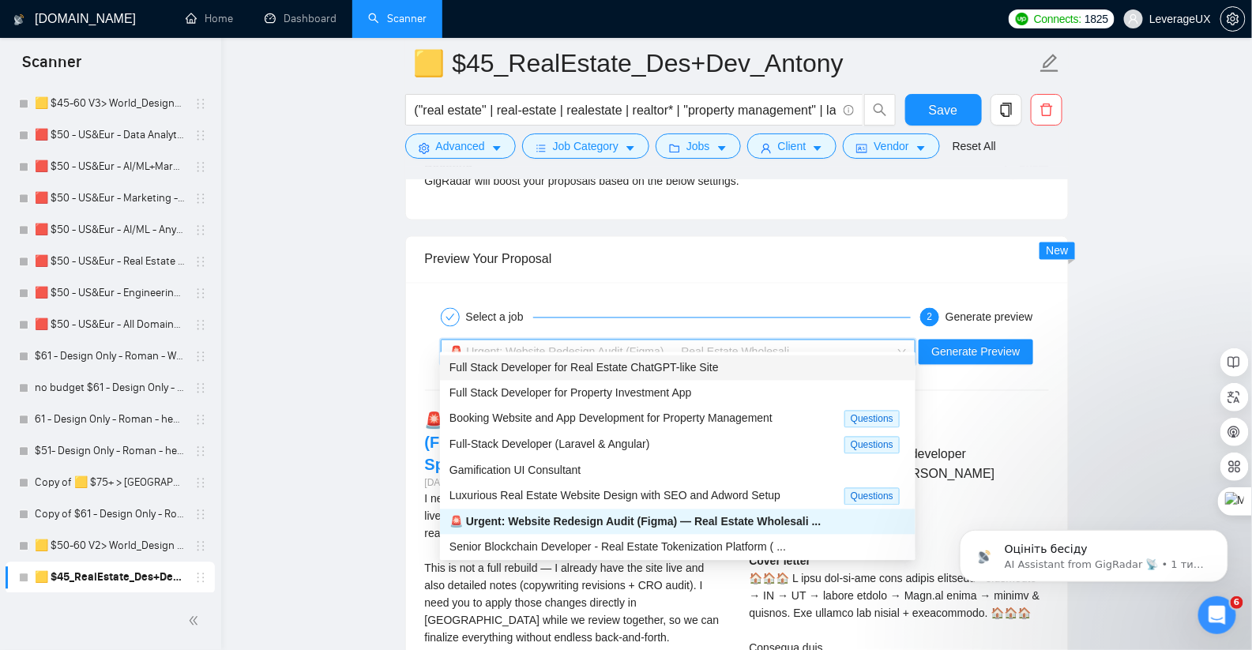
click at [664, 370] on span "Full Stack Developer for Real Estate ChatGPT-like Site" at bounding box center [583, 368] width 269 height 13
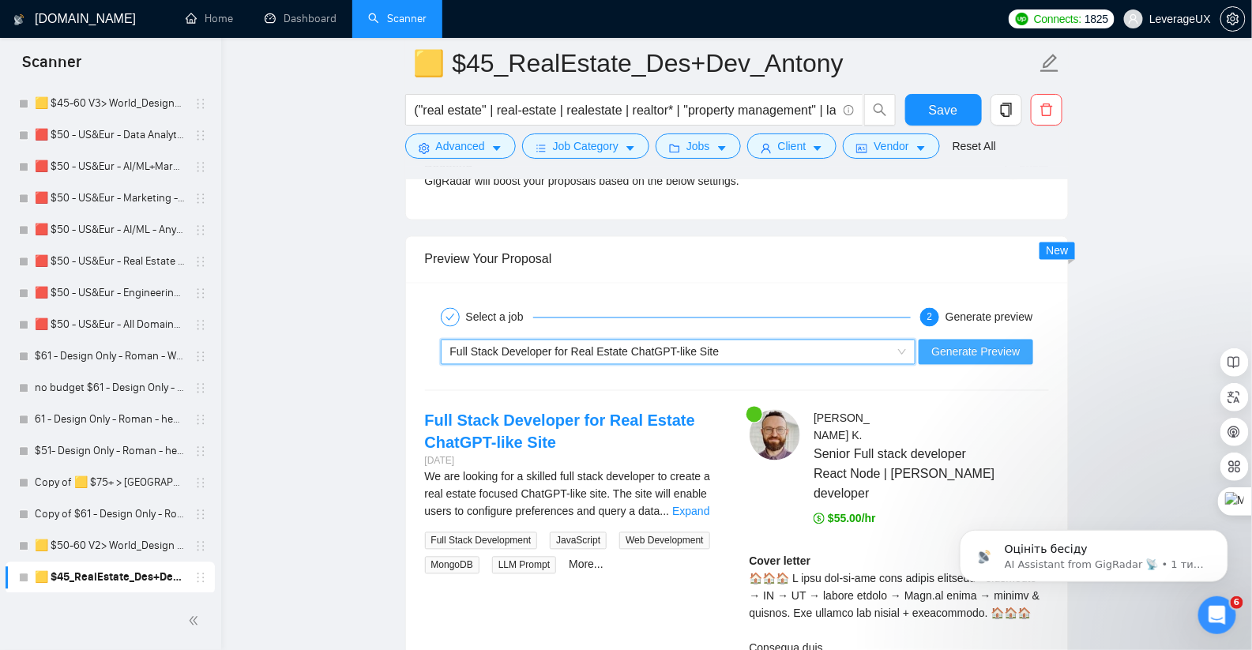
click at [975, 344] on span "Generate Preview" at bounding box center [975, 352] width 88 height 17
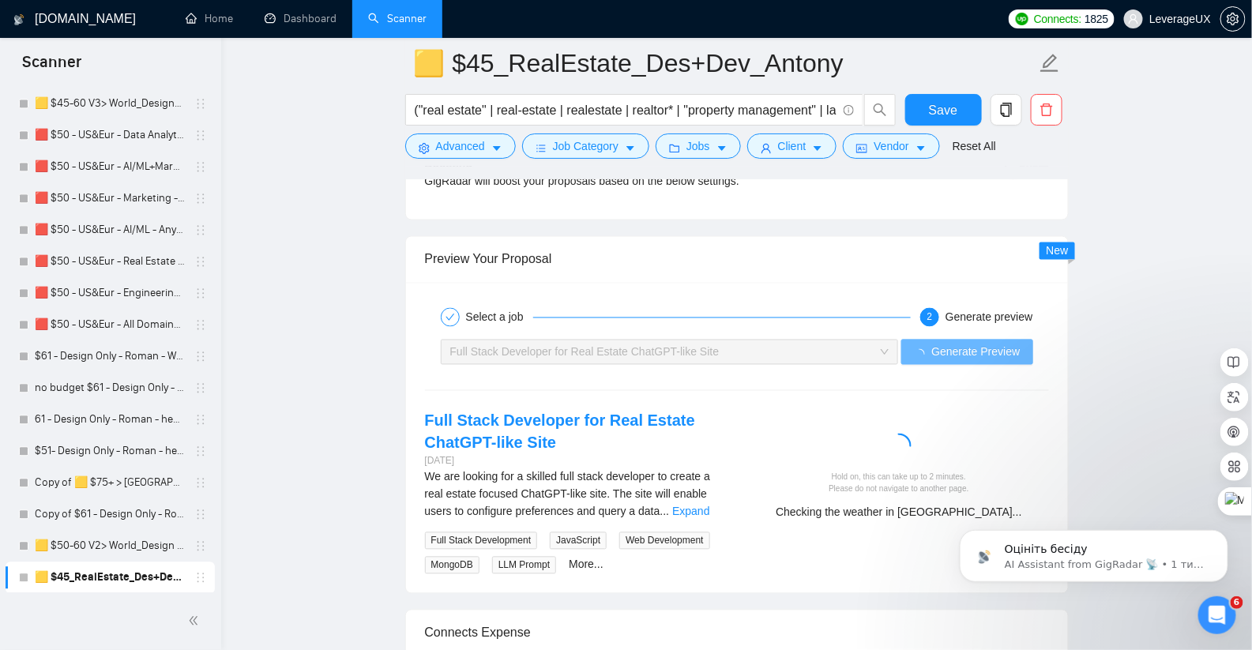
click at [734, 255] on div "Preview Your Proposal" at bounding box center [737, 259] width 624 height 45
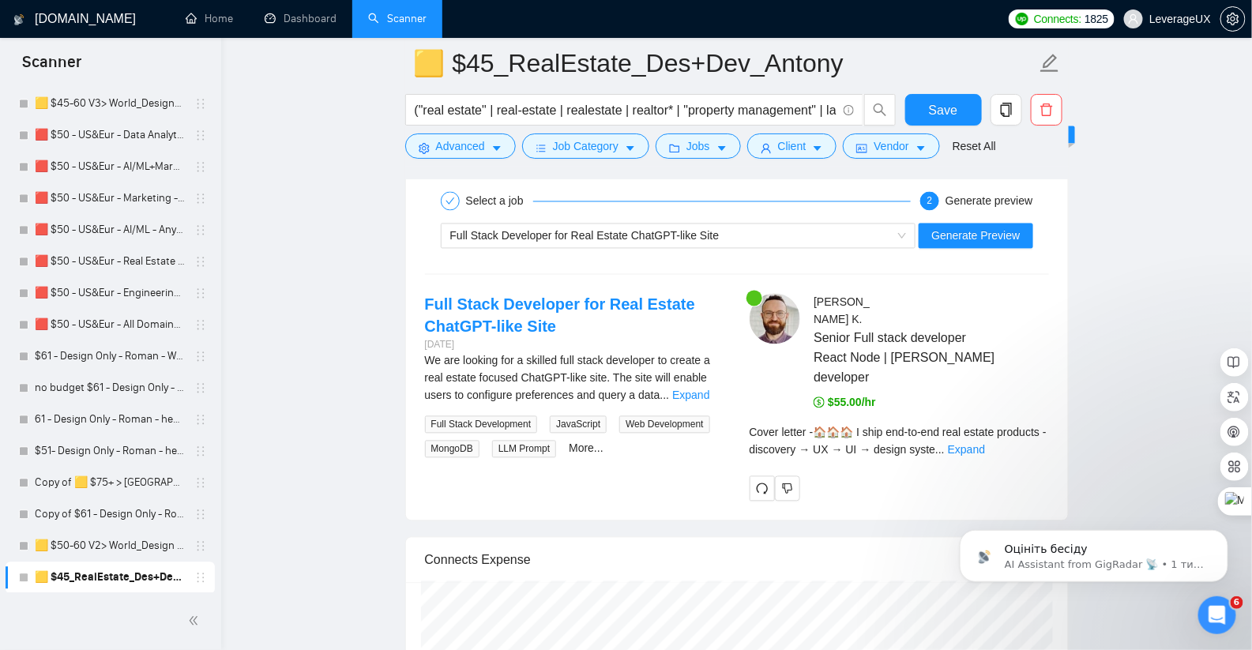
scroll to position [3287, 0]
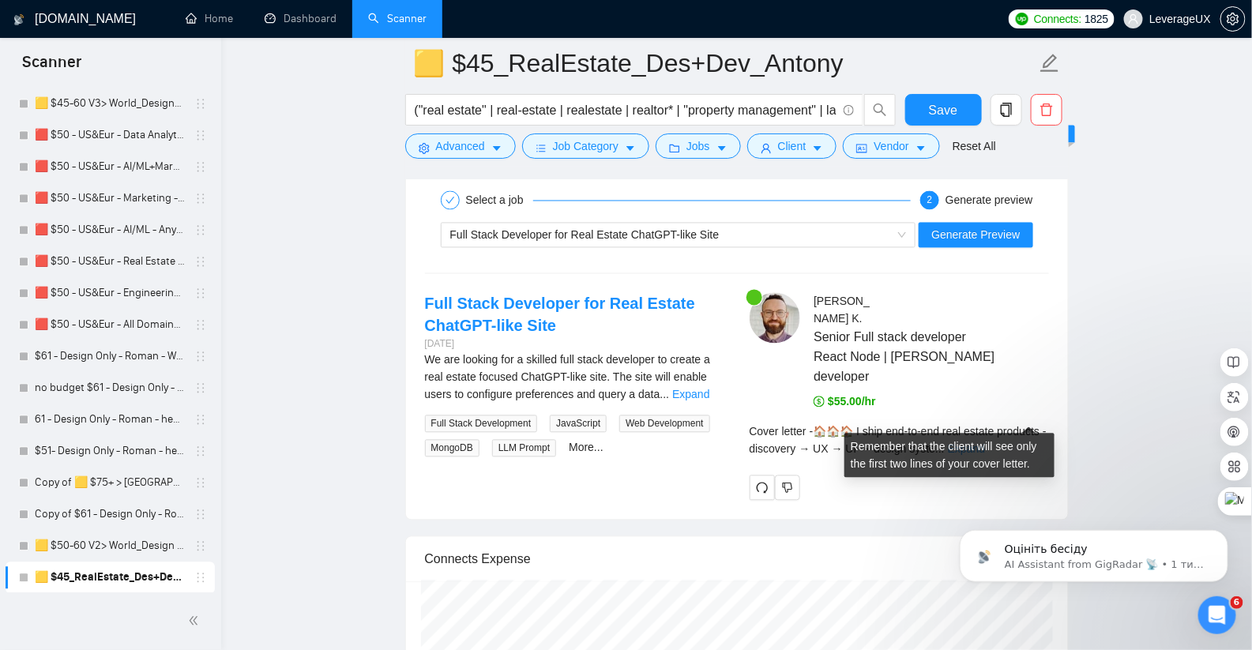
click at [985, 443] on link "Expand" at bounding box center [966, 449] width 37 height 13
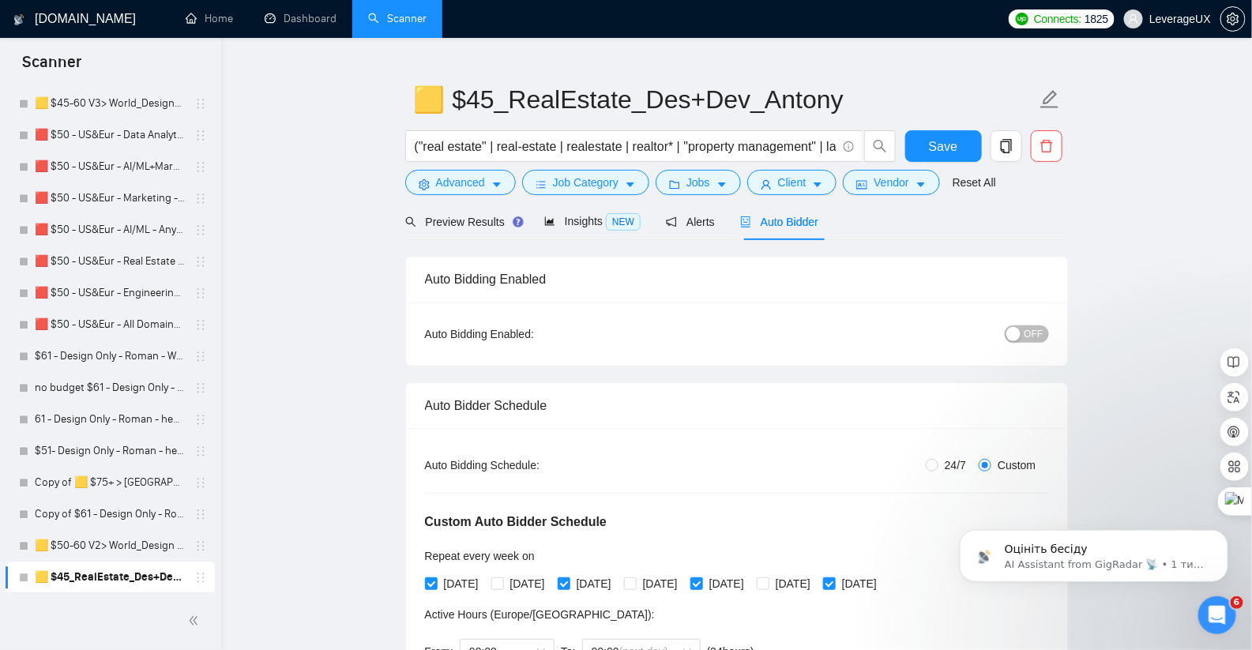
scroll to position [64, 0]
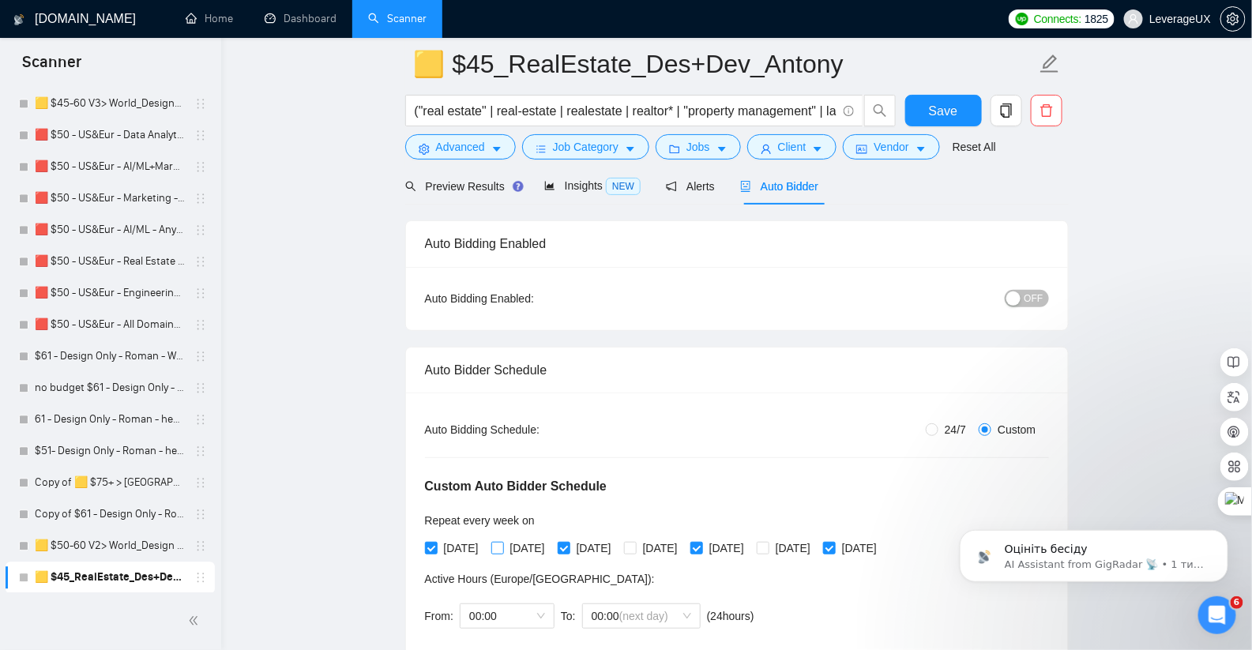
click at [502, 542] on input "[DATE]" at bounding box center [496, 547] width 11 height 11
checkbox input "true"
click at [635, 547] on input "[DATE]" at bounding box center [629, 547] width 11 height 11
checkbox input "true"
click at [817, 542] on span "[DATE]" at bounding box center [792, 547] width 47 height 17
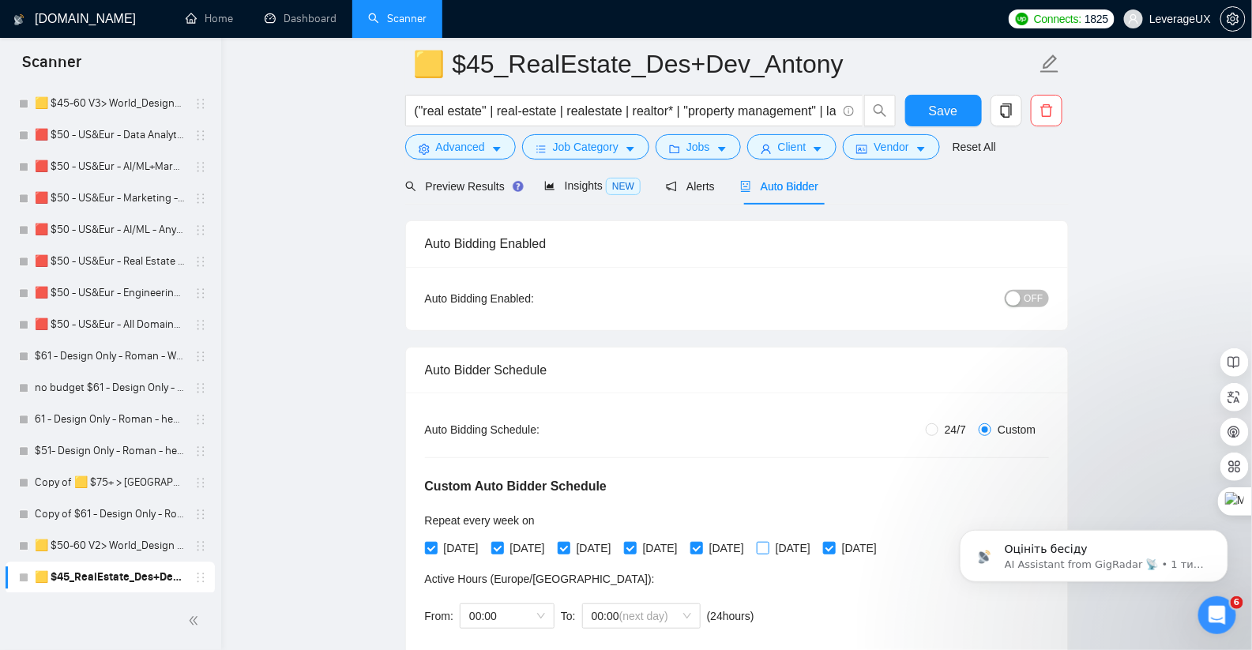
click at [768, 542] on input "[DATE]" at bounding box center [762, 547] width 11 height 11
checkbox input "true"
click at [1035, 290] on span "OFF" at bounding box center [1033, 298] width 19 height 17
click at [943, 100] on button "Save" at bounding box center [943, 111] width 77 height 32
click at [918, 107] on button "Save" at bounding box center [943, 111] width 77 height 32
